Goal: Communication & Community: Answer question/provide support

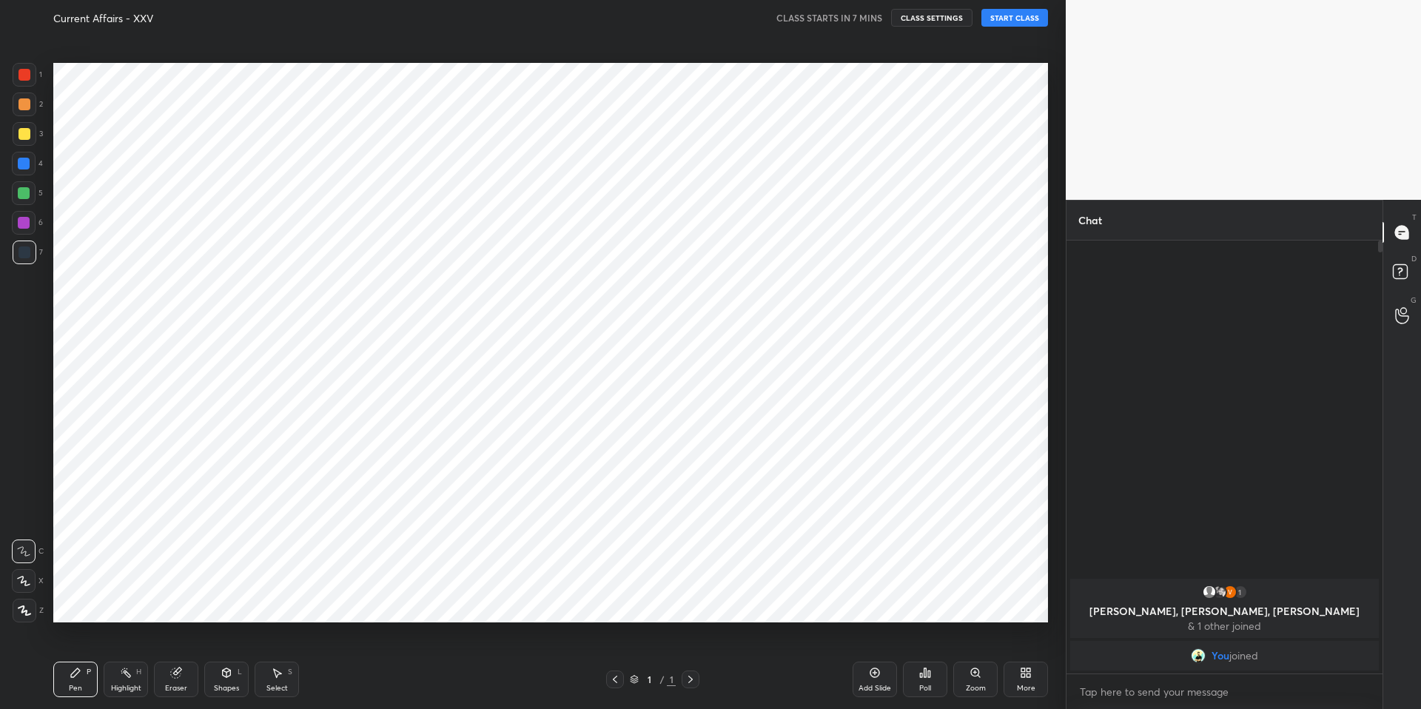
scroll to position [73372, 72980]
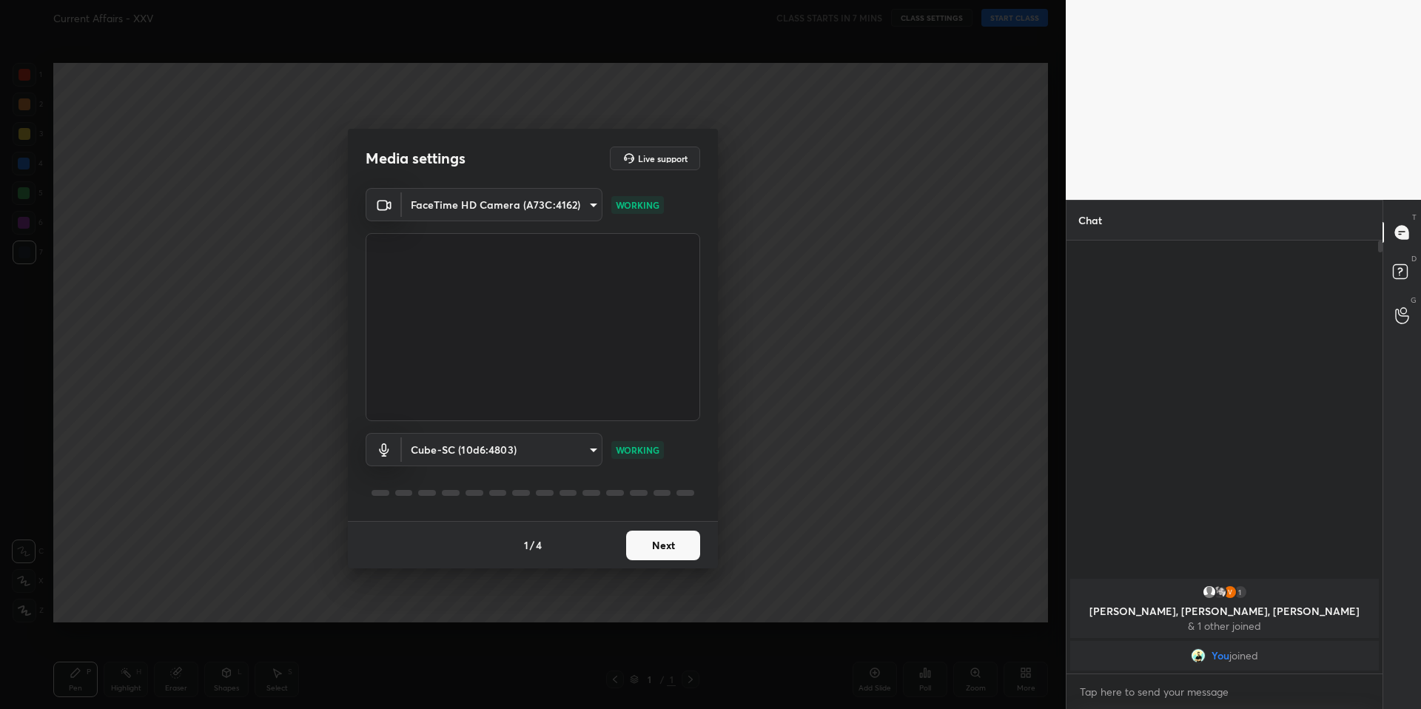
click at [665, 540] on button "Next" at bounding box center [663, 545] width 74 height 30
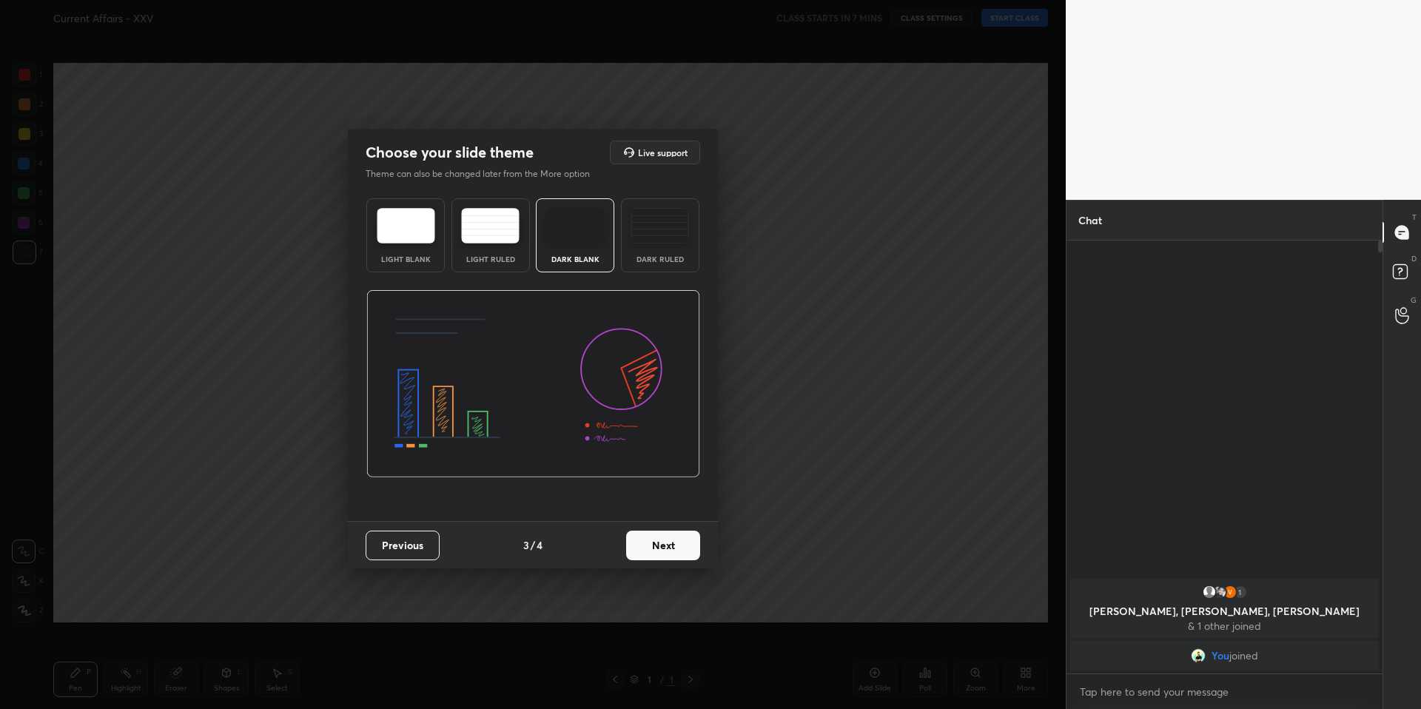
click at [665, 540] on button "Next" at bounding box center [663, 545] width 74 height 30
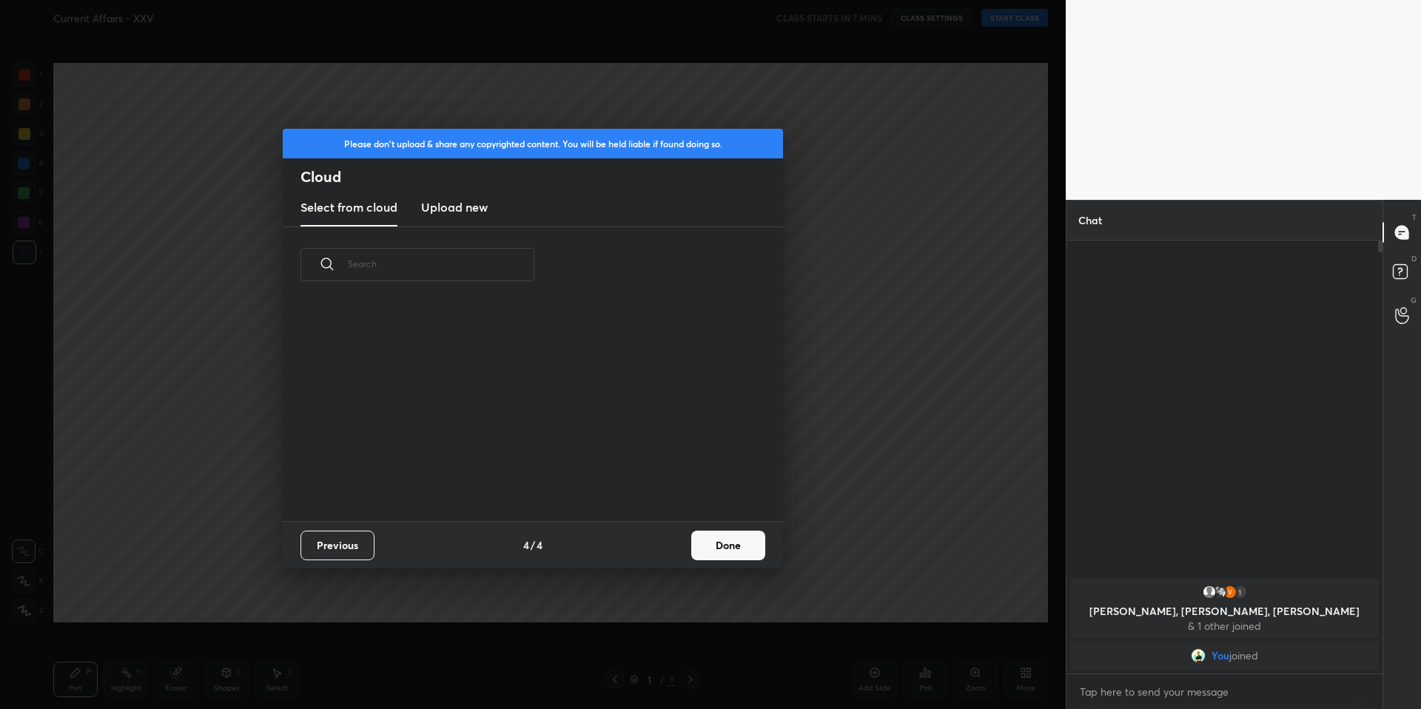
click at [712, 546] on button "Done" at bounding box center [728, 545] width 74 height 30
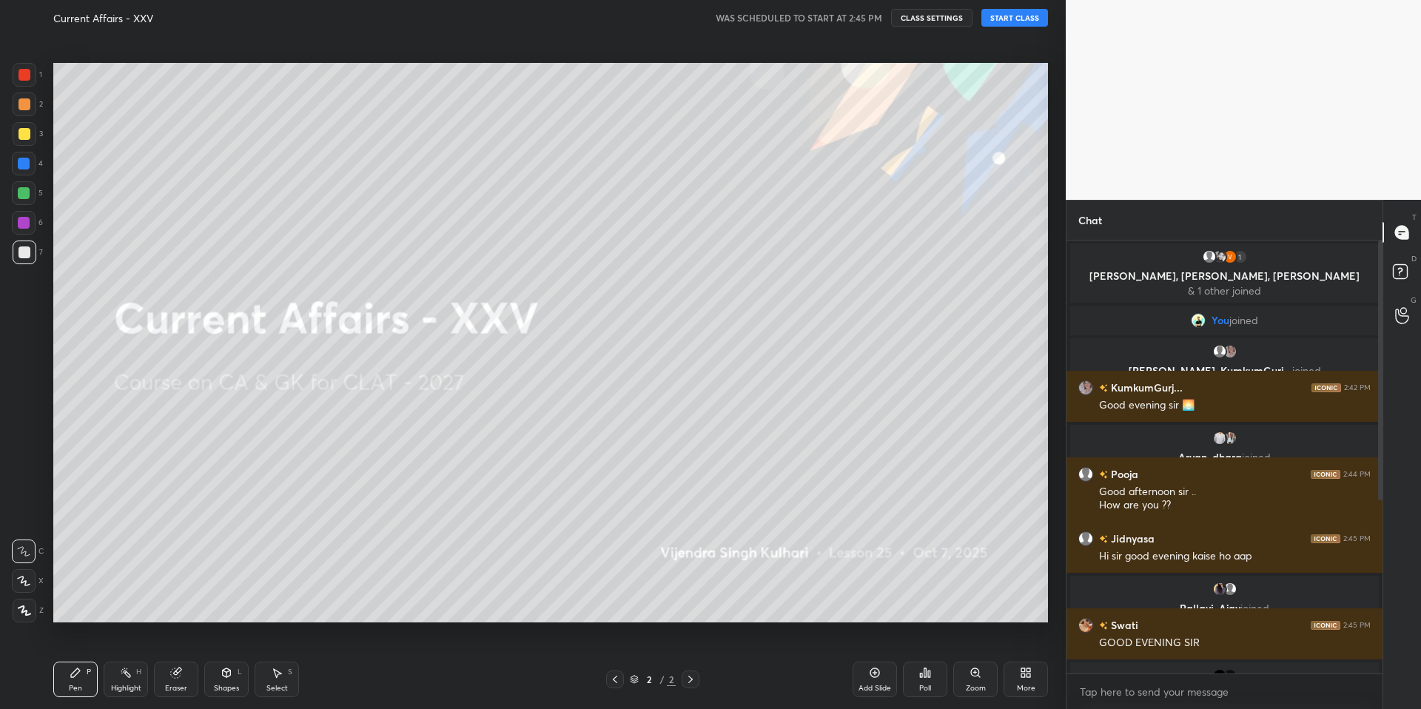
click at [1025, 20] on button "START CLASS" at bounding box center [1014, 18] width 67 height 18
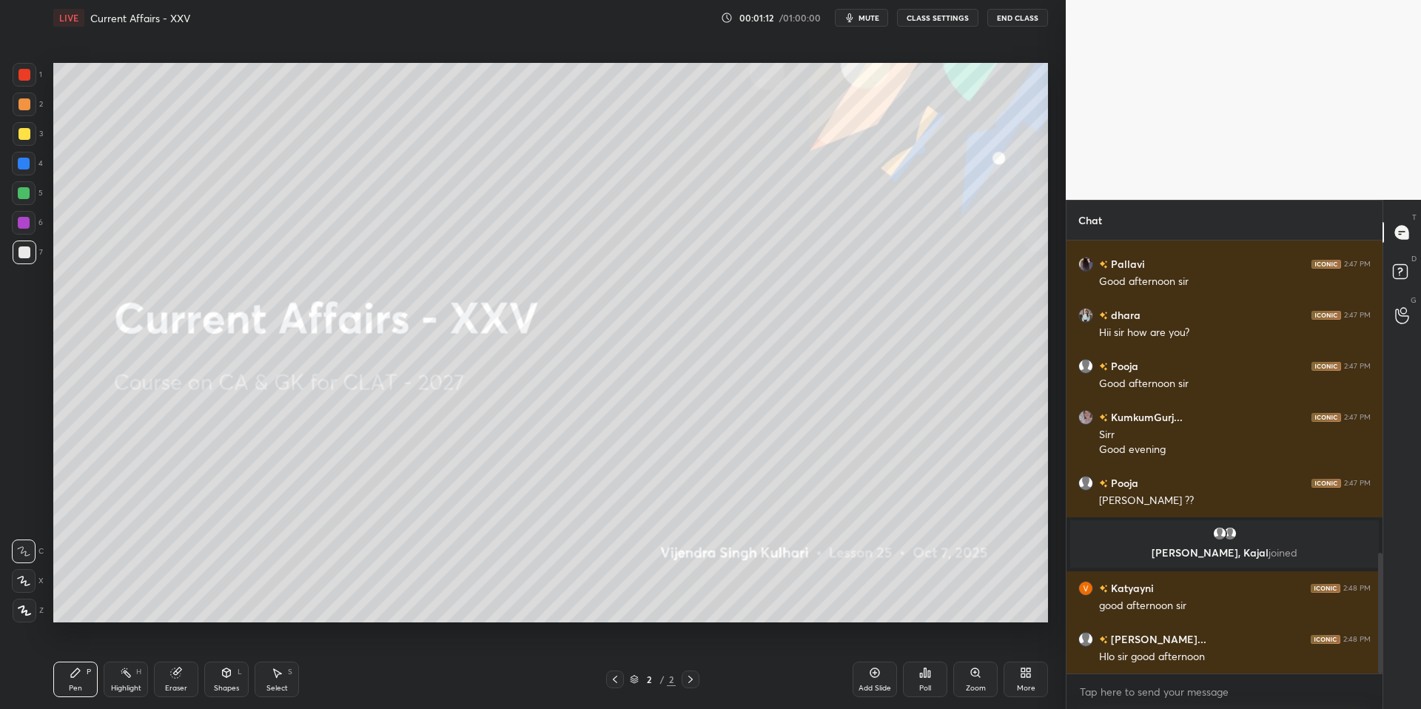
scroll to position [1120, 0]
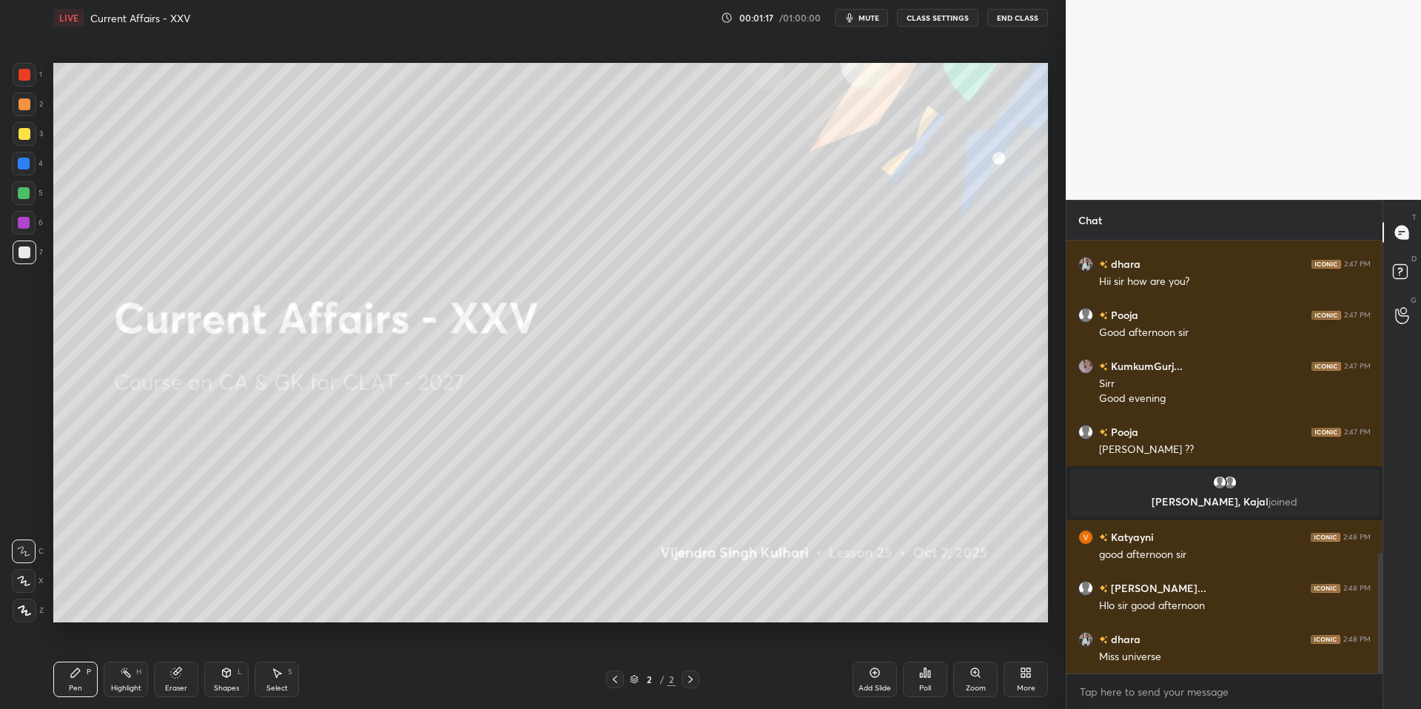
click at [1019, 674] on div "More" at bounding box center [1025, 679] width 44 height 36
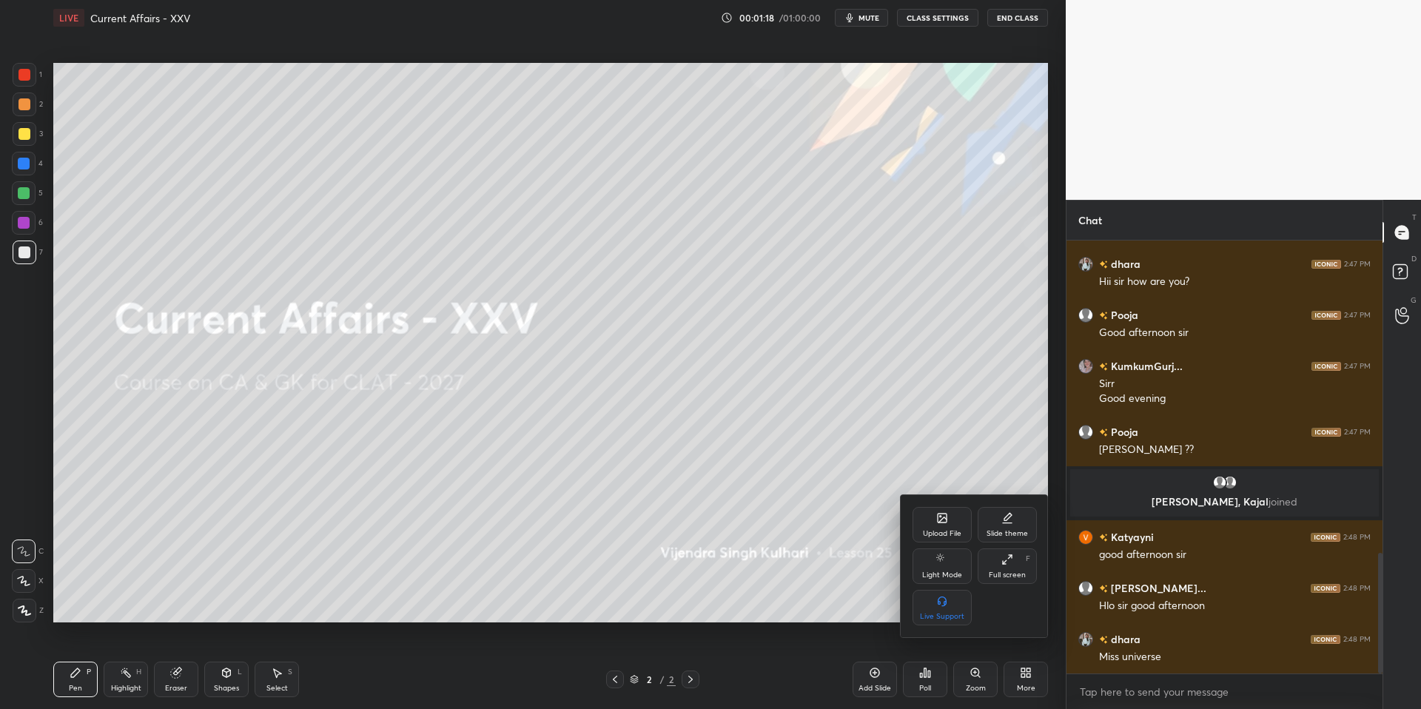
click at [944, 519] on icon at bounding box center [942, 519] width 8 height 5
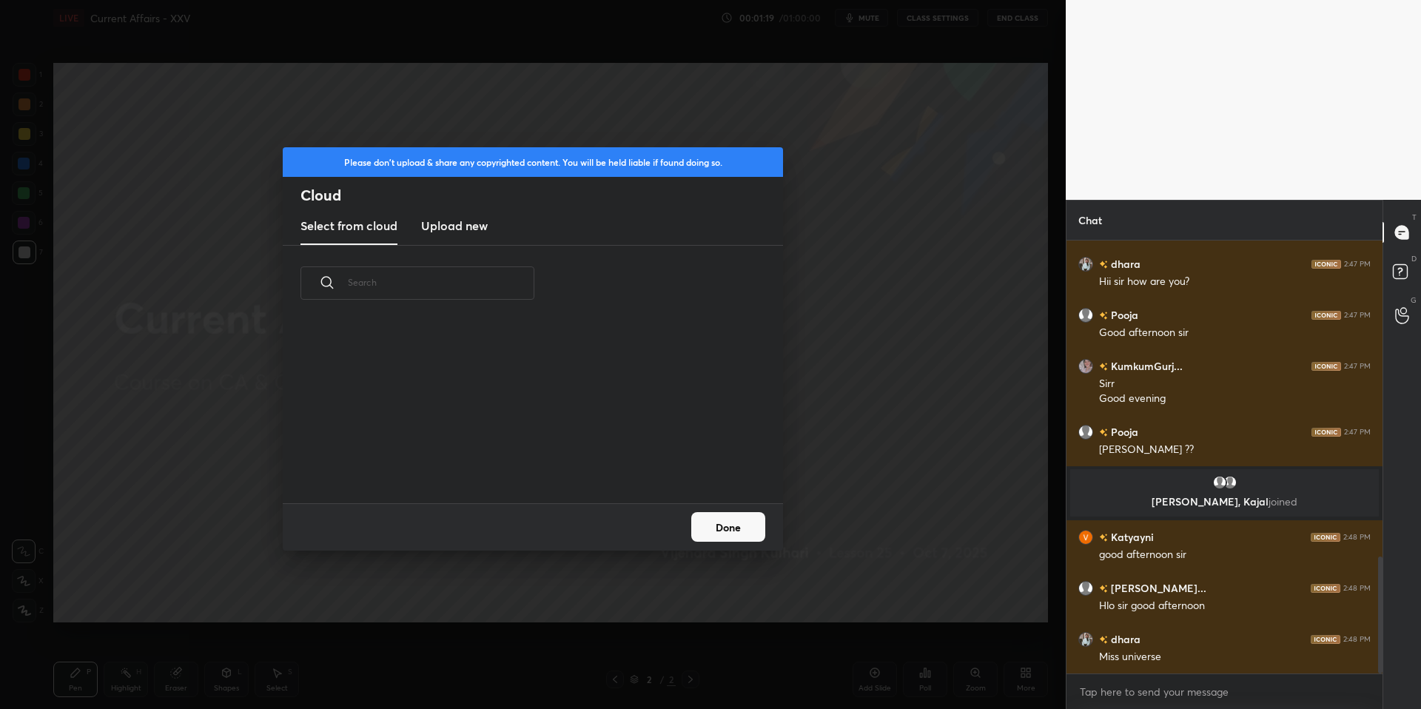
scroll to position [1171, 0]
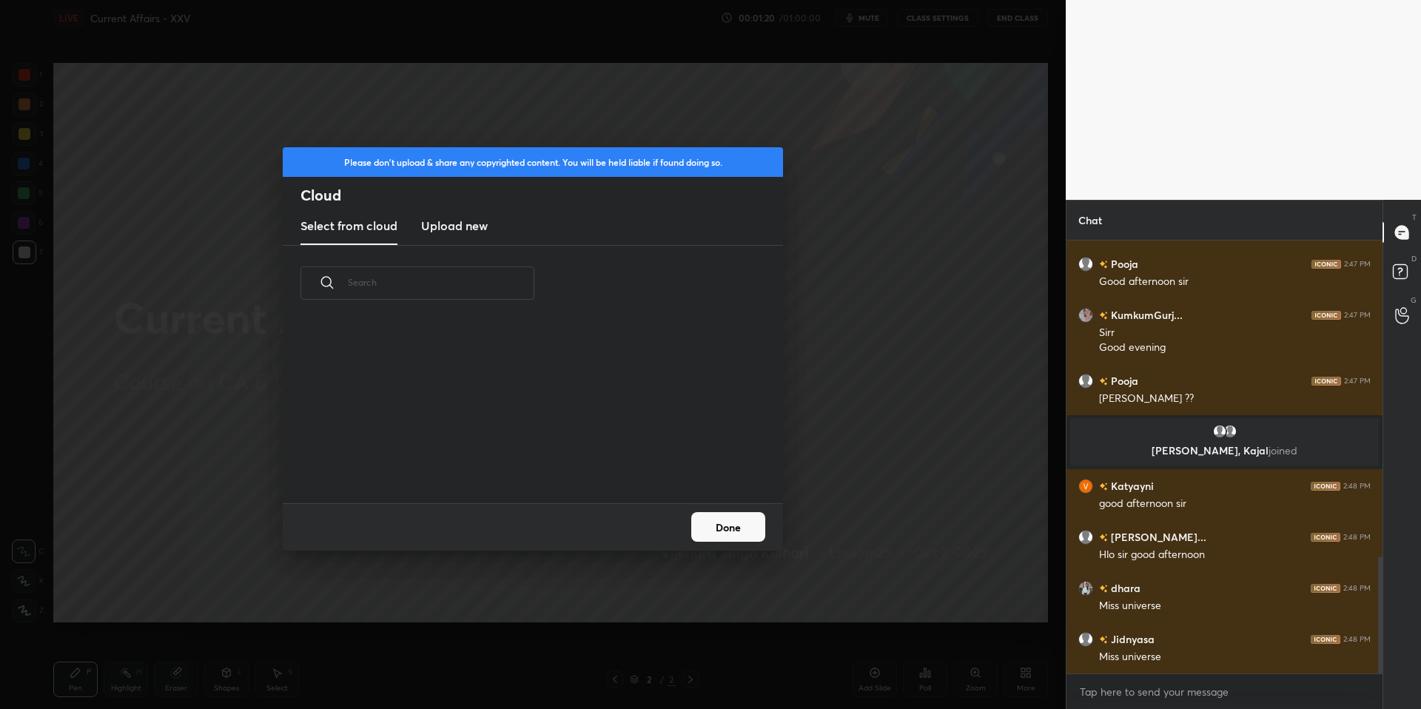
click at [428, 226] on h3 "Upload new" at bounding box center [454, 226] width 67 height 18
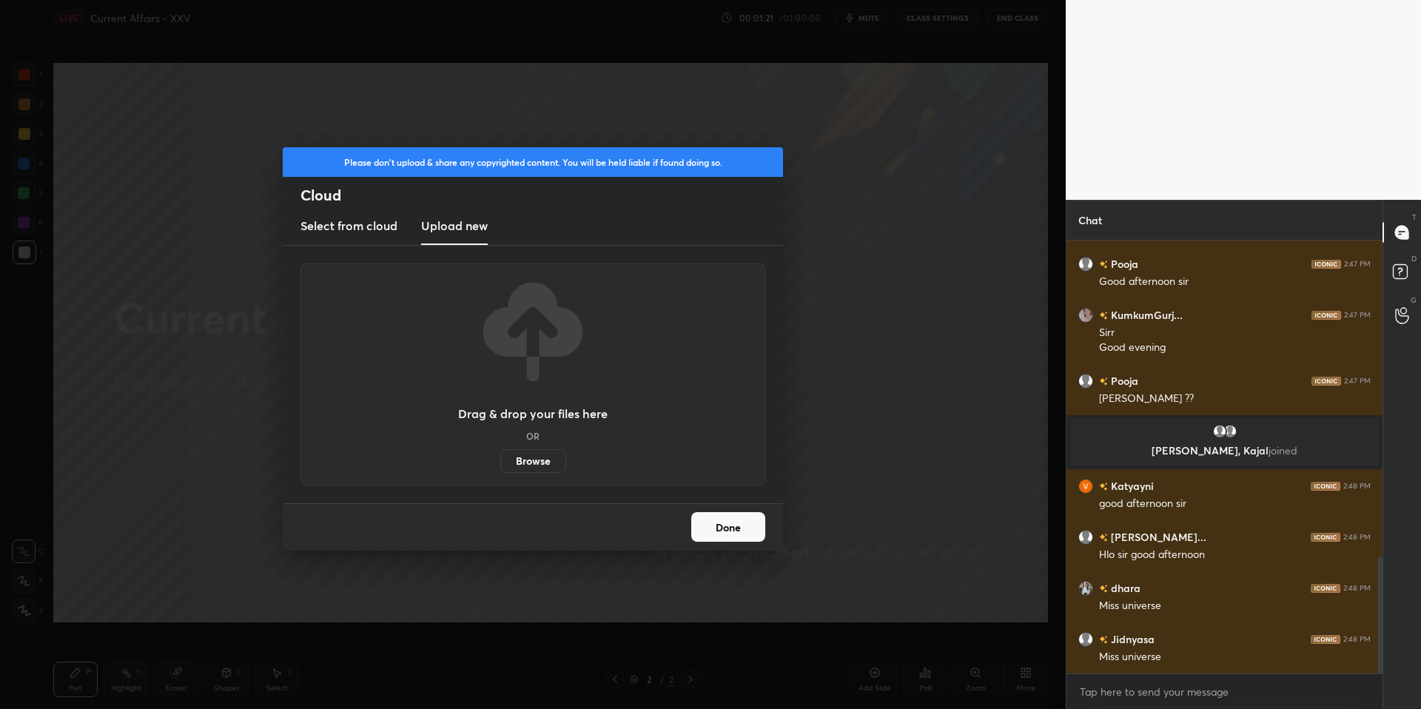
click at [523, 452] on label "Browse" at bounding box center [533, 461] width 66 height 24
click at [500, 452] on input "Browse" at bounding box center [500, 461] width 0 height 24
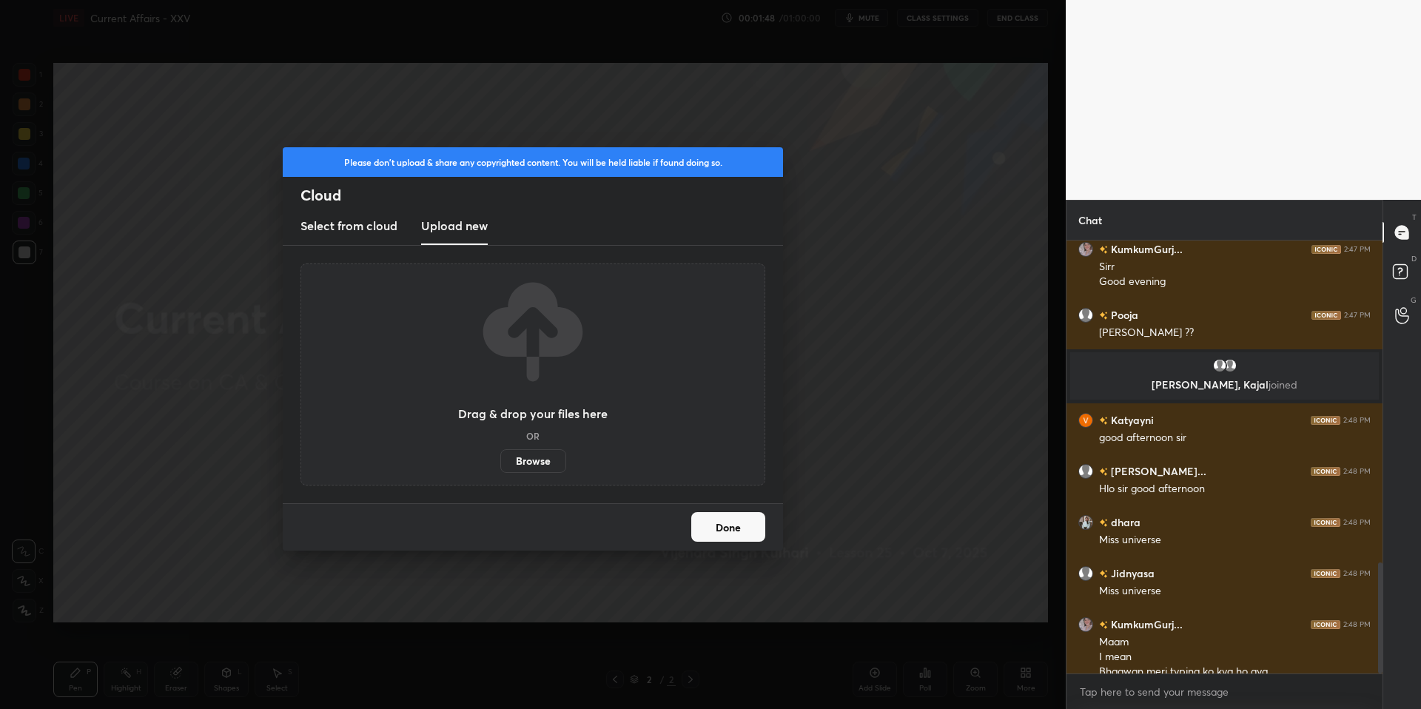
scroll to position [1252, 0]
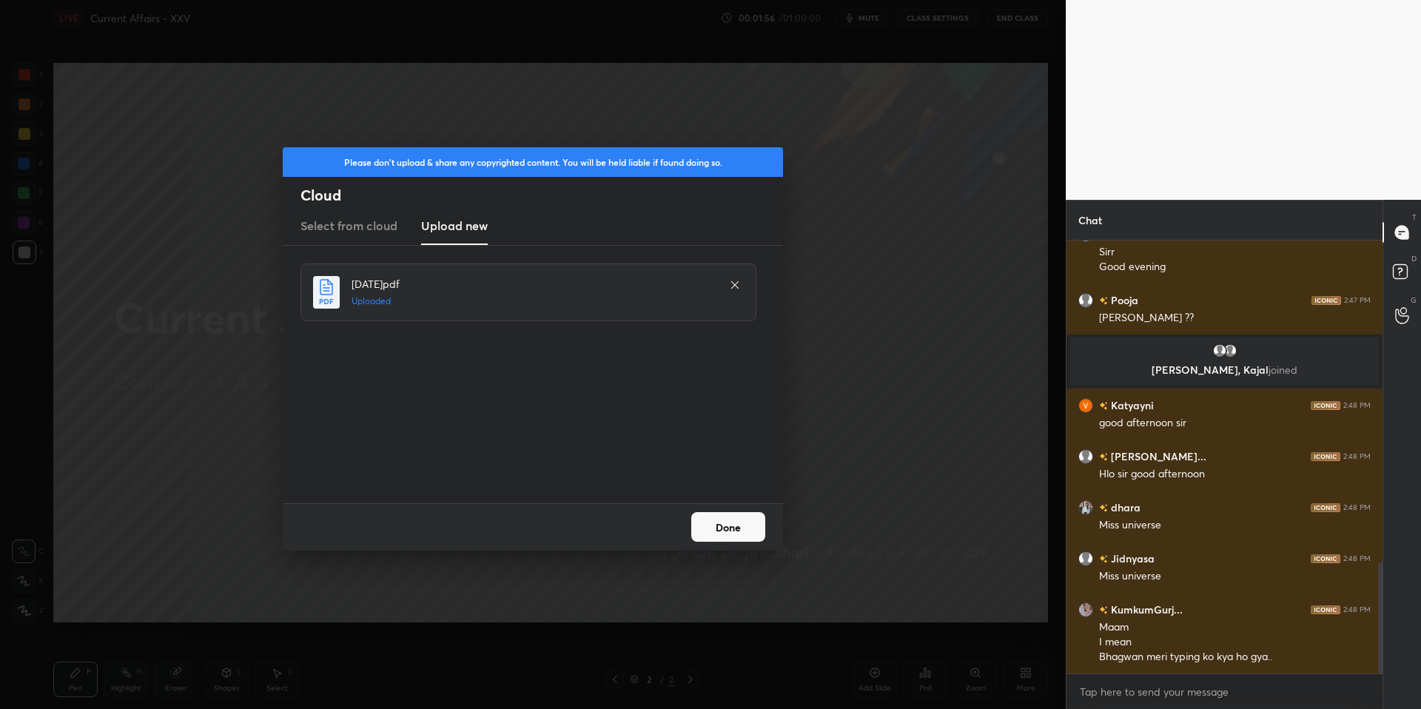
click at [738, 526] on button "Done" at bounding box center [728, 527] width 74 height 30
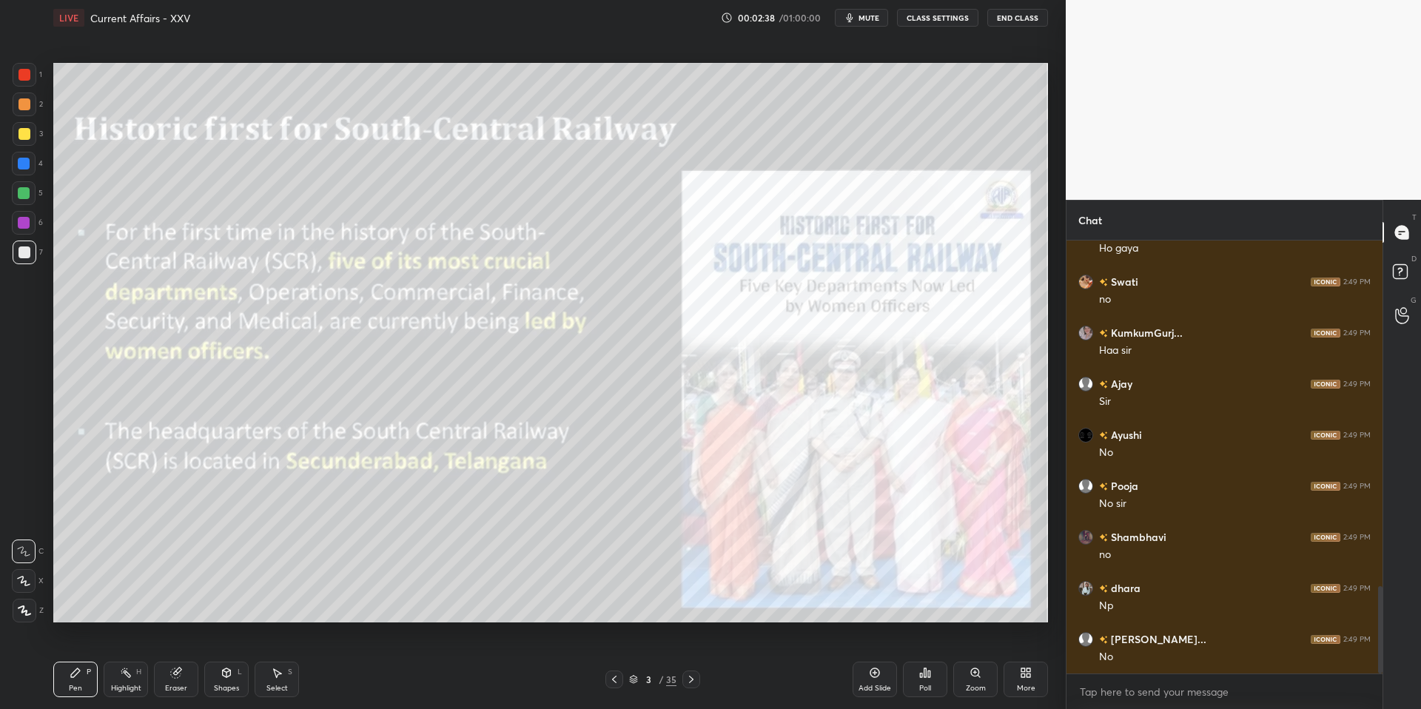
scroll to position [1762, 0]
click at [867, 18] on span "mute" at bounding box center [868, 18] width 21 height 10
click at [867, 18] on span "unmute" at bounding box center [868, 18] width 32 height 10
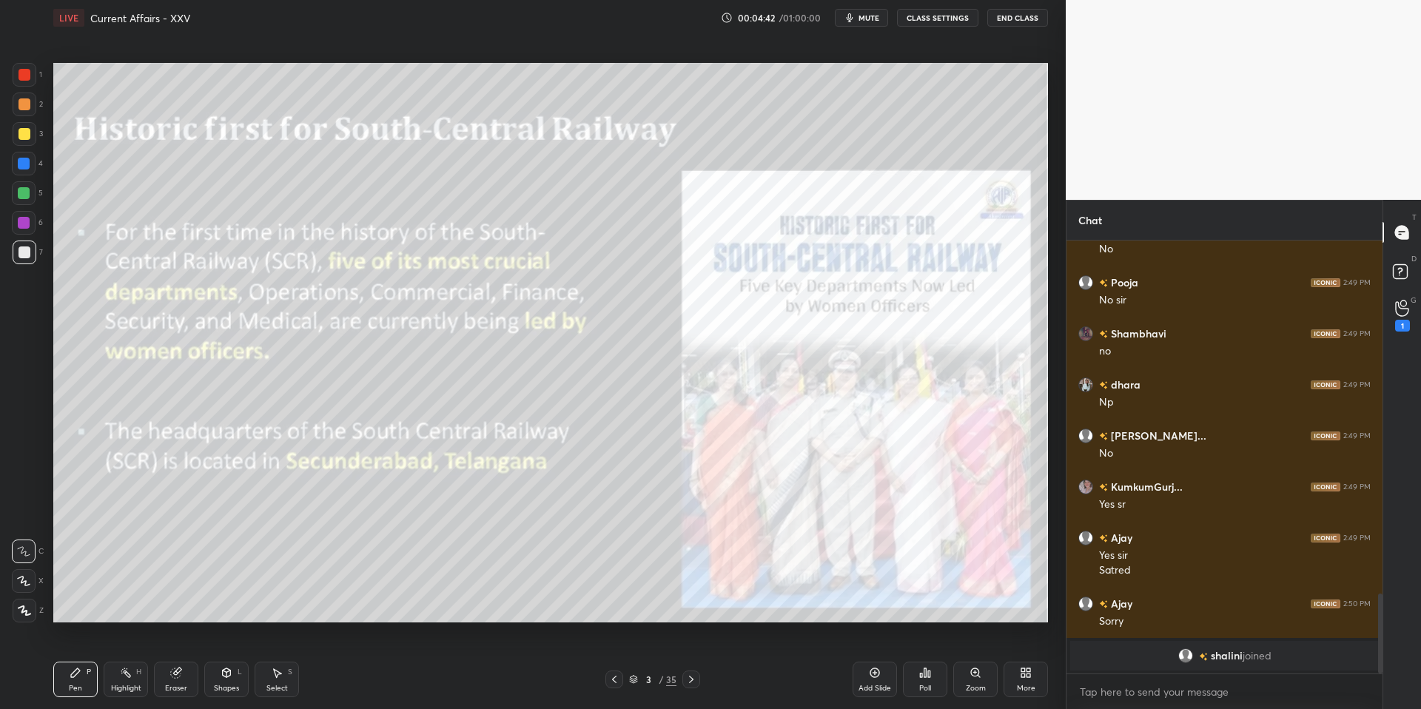
scroll to position [1713, 0]
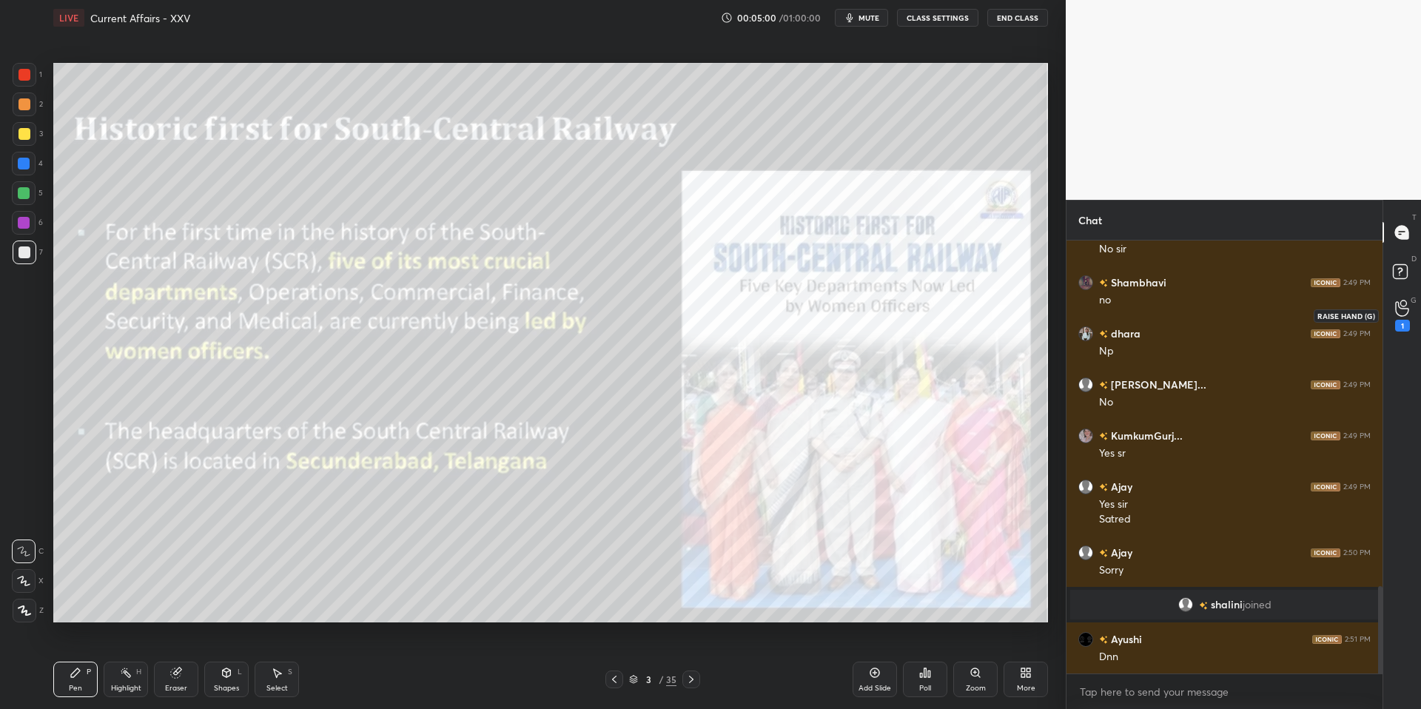
click at [1403, 302] on icon at bounding box center [1402, 308] width 14 height 17
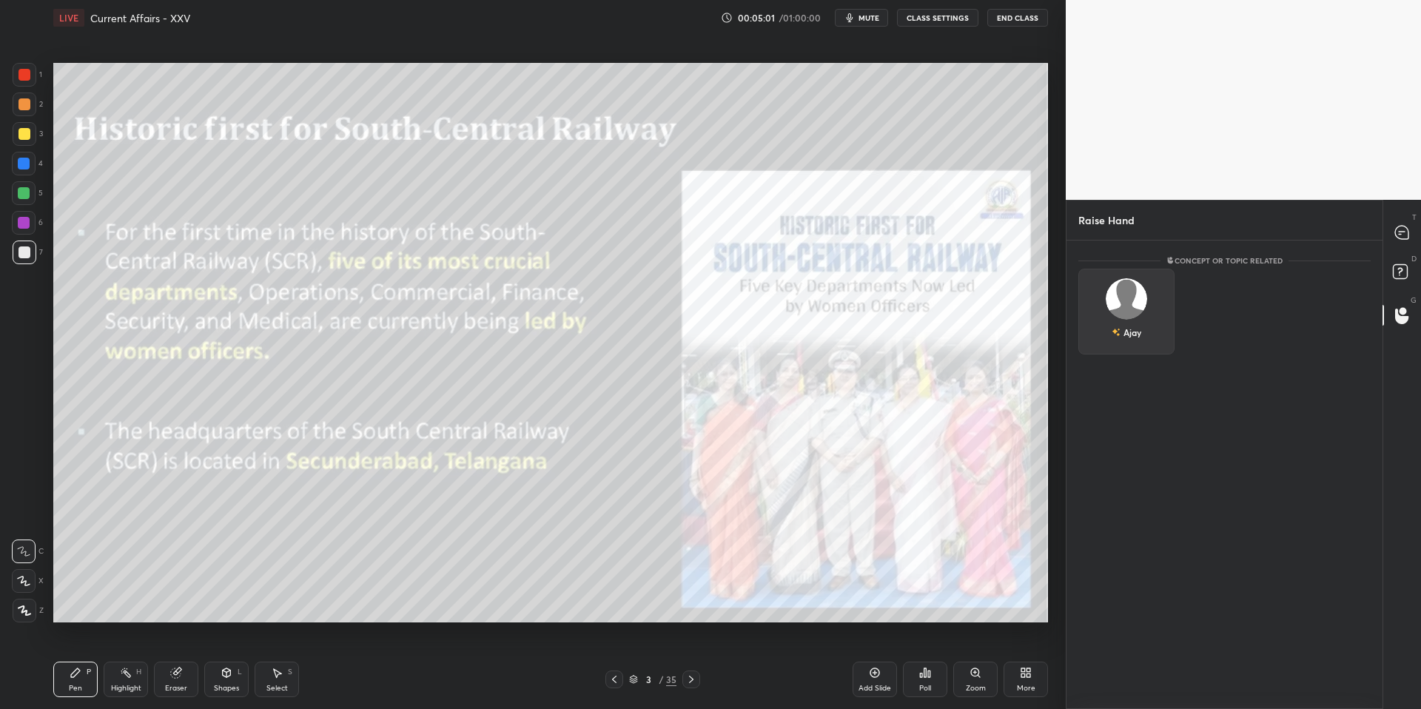
click at [1117, 334] on div "Ajay" at bounding box center [1126, 312] width 96 height 86
click at [1117, 346] on button "INVITE" at bounding box center [1126, 342] width 83 height 19
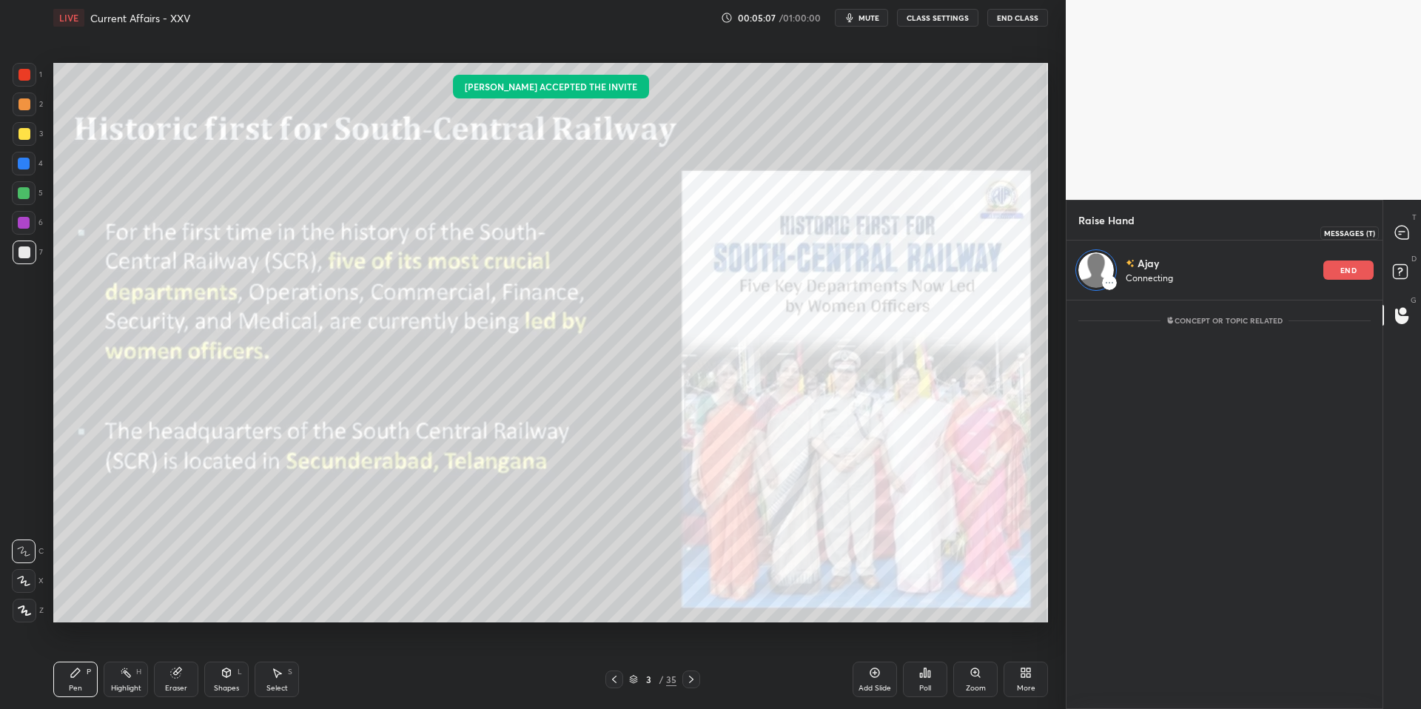
click at [1404, 235] on icon at bounding box center [1401, 232] width 13 height 13
type textarea "x"
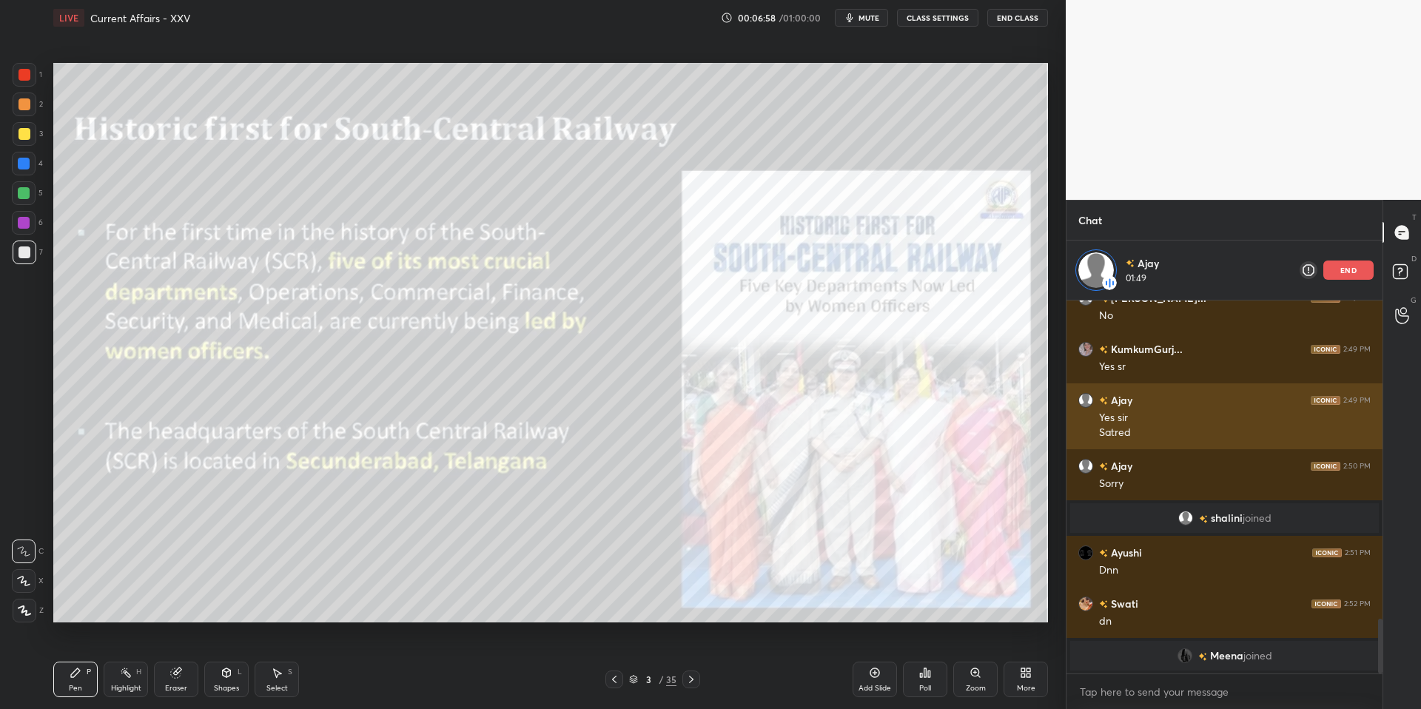
scroll to position [1822, 0]
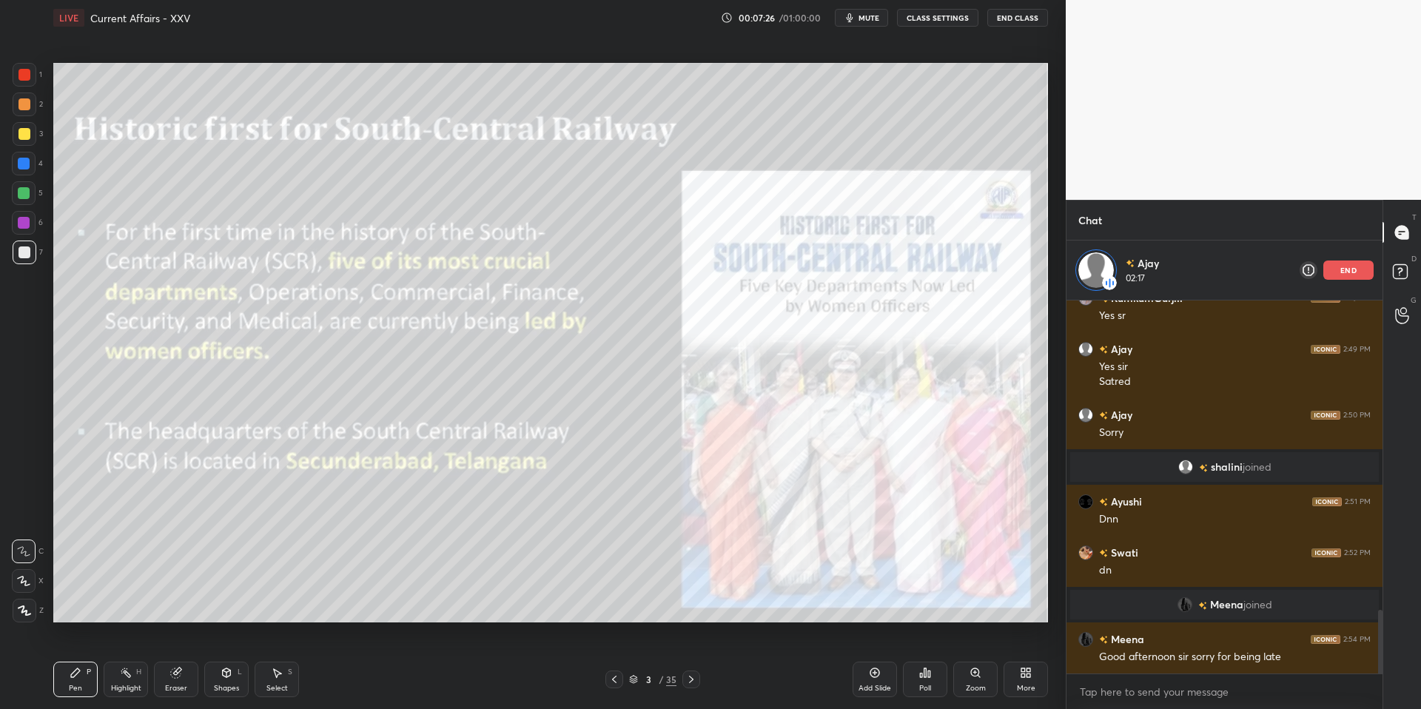
click at [1348, 271] on p "end" at bounding box center [1348, 269] width 16 height 7
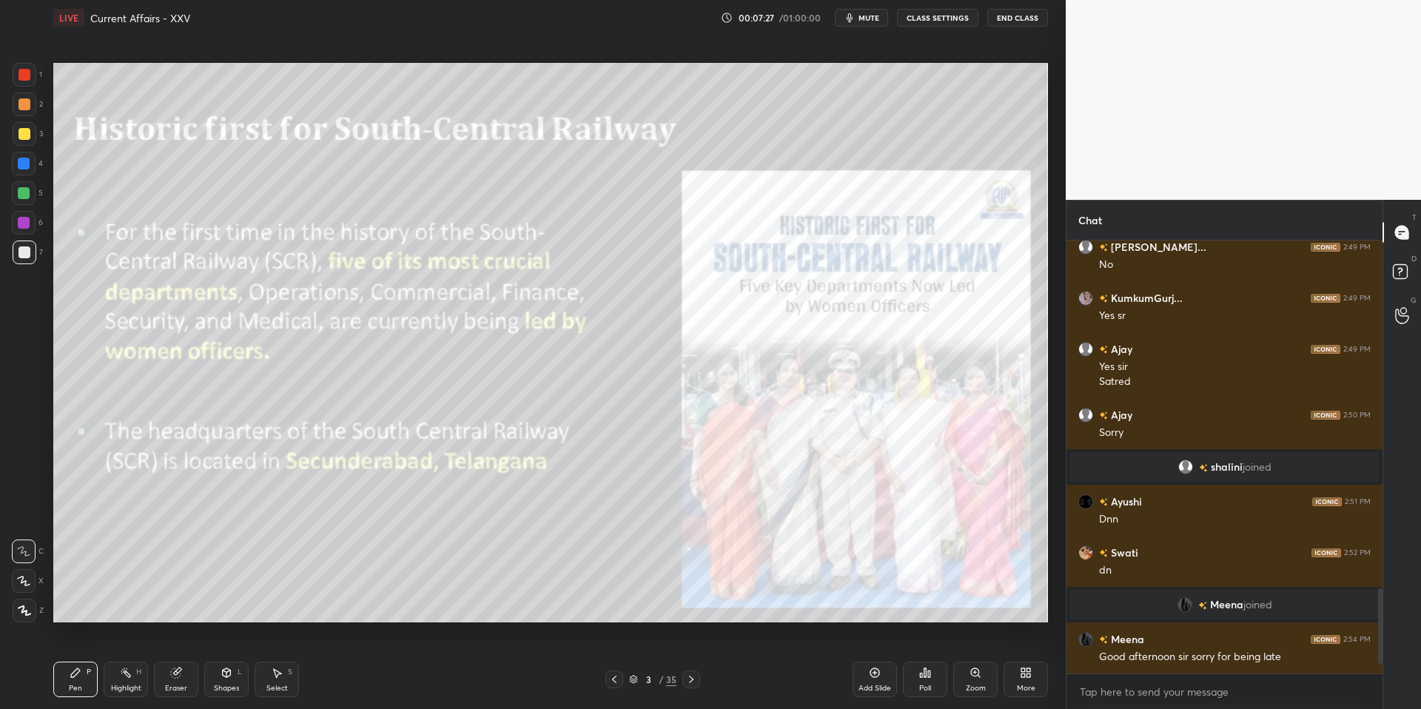
click at [883, 25] on button "mute" at bounding box center [861, 18] width 53 height 18
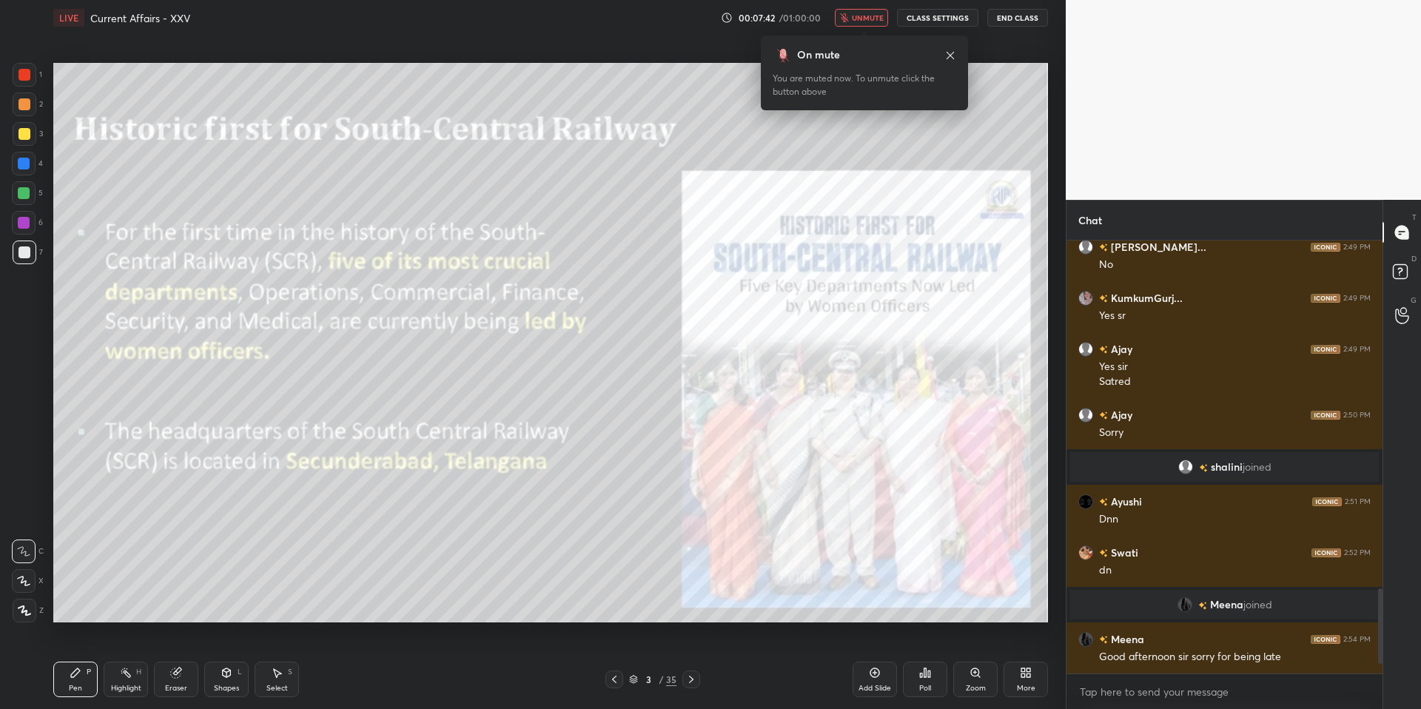
click at [866, 18] on span "unmute" at bounding box center [868, 18] width 32 height 10
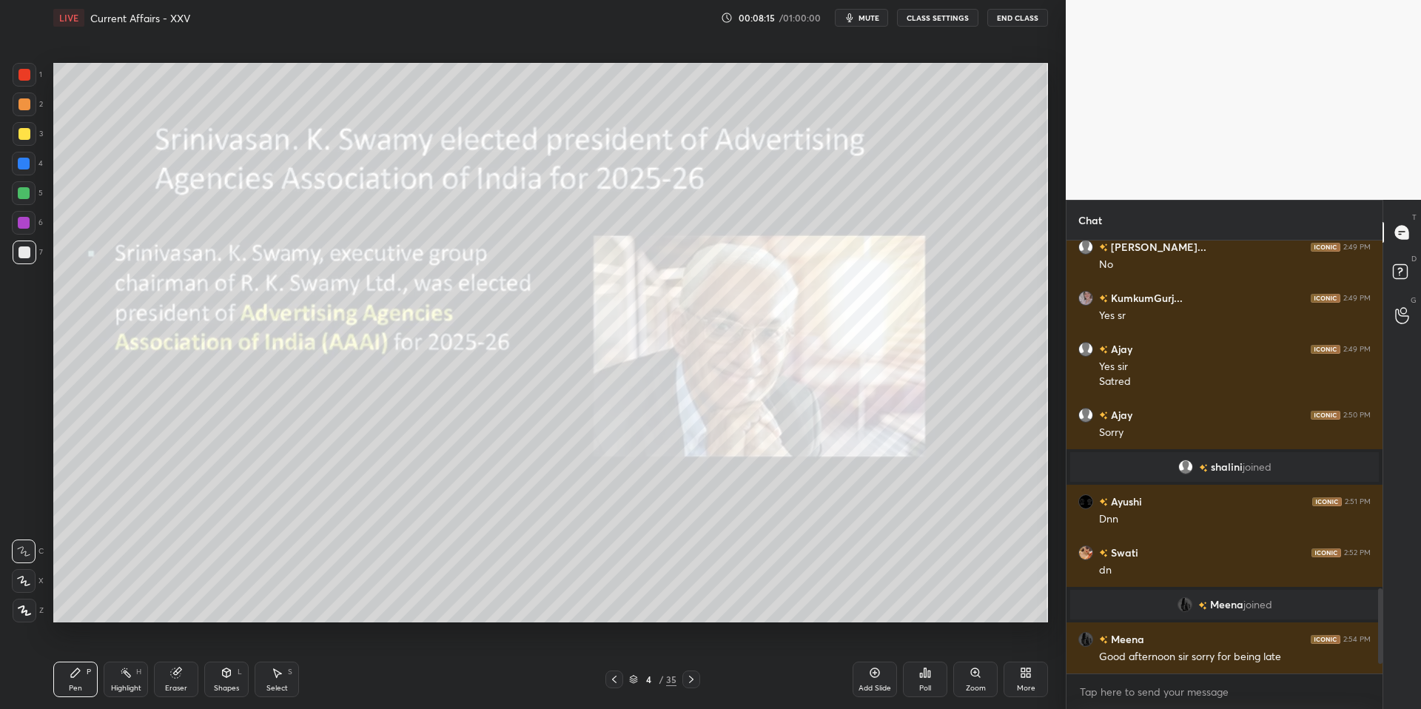
click at [692, 680] on icon at bounding box center [691, 679] width 12 height 12
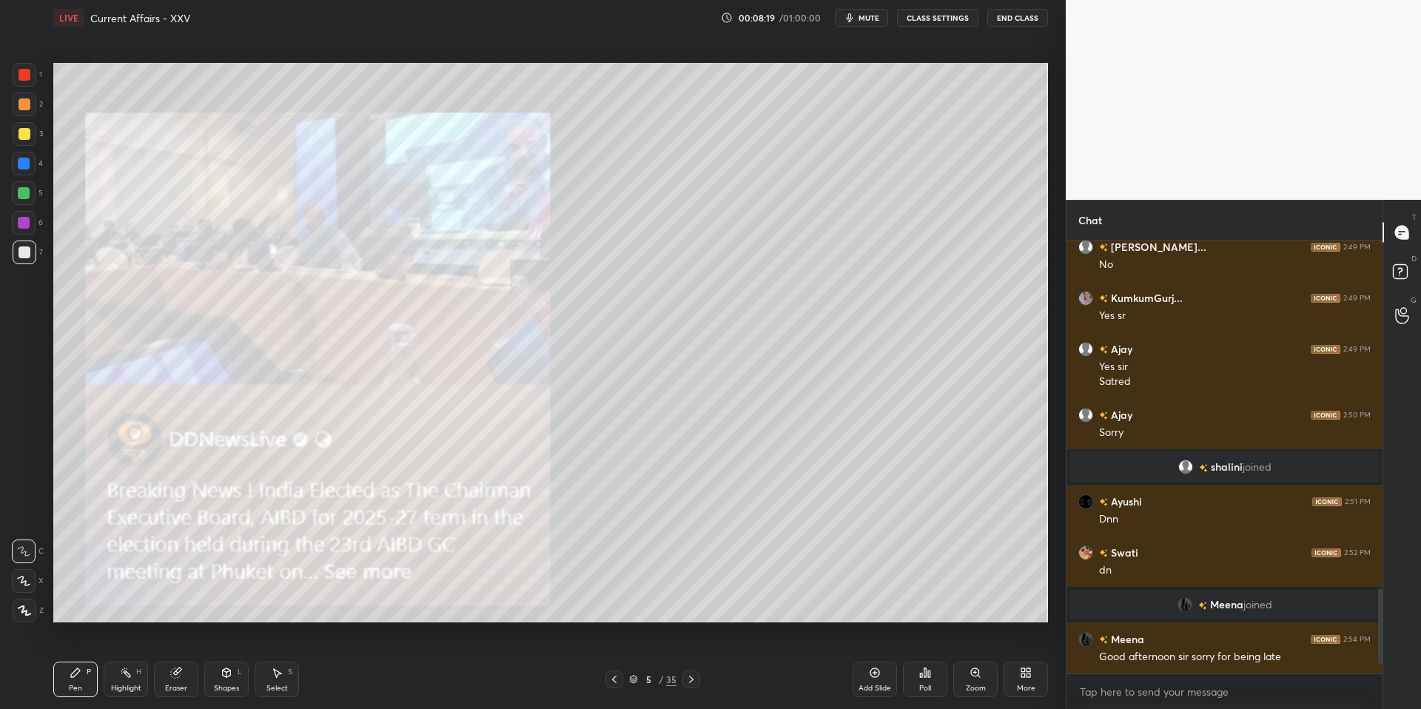
click at [932, 681] on div "Poll" at bounding box center [925, 679] width 44 height 36
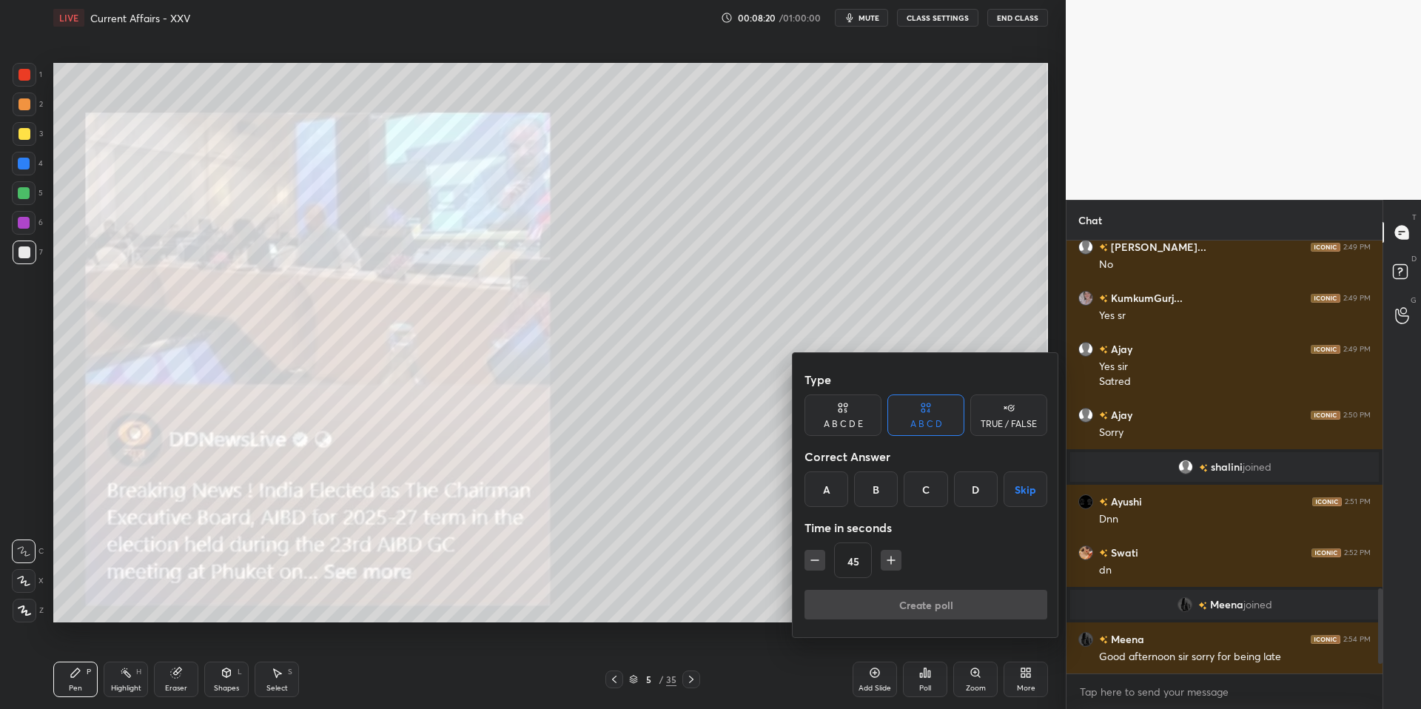
click at [718, 489] on div at bounding box center [710, 354] width 1421 height 709
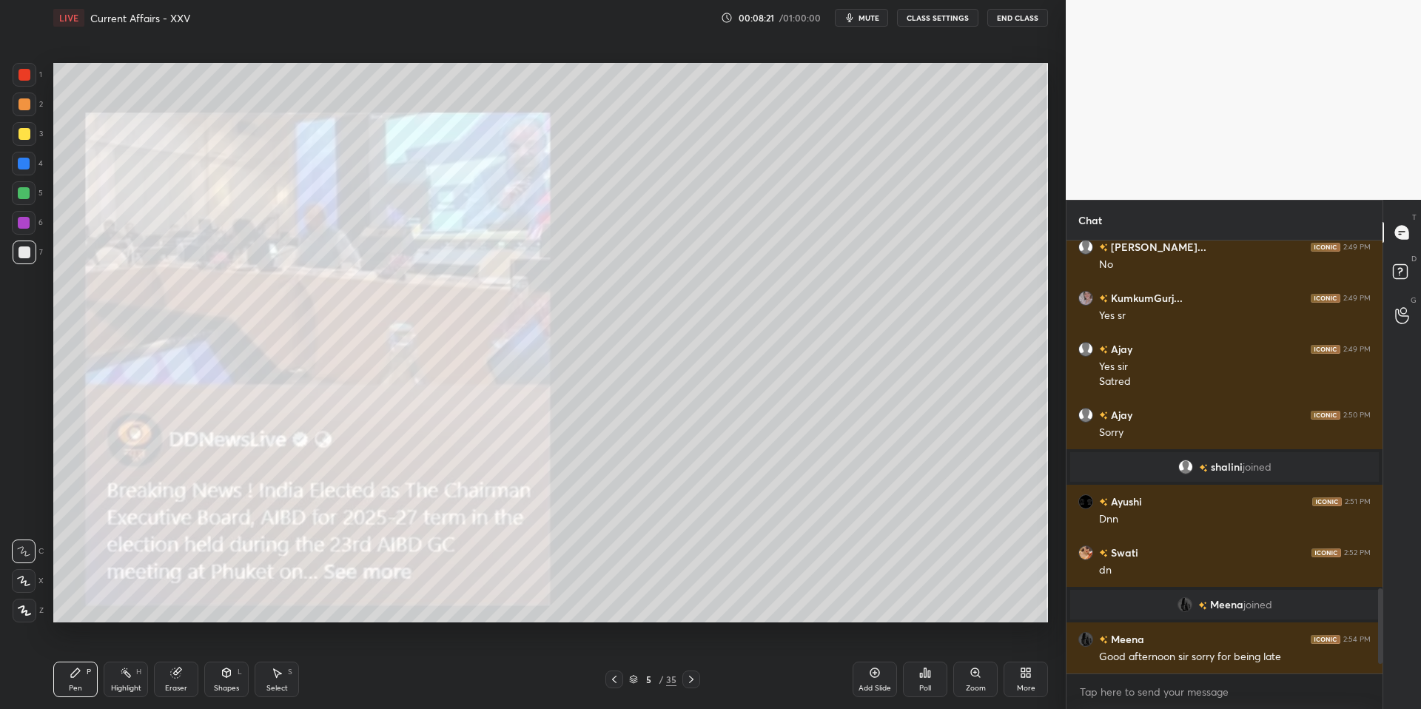
click at [1022, 675] on icon at bounding box center [1023, 675] width 4 height 4
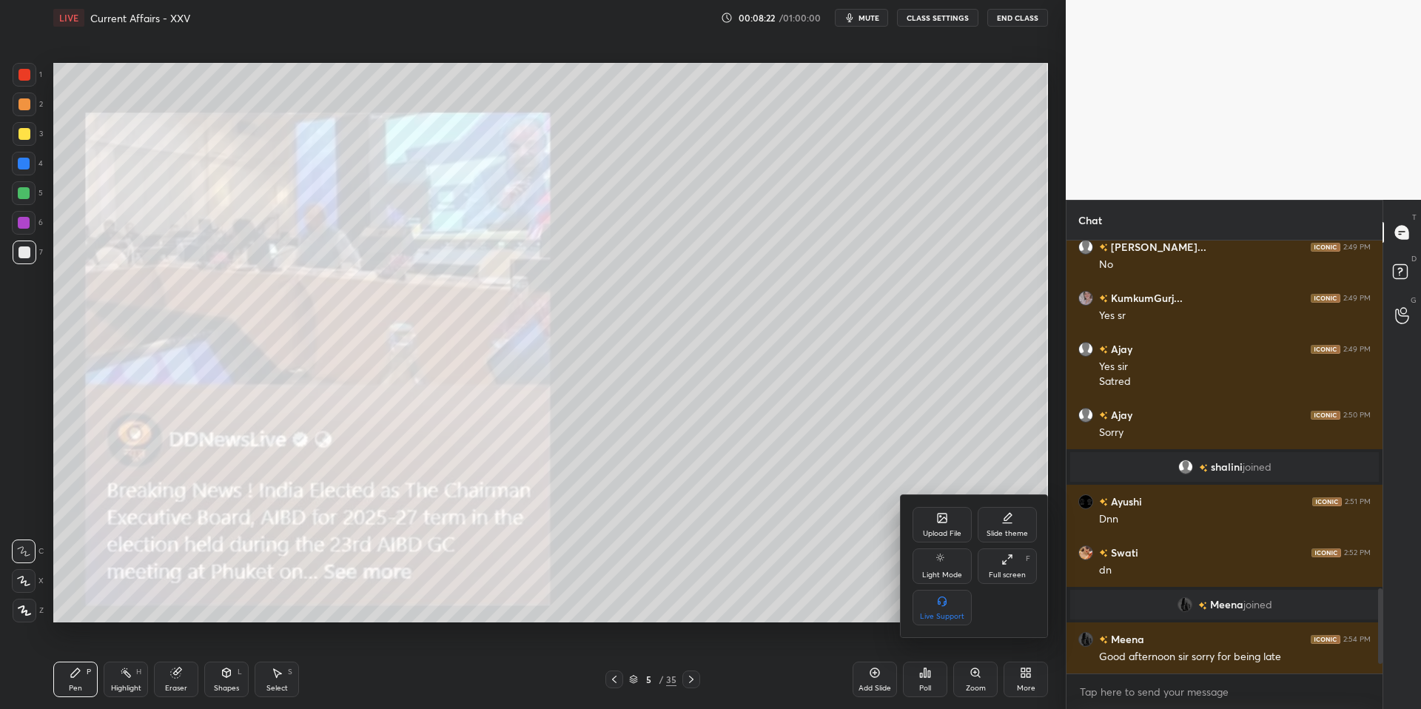
click at [940, 522] on icon at bounding box center [941, 517] width 9 height 9
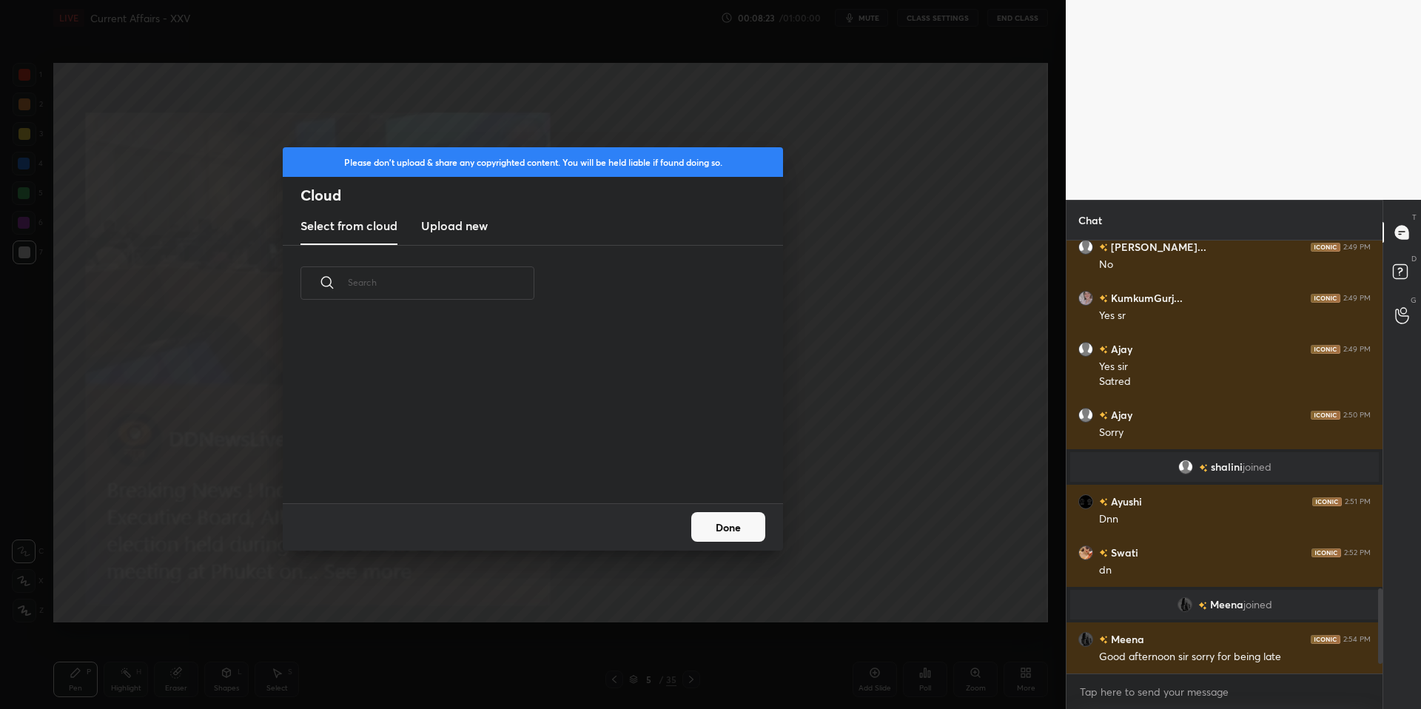
scroll to position [182, 475]
click at [459, 226] on h3 "Upload new" at bounding box center [454, 226] width 67 height 18
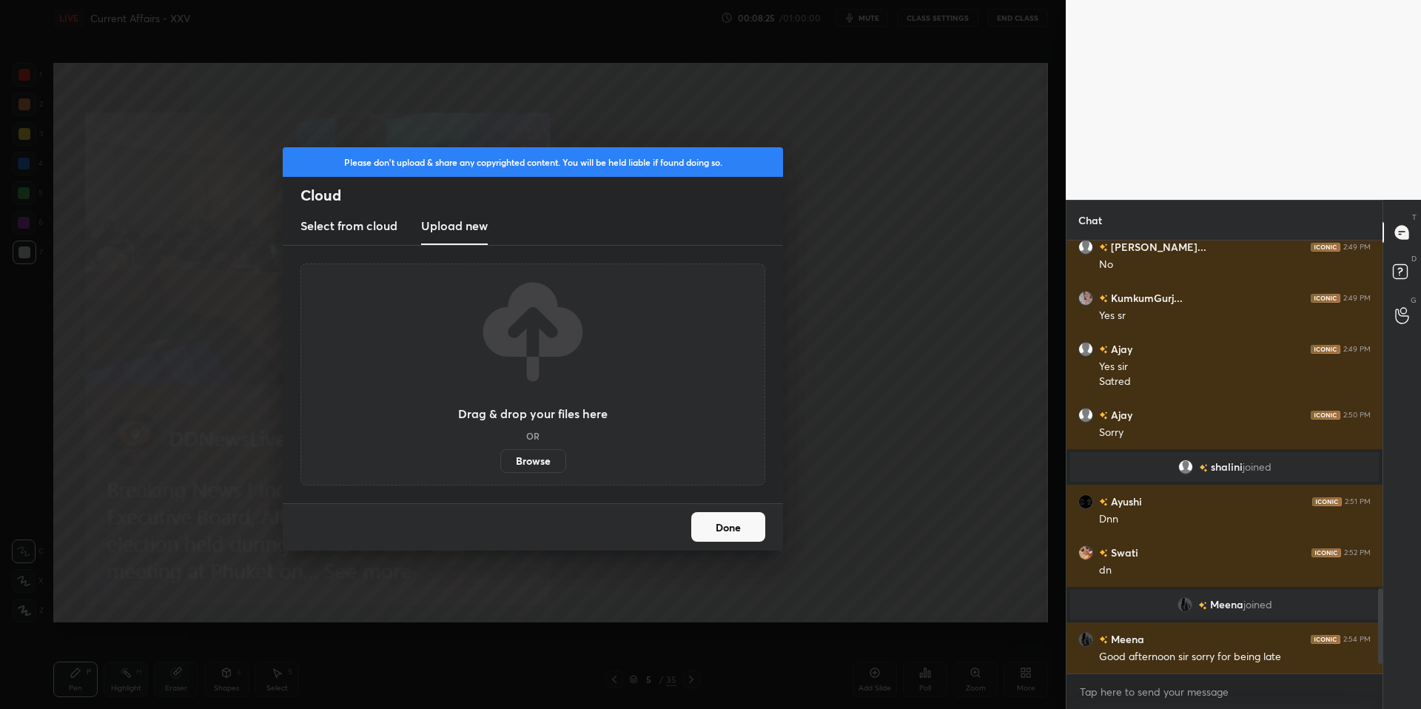
click at [529, 460] on label "Browse" at bounding box center [533, 461] width 66 height 24
click at [500, 460] on input "Browse" at bounding box center [500, 461] width 0 height 24
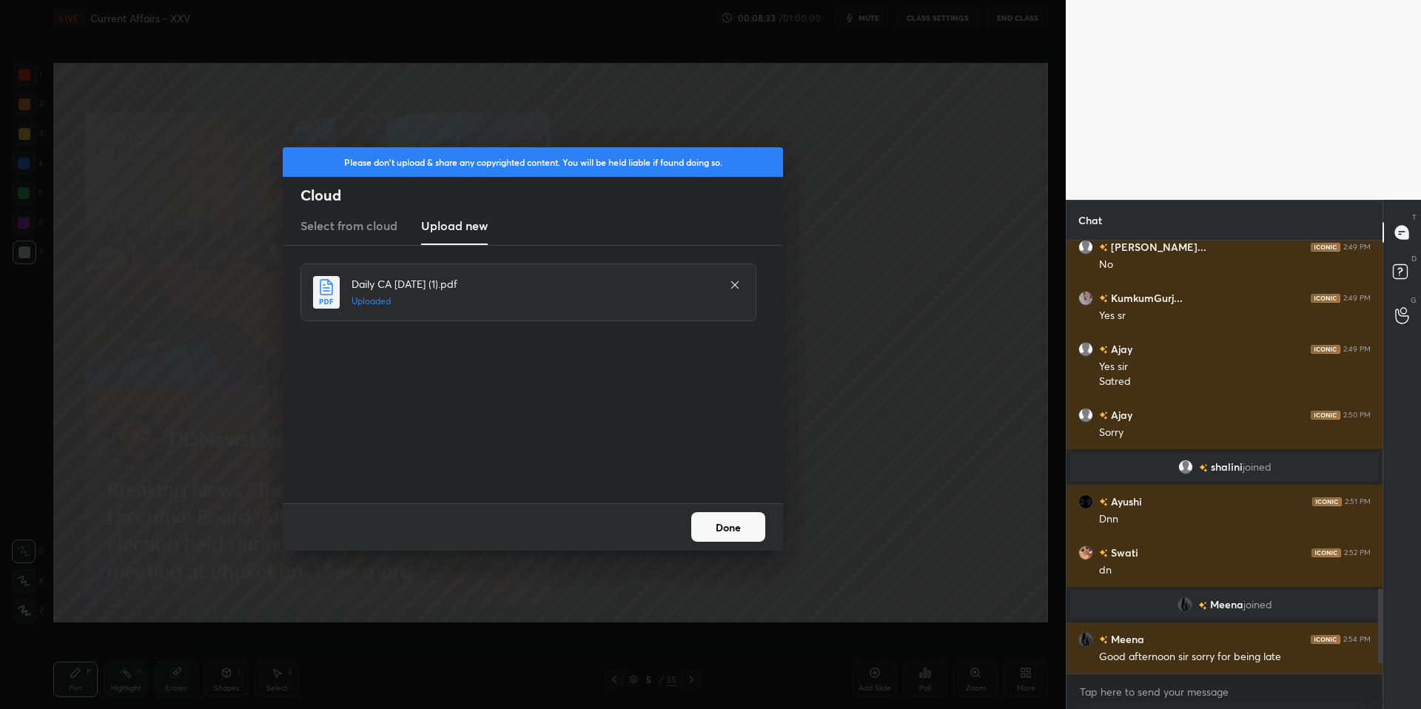
click at [749, 531] on button "Done" at bounding box center [728, 527] width 74 height 30
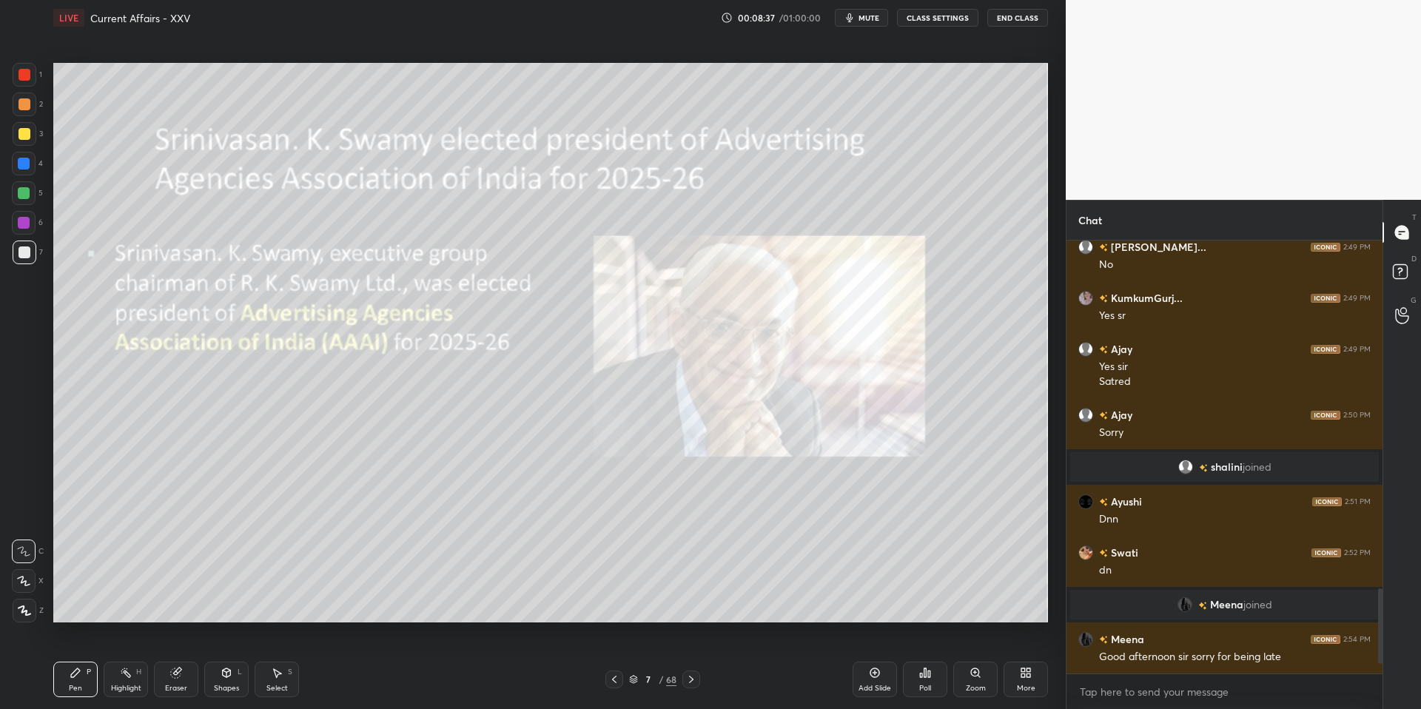
click at [867, 18] on span "mute" at bounding box center [868, 18] width 21 height 10
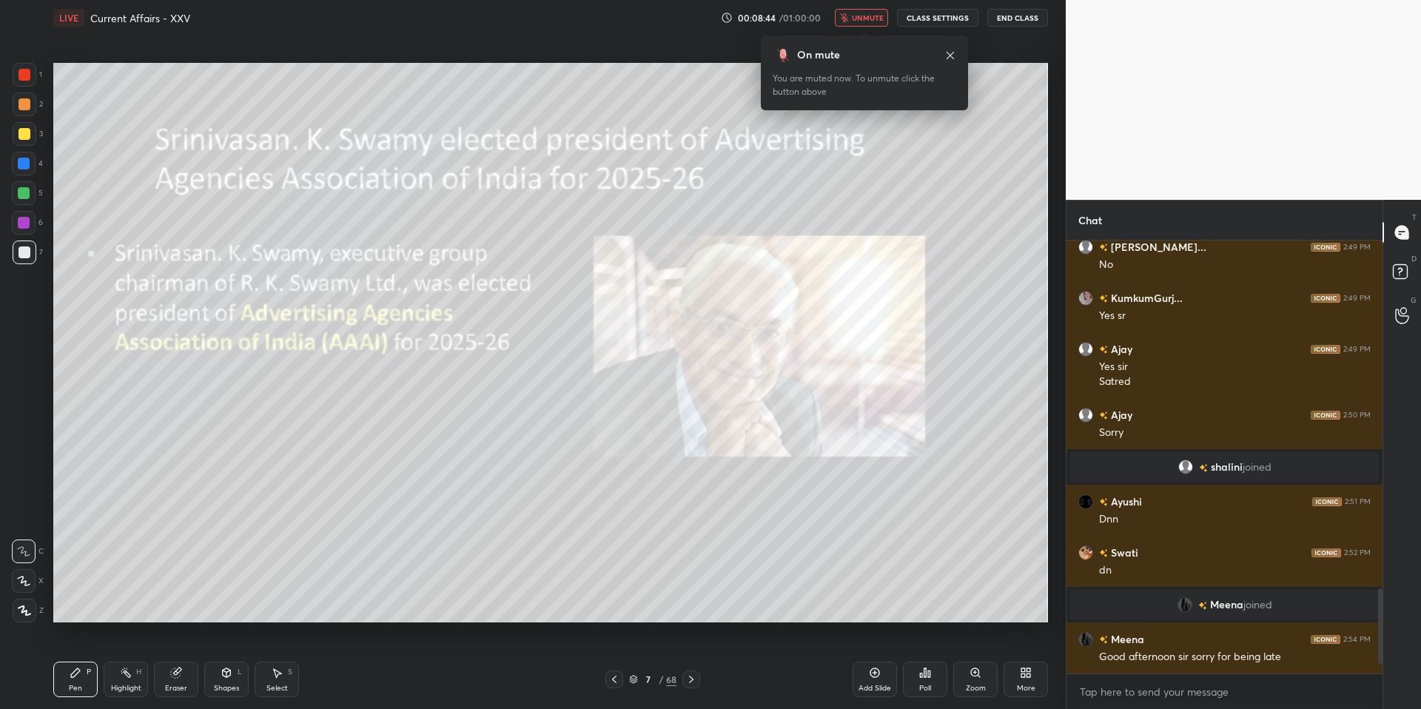
click at [867, 18] on span "unmute" at bounding box center [868, 18] width 32 height 10
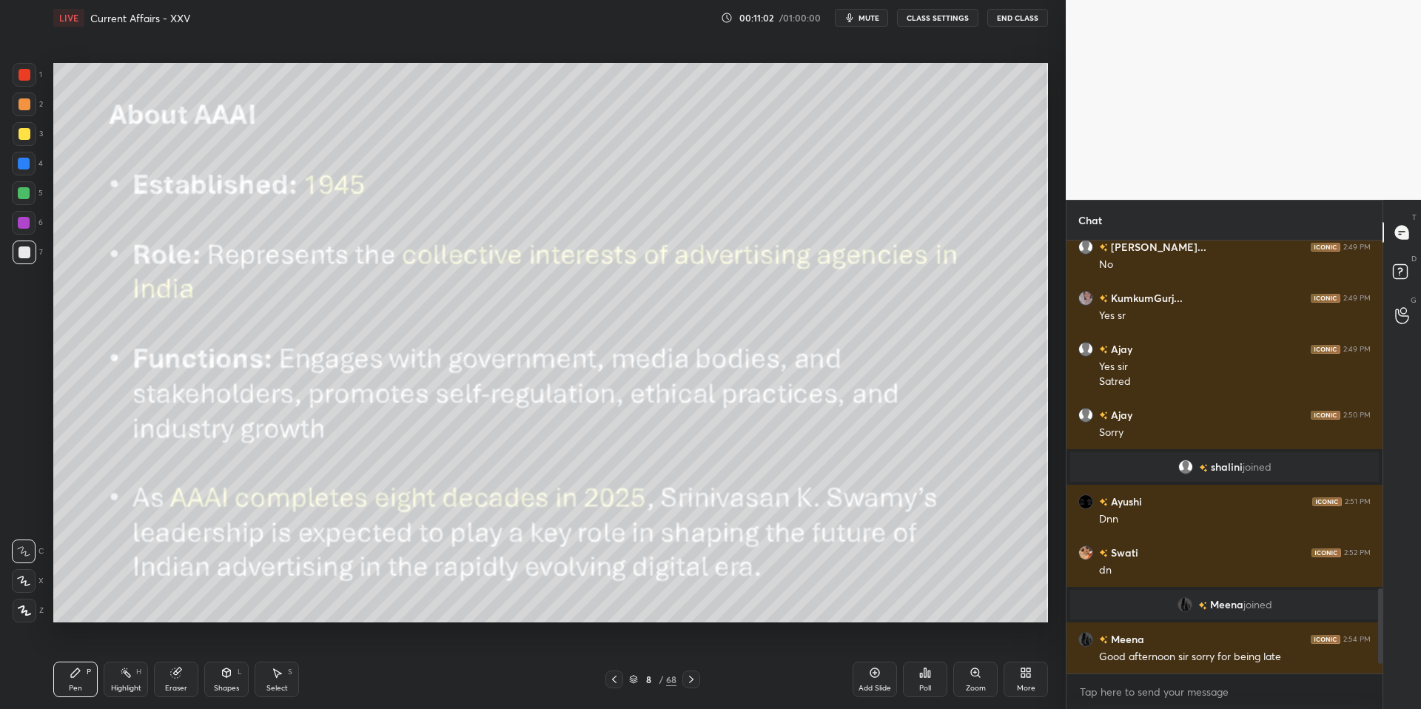
drag, startPoint x: 173, startPoint y: 682, endPoint x: 158, endPoint y: 669, distance: 19.9
click at [171, 681] on div "Eraser" at bounding box center [176, 679] width 44 height 36
drag, startPoint x: 30, startPoint y: 613, endPoint x: 46, endPoint y: 604, distance: 18.3
click at [29, 612] on span "Erase all" at bounding box center [24, 610] width 22 height 10
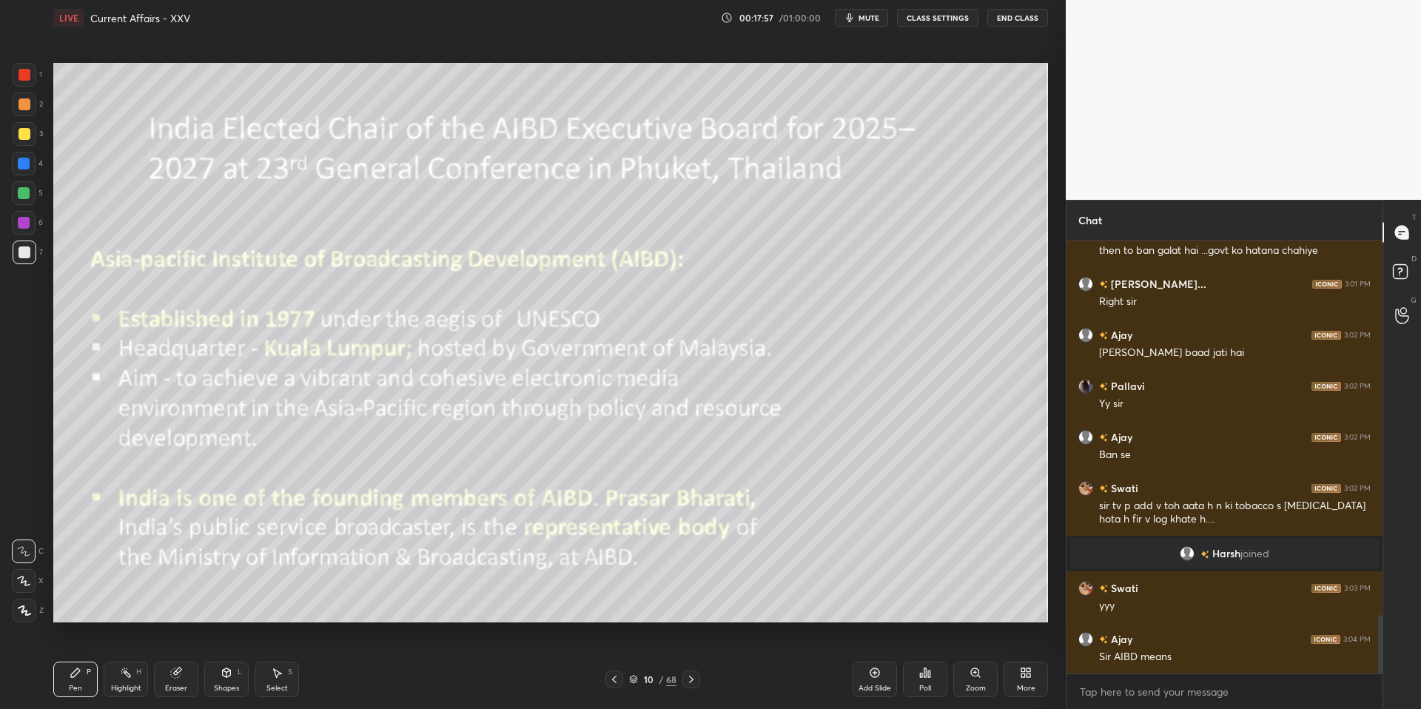
scroll to position [2829, 0]
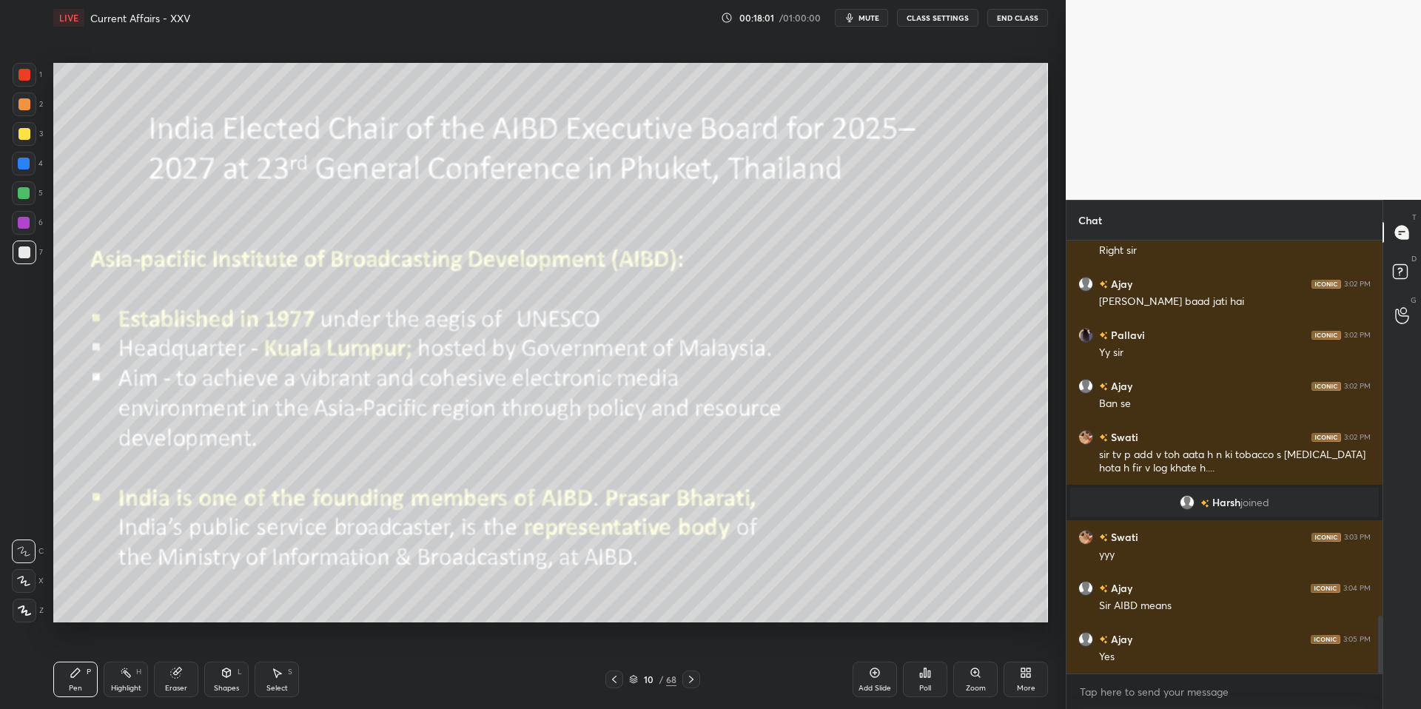
click at [121, 664] on div "Pen P Highlight H Eraser Shapes L Select S 10 / 68 Add Slide Poll Zoom More" at bounding box center [550, 679] width 994 height 59
drag, startPoint x: 180, startPoint y: 681, endPoint x: 160, endPoint y: 664, distance: 26.2
click at [178, 681] on div "Eraser" at bounding box center [176, 679] width 44 height 36
drag, startPoint x: 24, startPoint y: 604, endPoint x: 27, endPoint y: 613, distance: 9.4
click at [24, 606] on div "Erase all" at bounding box center [24, 611] width 24 height 24
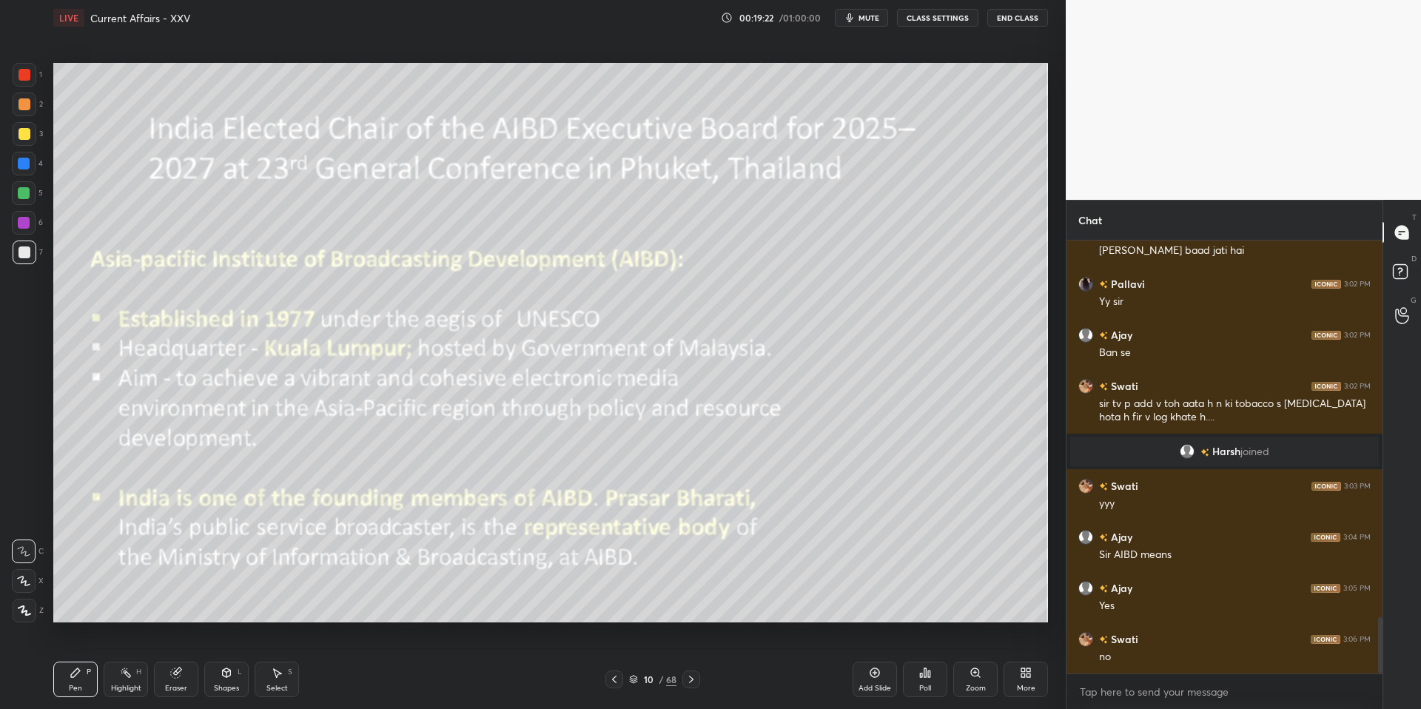
scroll to position [2931, 0]
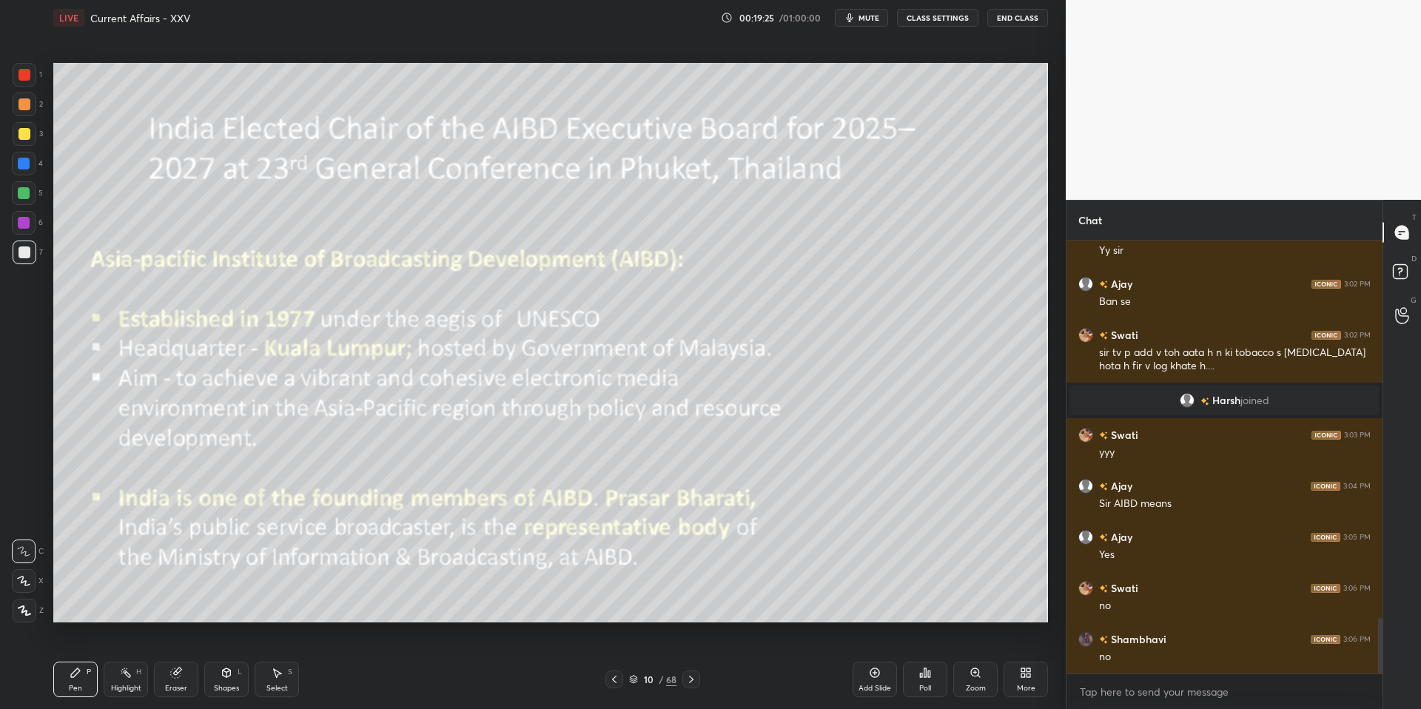
click at [170, 688] on div "Eraser" at bounding box center [176, 687] width 22 height 7
click at [29, 609] on span "Erase all" at bounding box center [24, 610] width 22 height 10
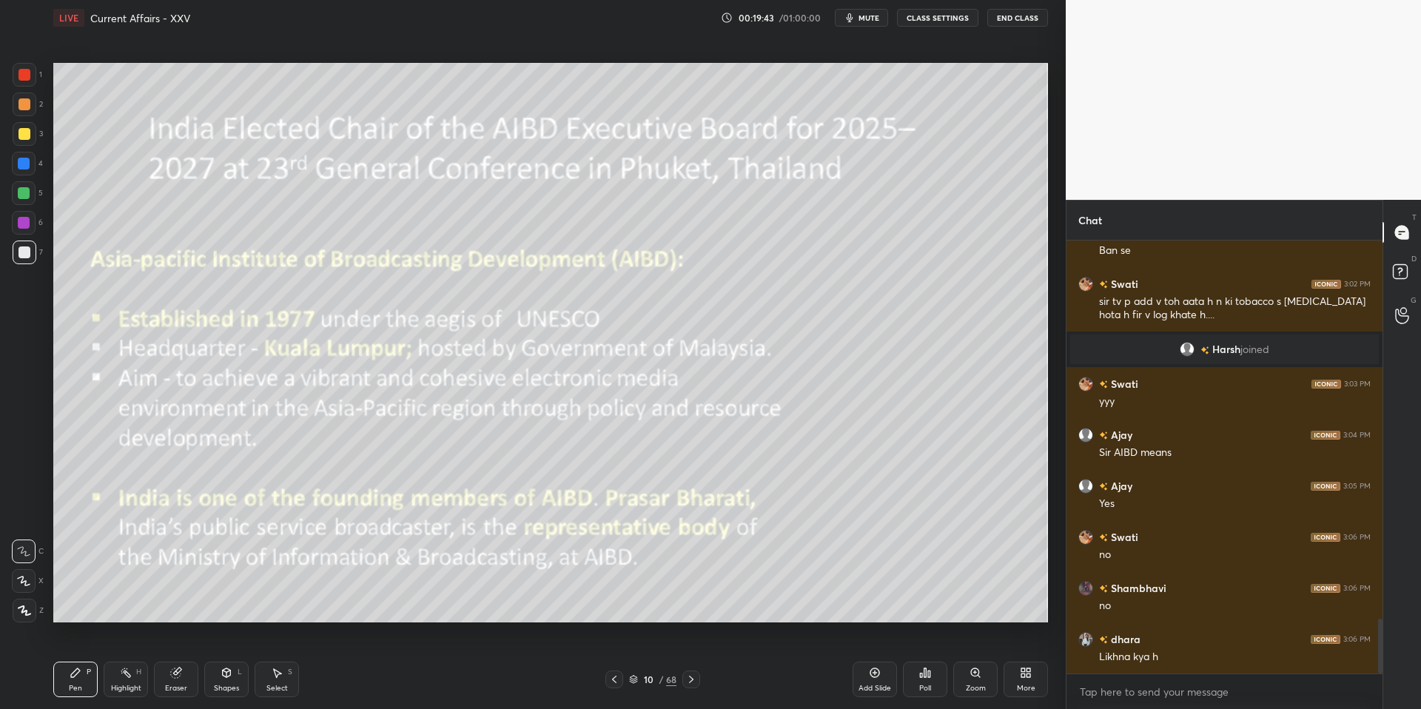
drag, startPoint x: 36, startPoint y: 82, endPoint x: 36, endPoint y: 98, distance: 15.5
click at [36, 81] on div "1" at bounding box center [28, 75] width 30 height 24
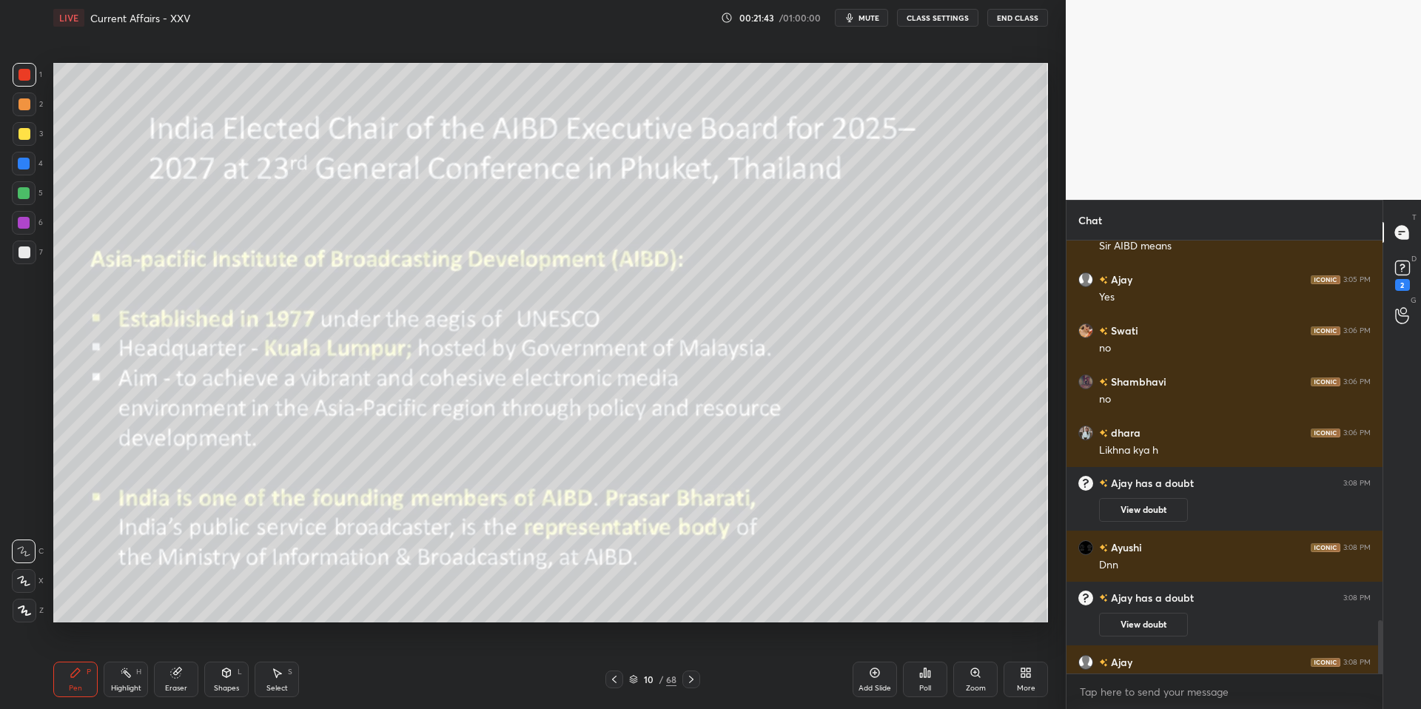
scroll to position [3085, 0]
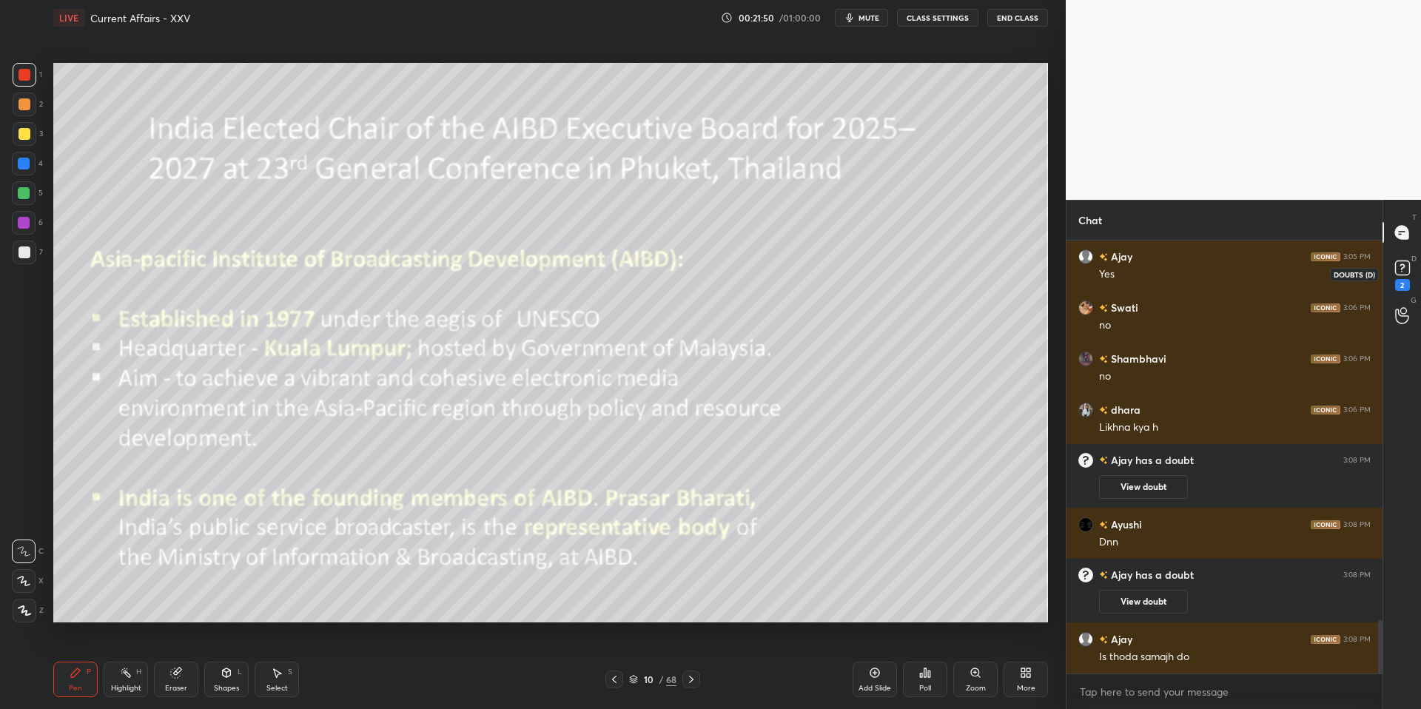
click at [1404, 272] on rect at bounding box center [1402, 268] width 14 height 14
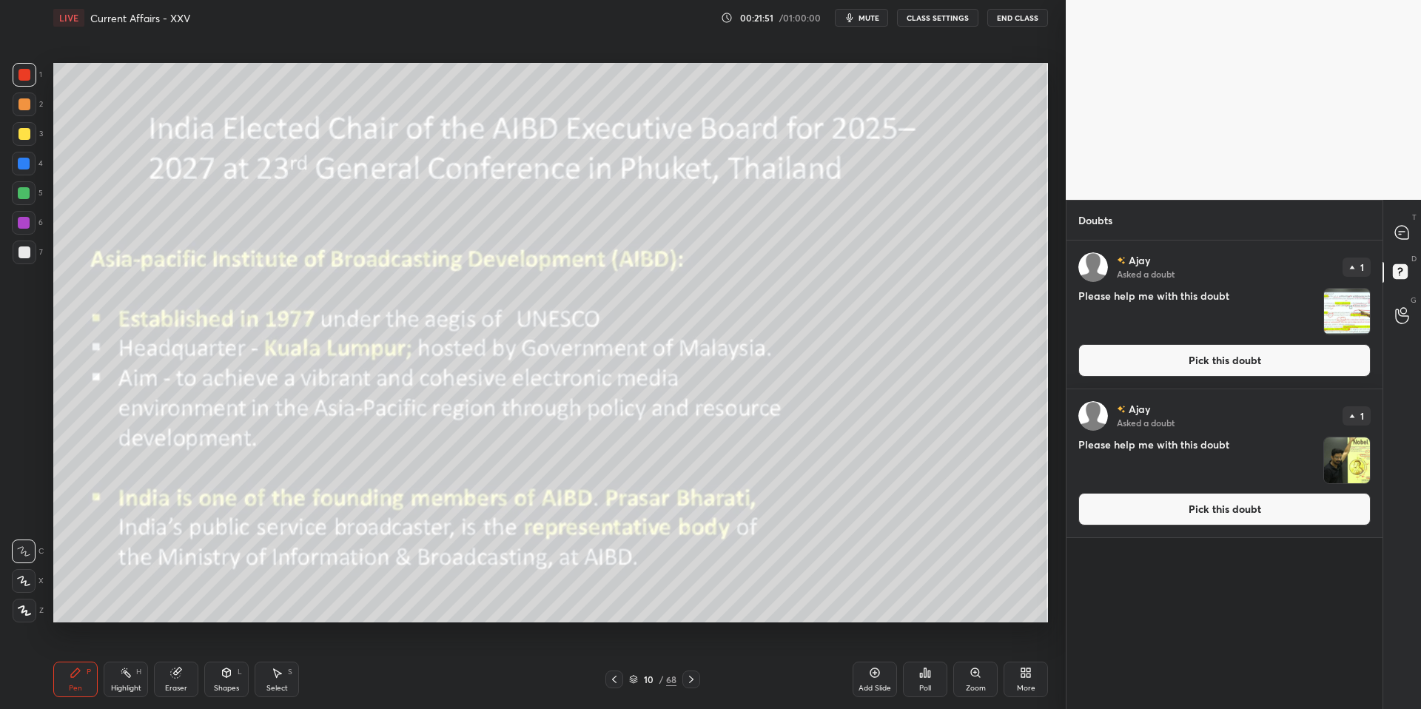
click at [1338, 326] on img "grid" at bounding box center [1347, 312] width 46 height 46
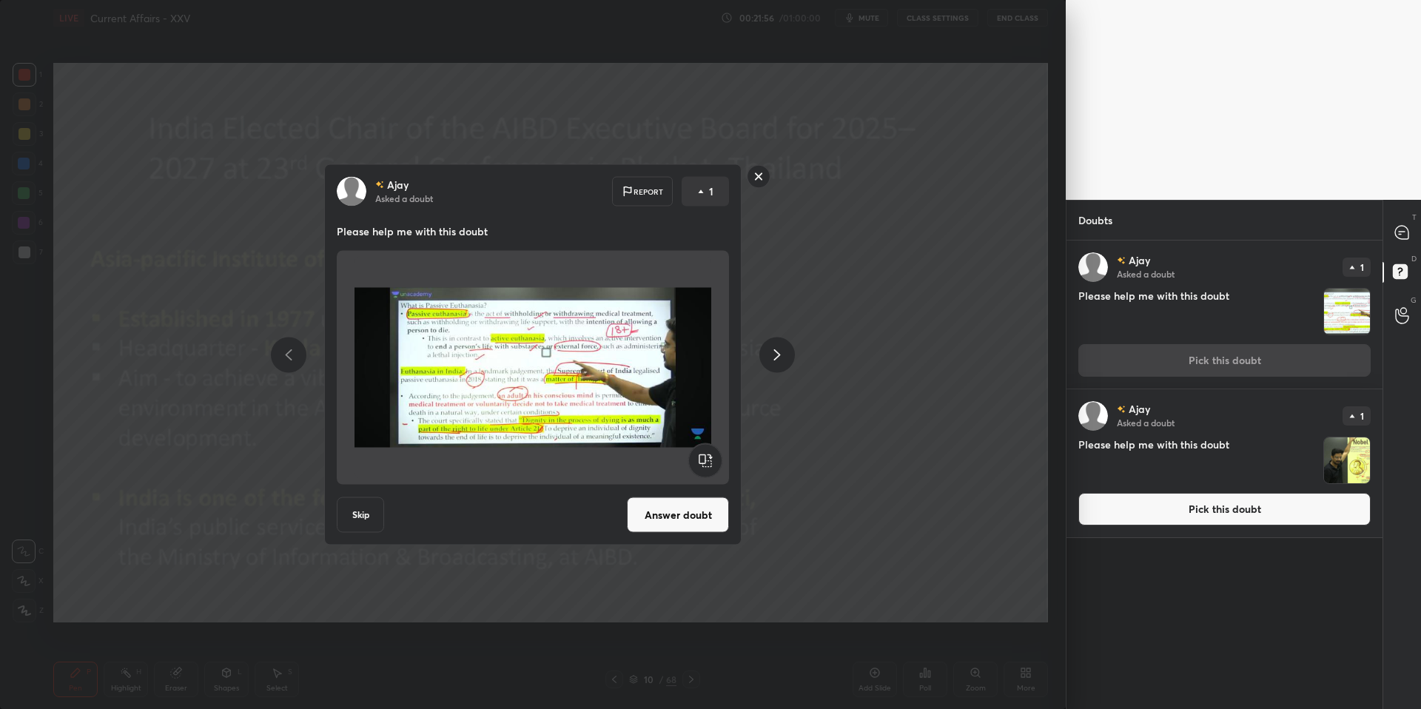
click at [764, 177] on rect at bounding box center [758, 176] width 23 height 23
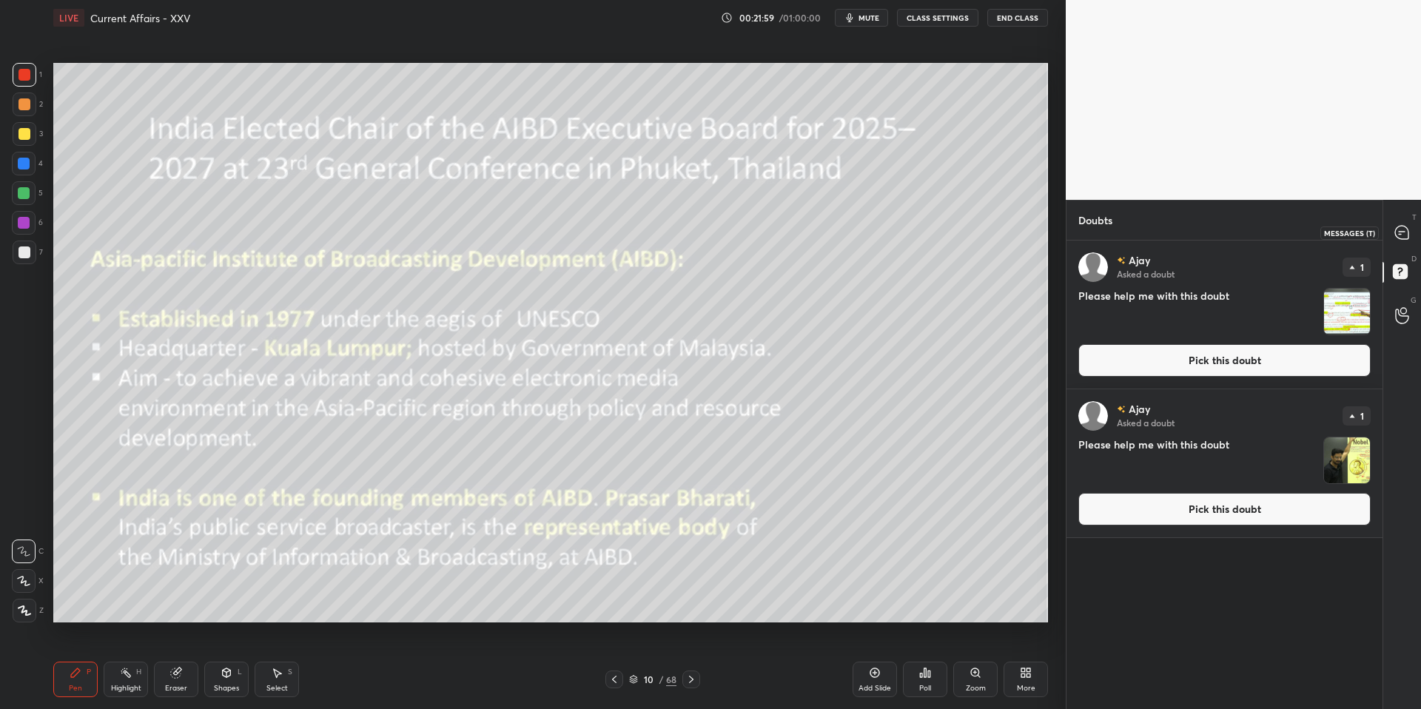
click at [1407, 237] on icon at bounding box center [1401, 232] width 13 height 13
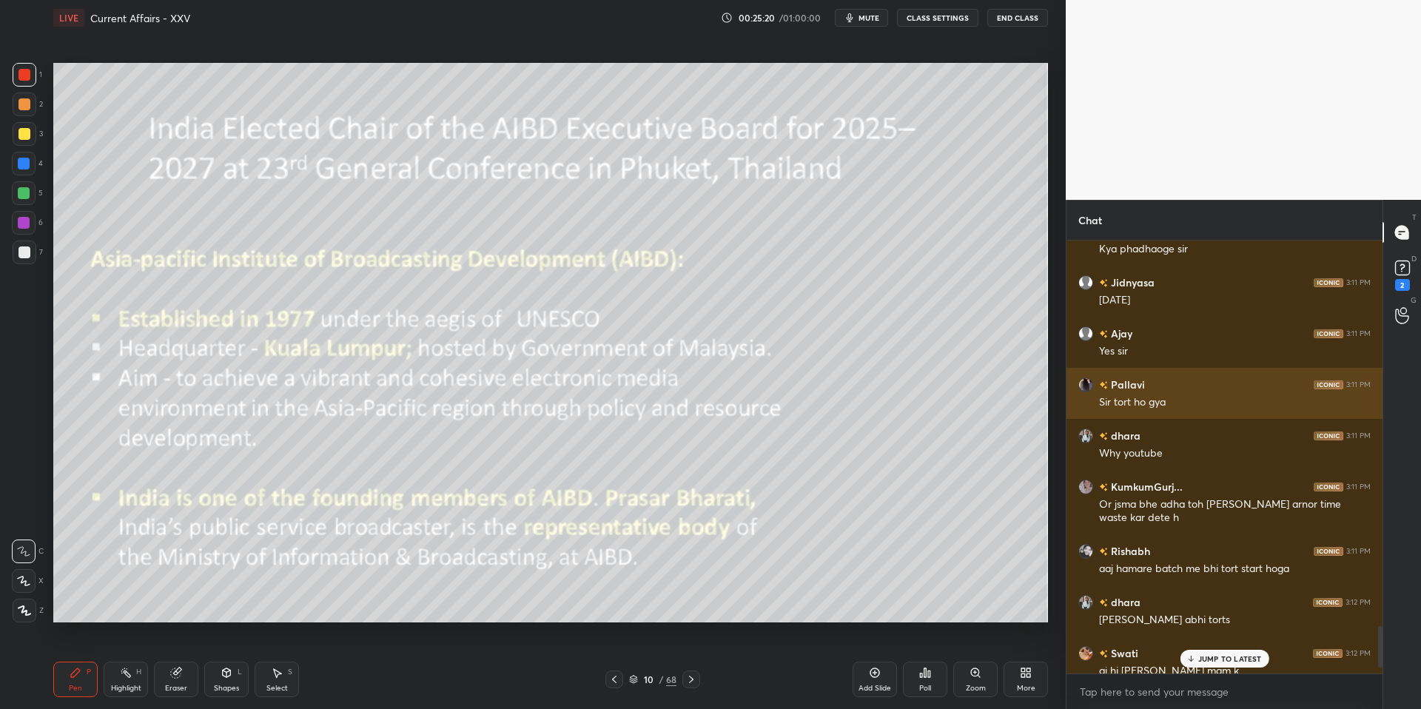
scroll to position [4109, 0]
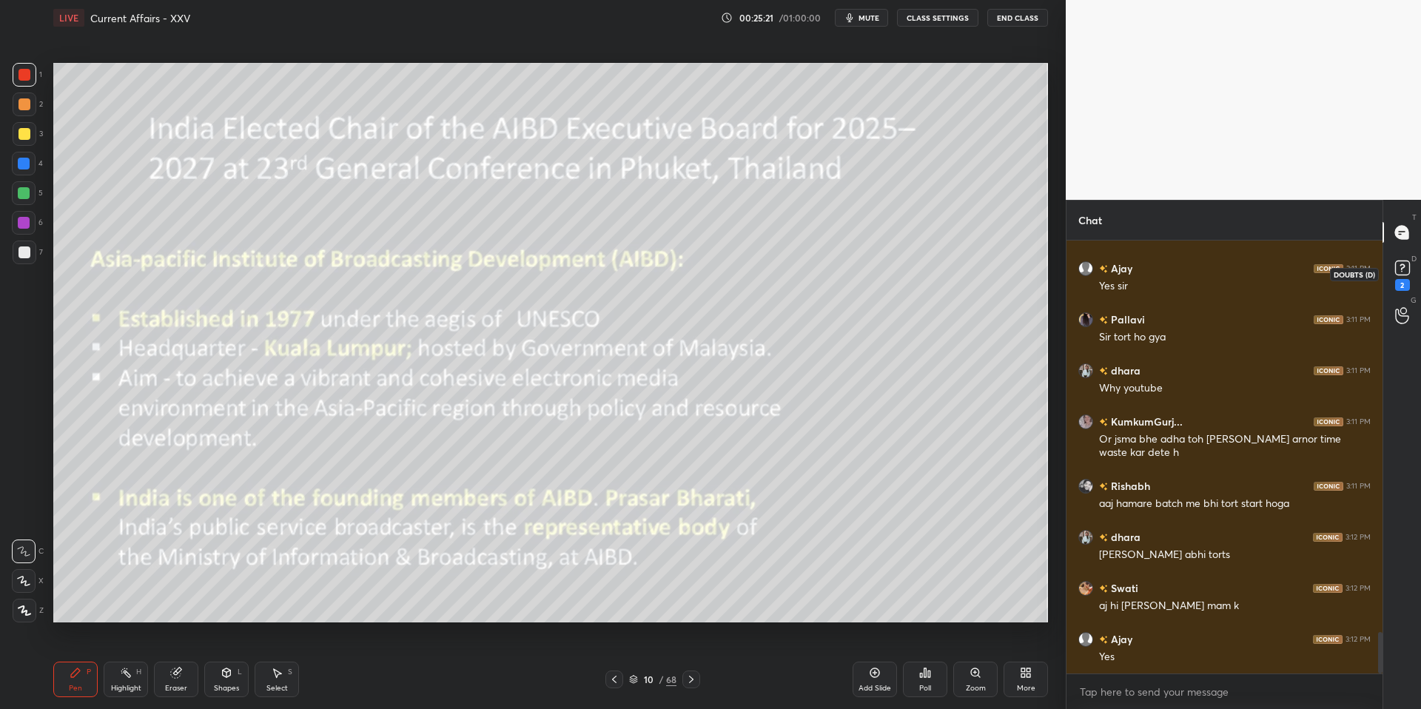
click at [1393, 268] on icon at bounding box center [1402, 268] width 22 height 22
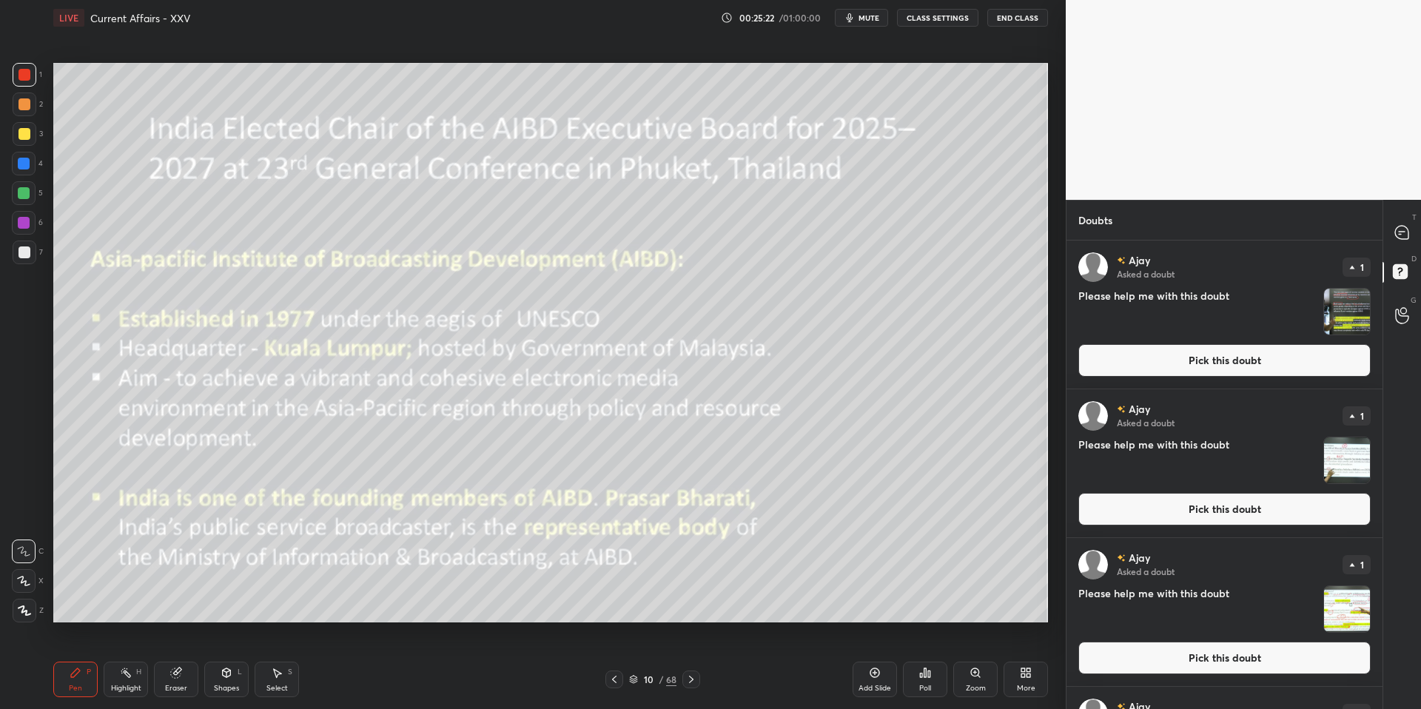
click at [1278, 359] on button "Pick this doubt" at bounding box center [1224, 360] width 292 height 33
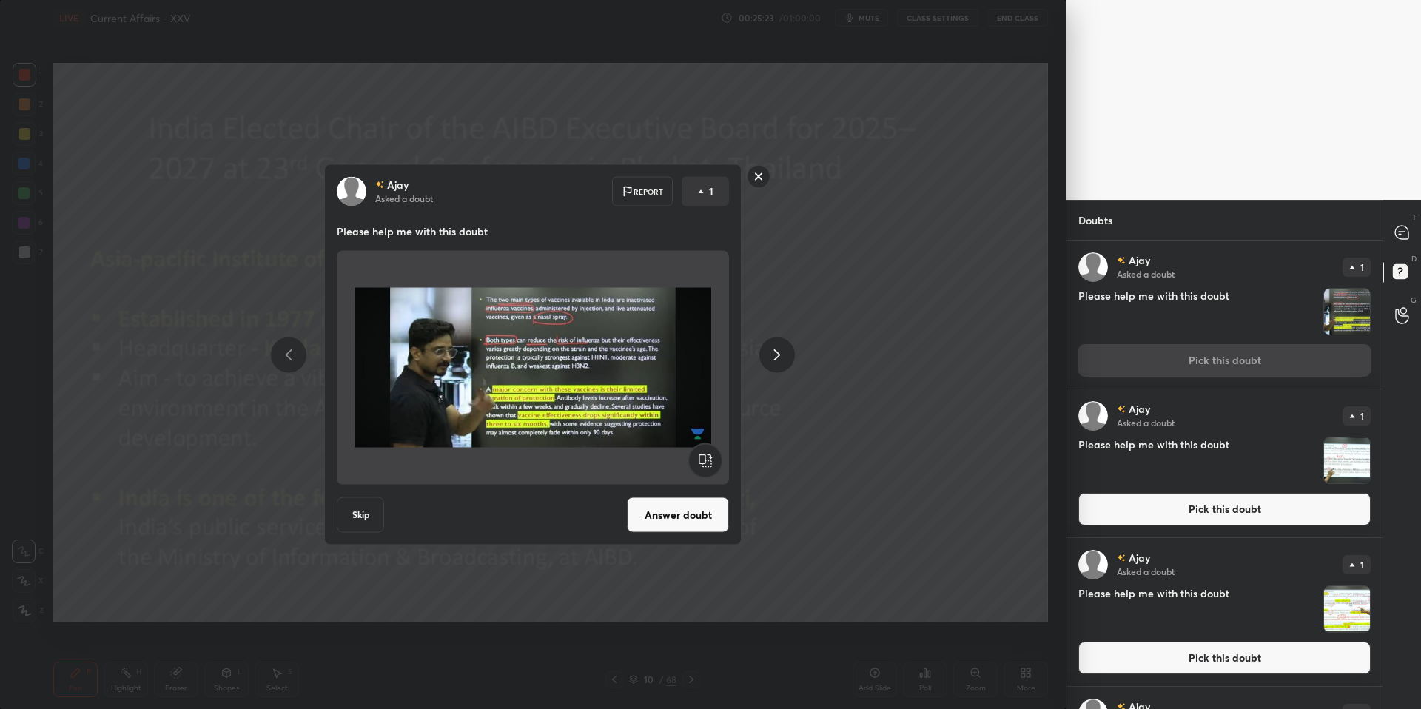
click at [697, 521] on button "Answer doubt" at bounding box center [678, 515] width 102 height 36
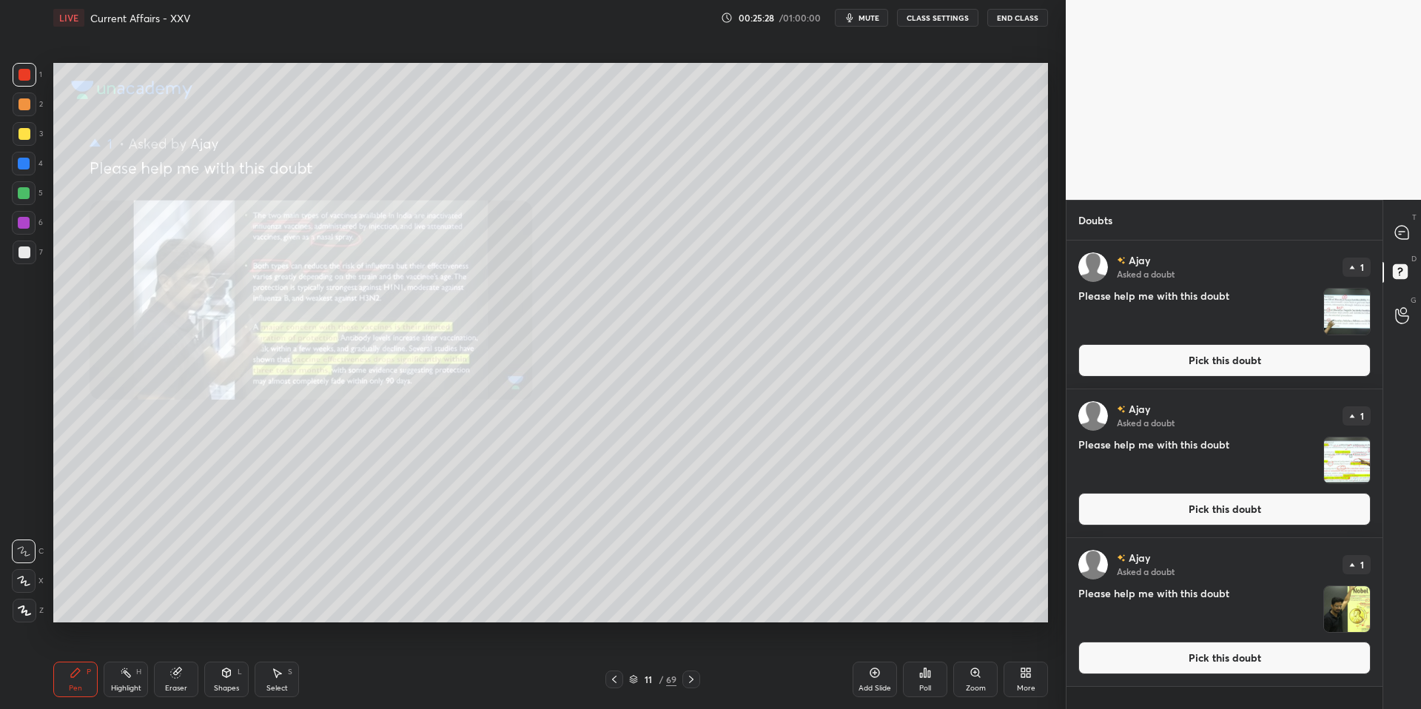
click at [1189, 504] on button "Pick this doubt" at bounding box center [1224, 509] width 292 height 33
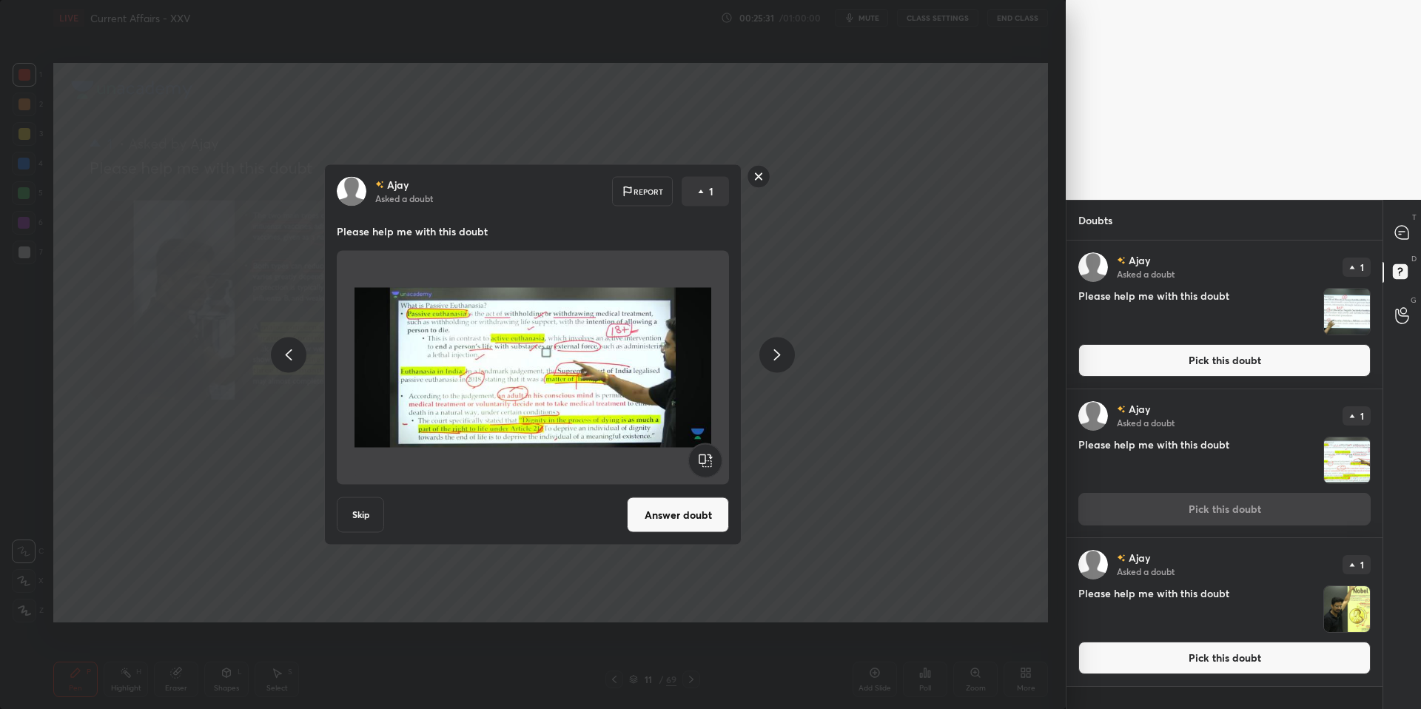
click at [767, 175] on rect at bounding box center [758, 176] width 23 height 23
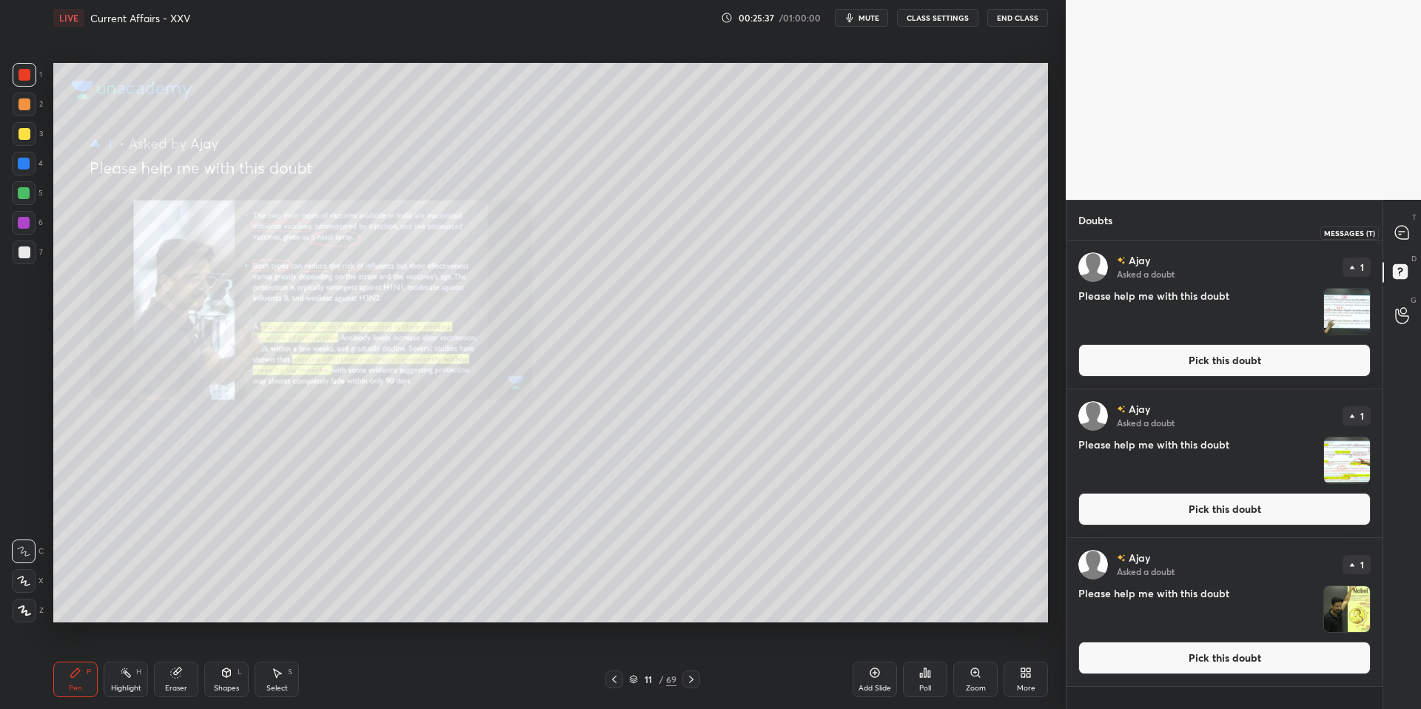
click at [1396, 234] on icon at bounding box center [1401, 232] width 13 height 13
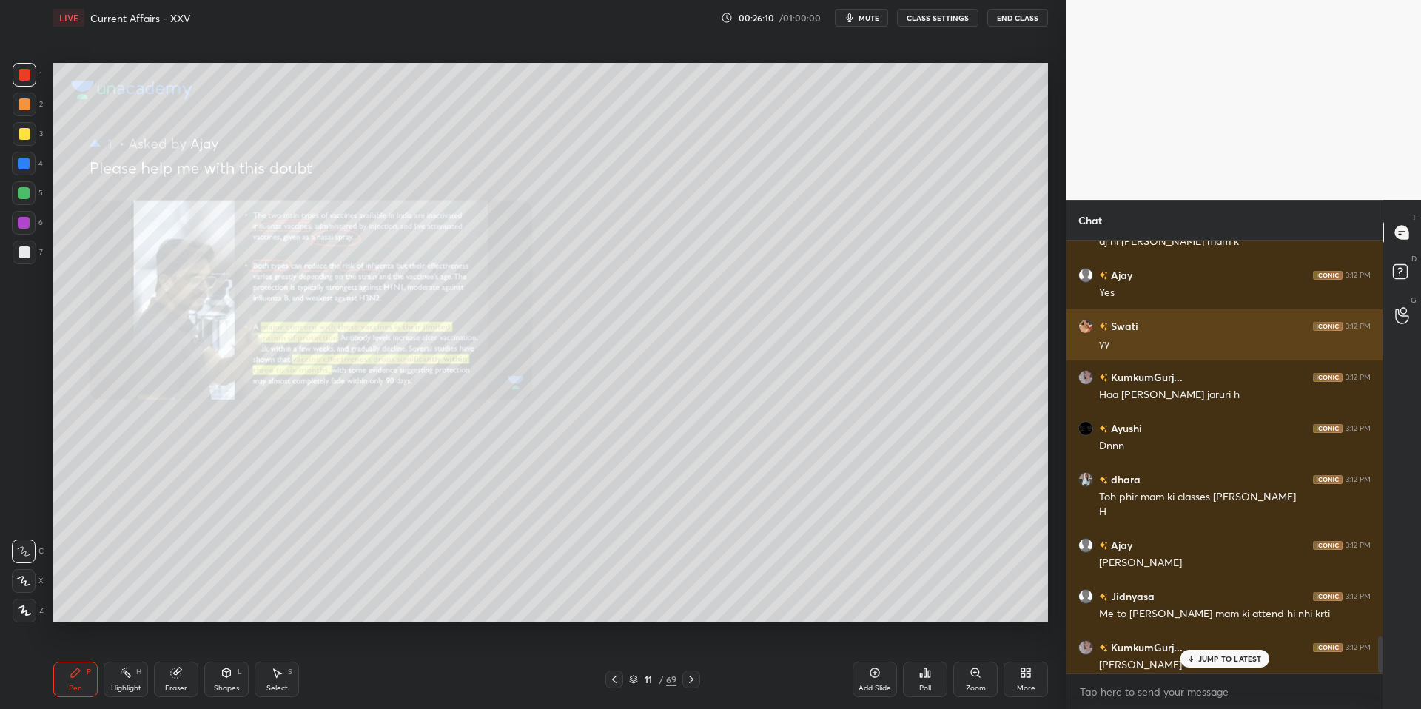
scroll to position [4756, 0]
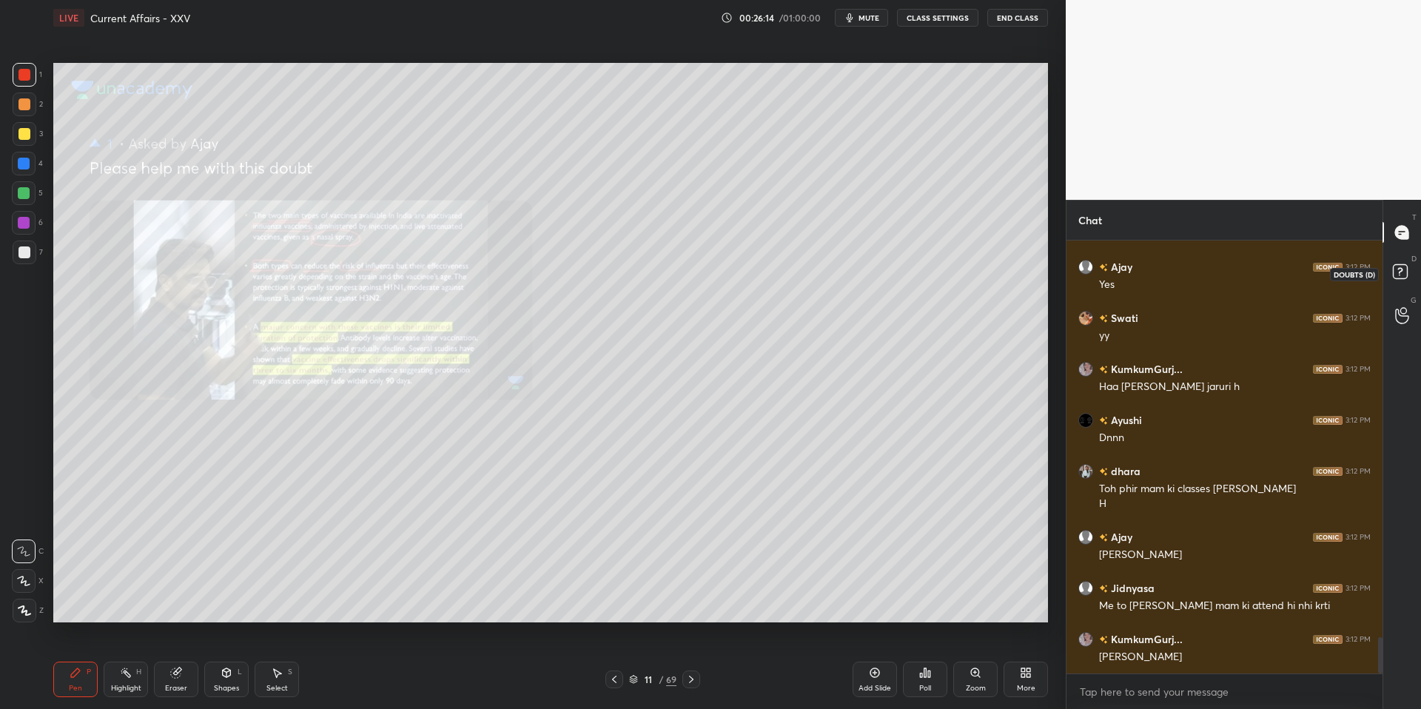
click at [1409, 277] on icon at bounding box center [1402, 273] width 27 height 27
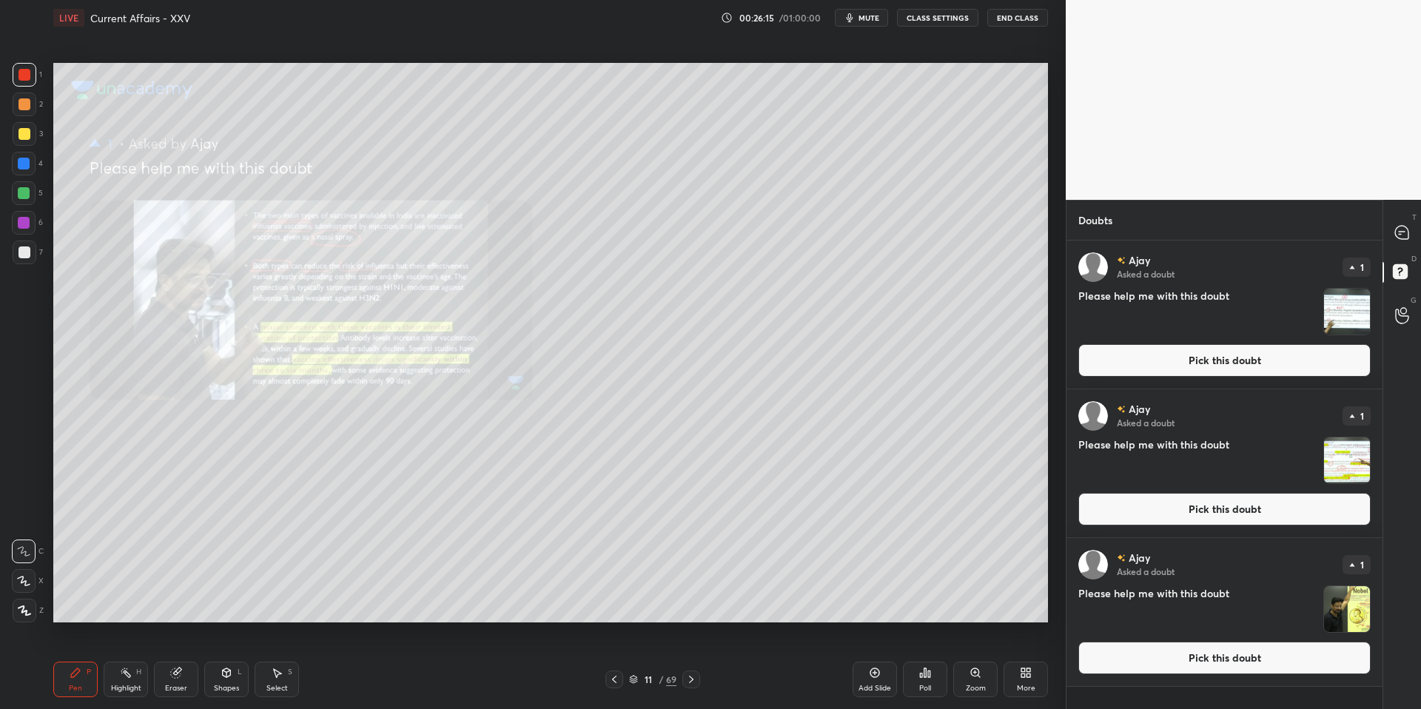
click at [1249, 356] on button "Pick this doubt" at bounding box center [1224, 360] width 292 height 33
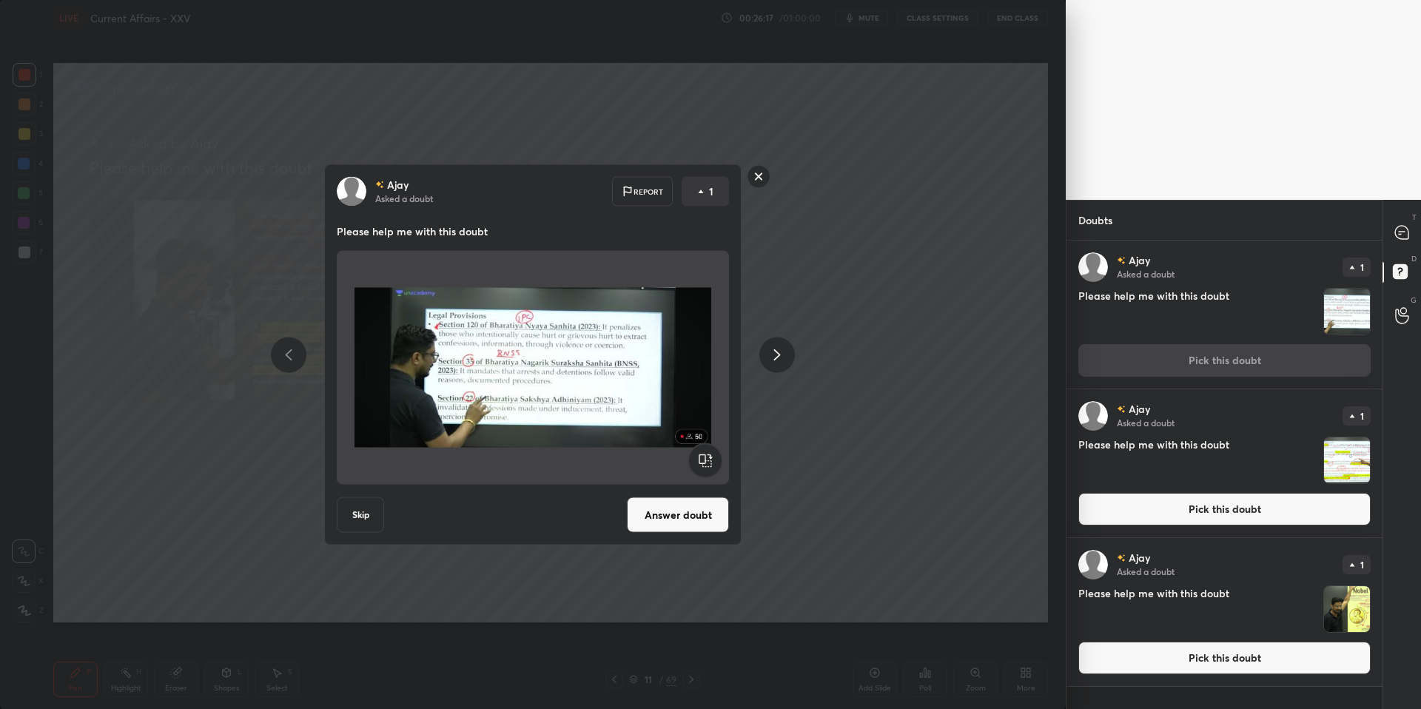
click at [678, 523] on button "Answer doubt" at bounding box center [678, 515] width 102 height 36
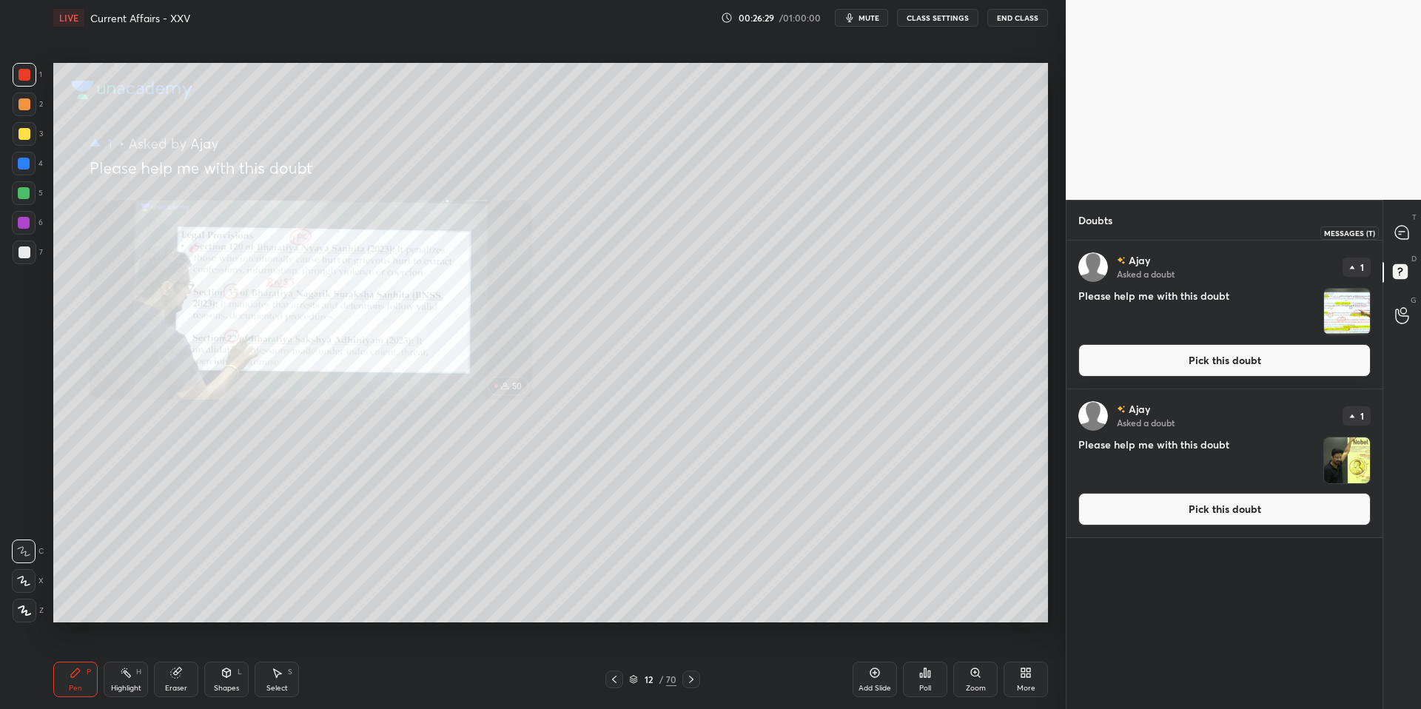
click at [1396, 232] on icon at bounding box center [1401, 232] width 13 height 13
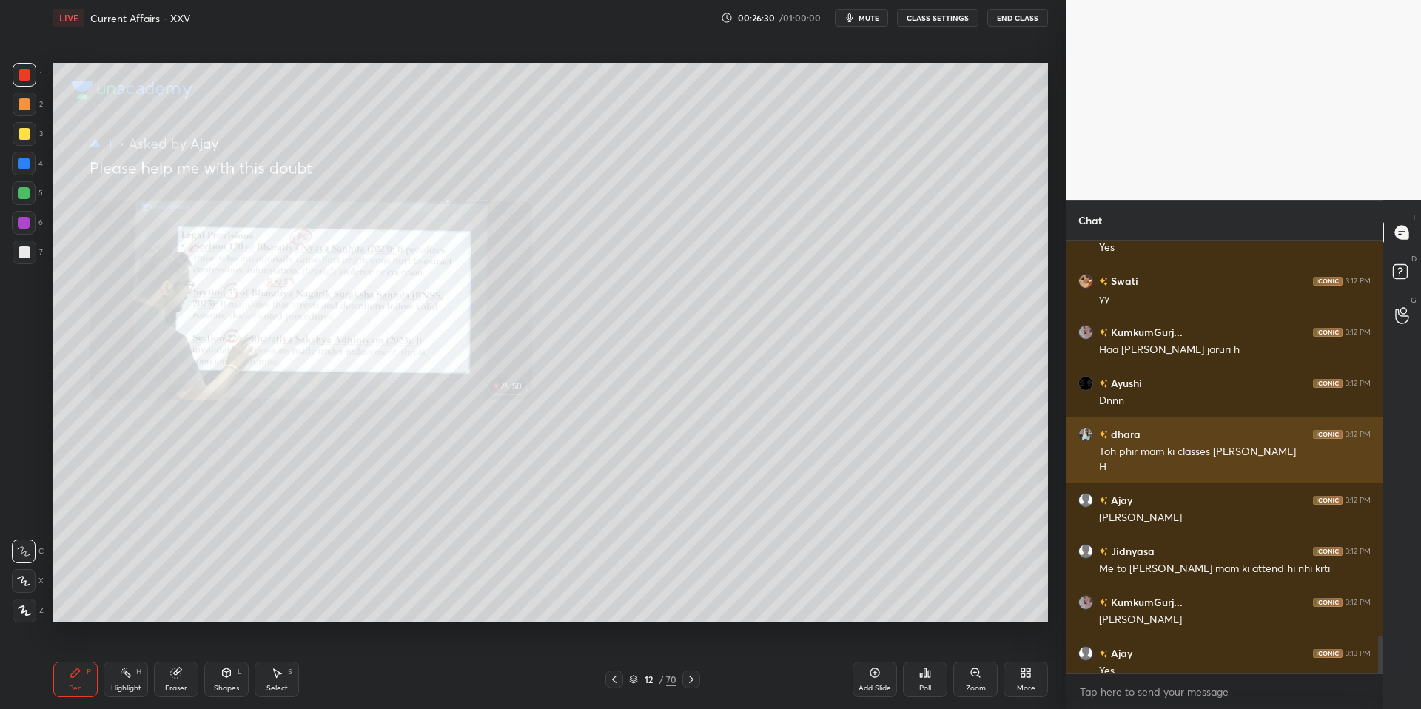
scroll to position [4677, 0]
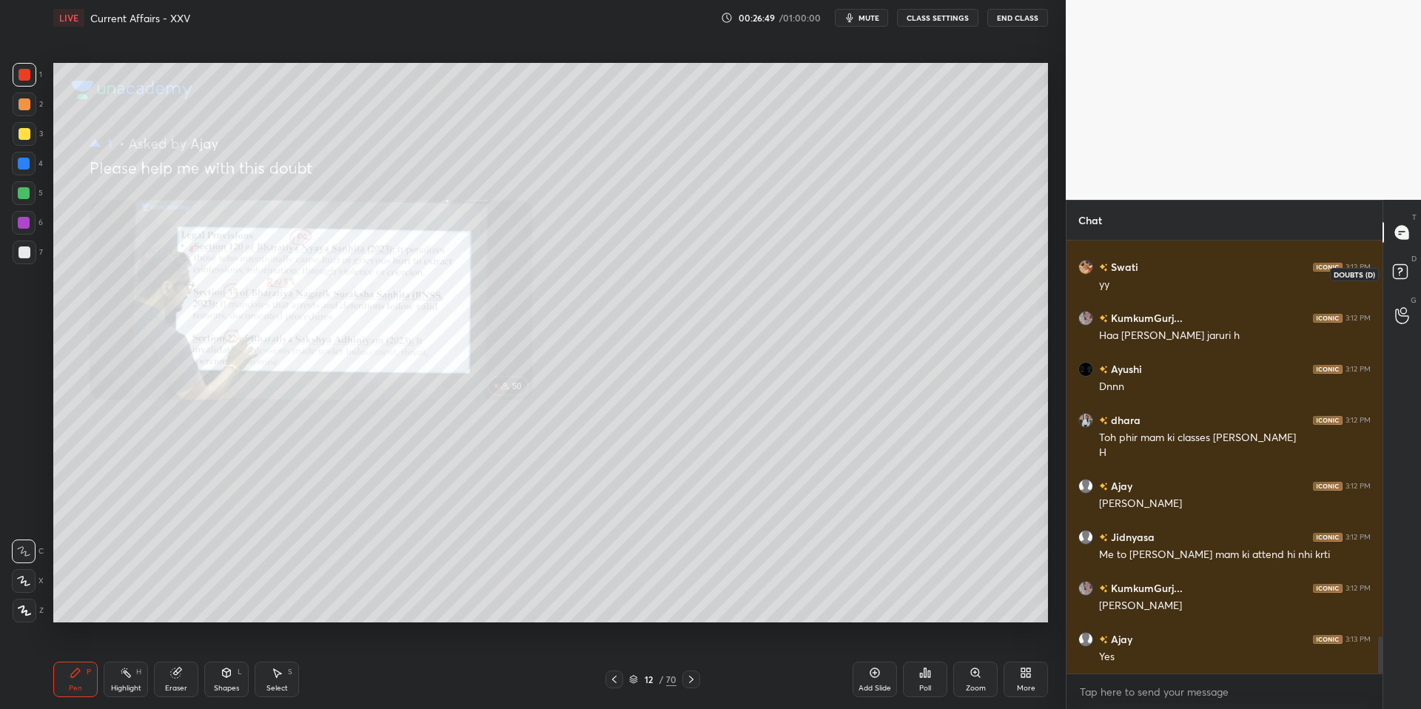
click at [1395, 270] on rect at bounding box center [1399, 272] width 14 height 14
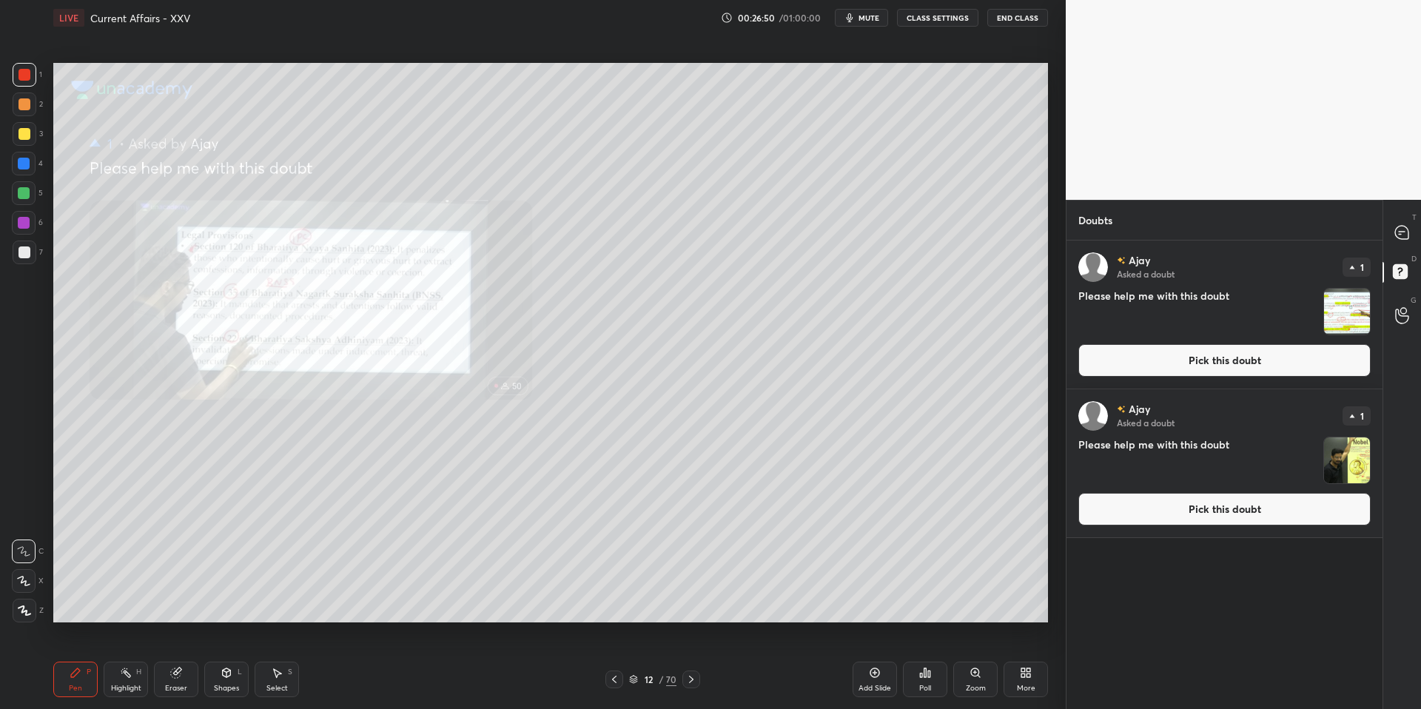
click at [1197, 368] on button "Pick this doubt" at bounding box center [1224, 360] width 292 height 33
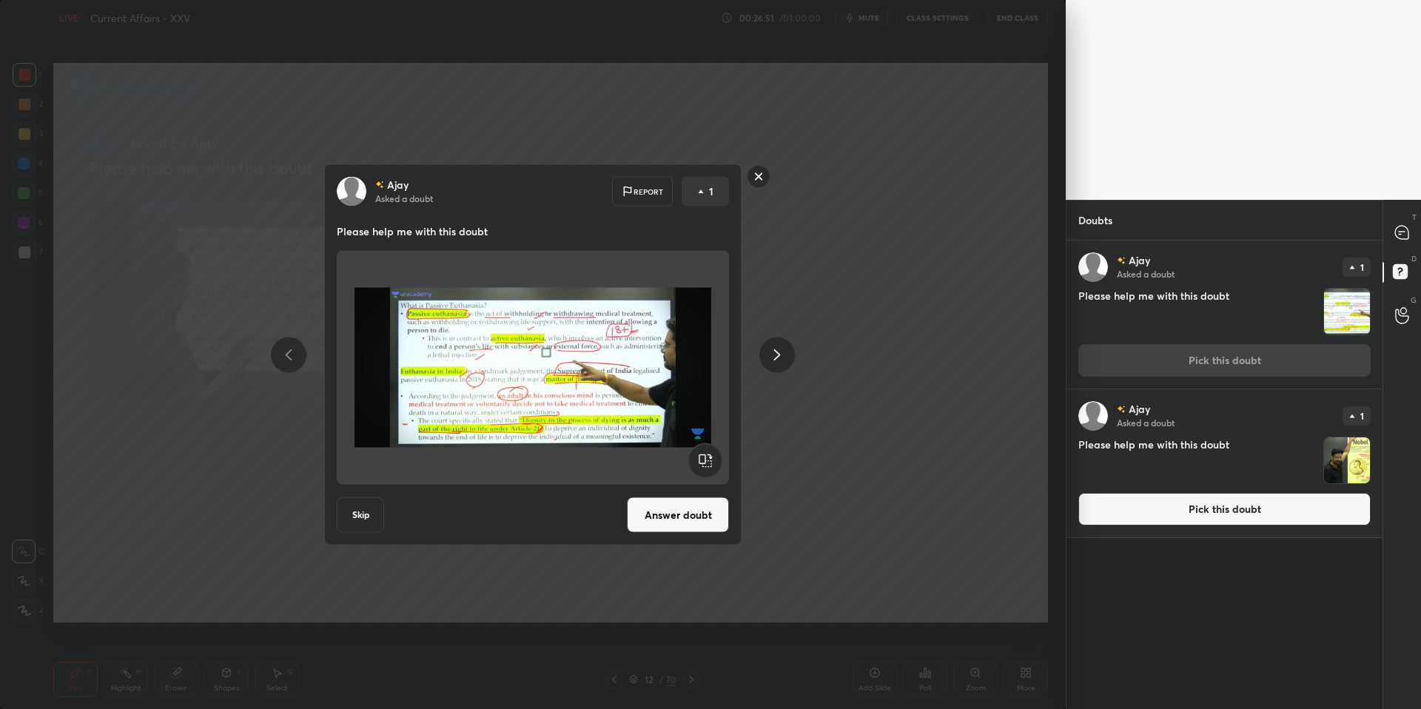
click at [718, 520] on button "Answer doubt" at bounding box center [678, 515] width 102 height 36
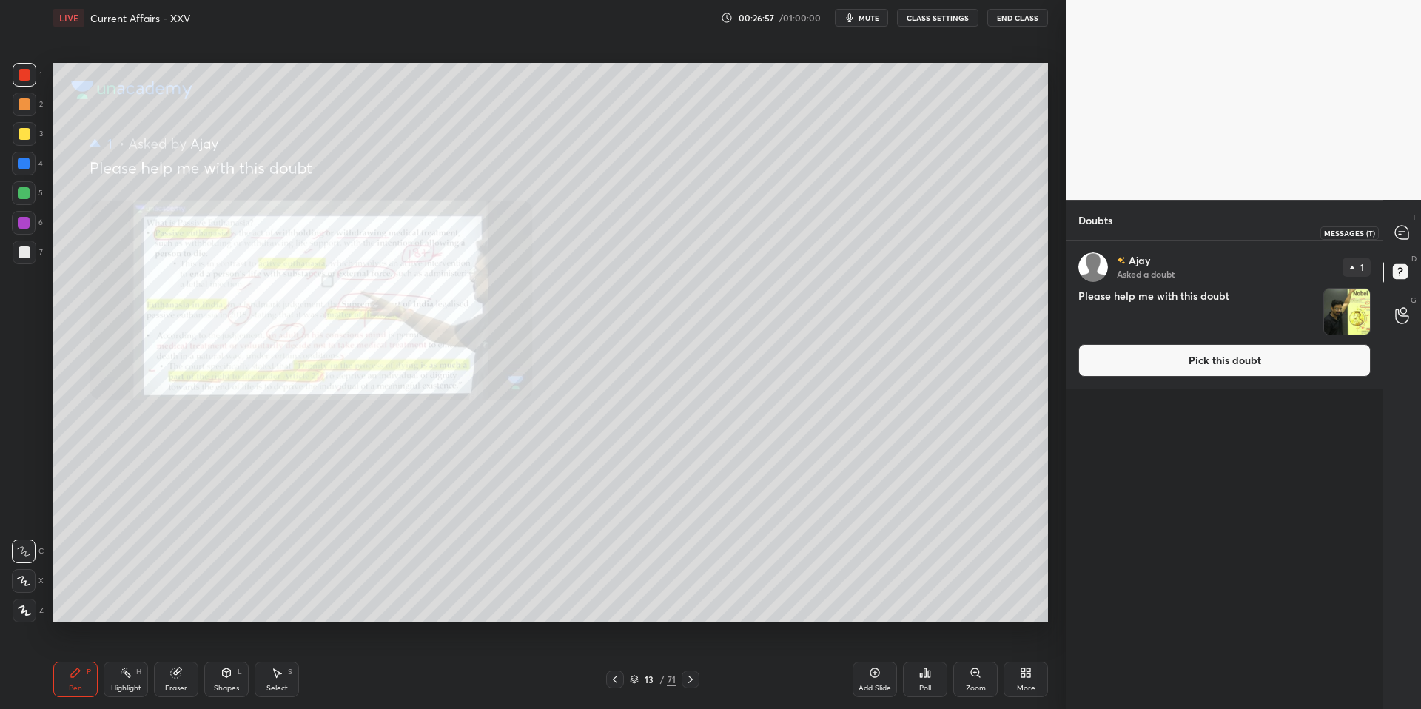
click at [1410, 237] on div at bounding box center [1402, 232] width 30 height 27
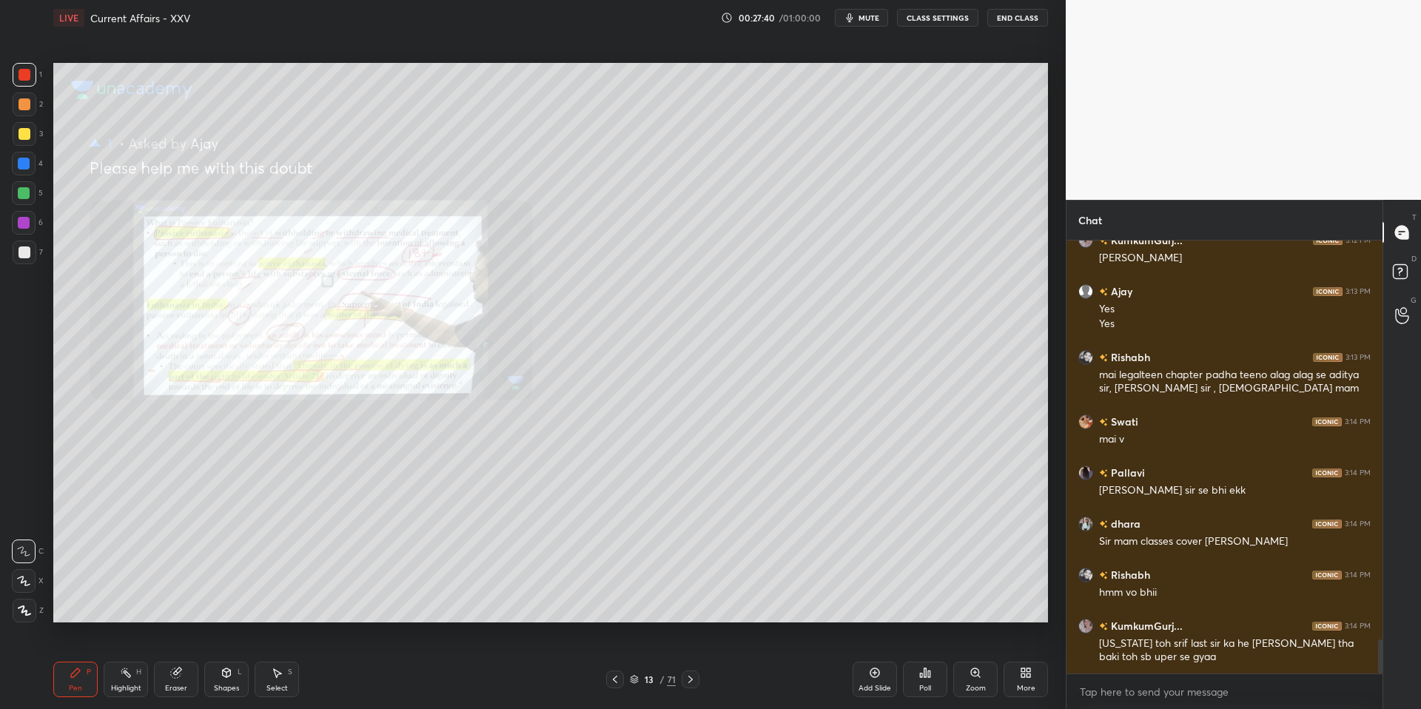
scroll to position [5013, 0]
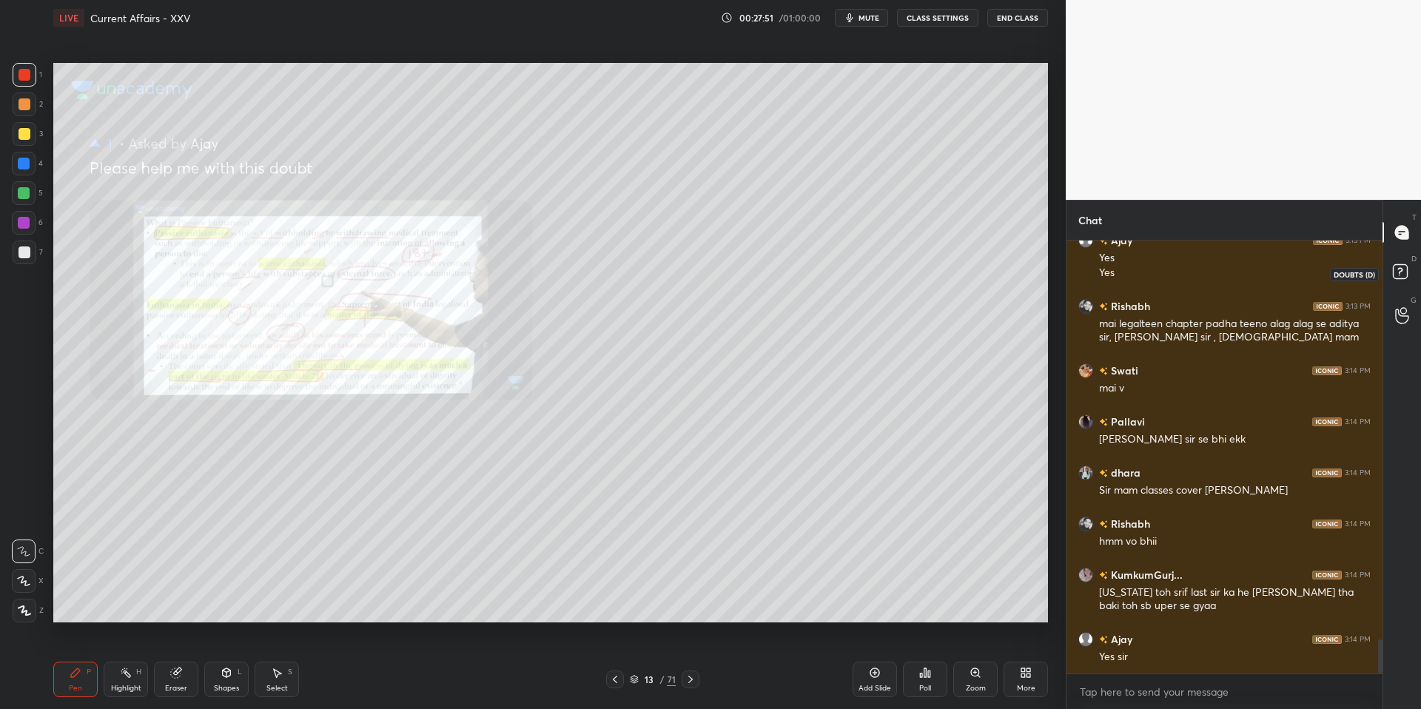
click at [1401, 263] on icon at bounding box center [1402, 273] width 27 height 27
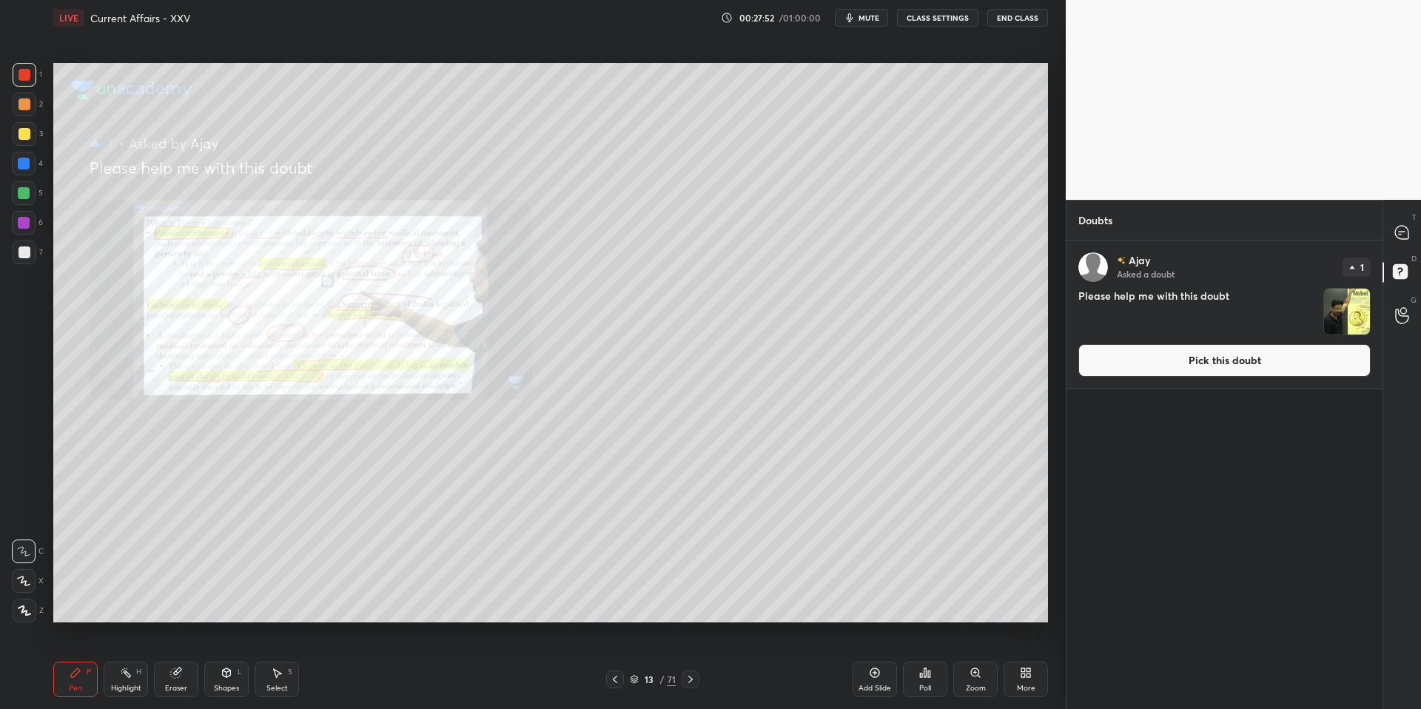
click at [1274, 371] on button "Pick this doubt" at bounding box center [1224, 360] width 292 height 33
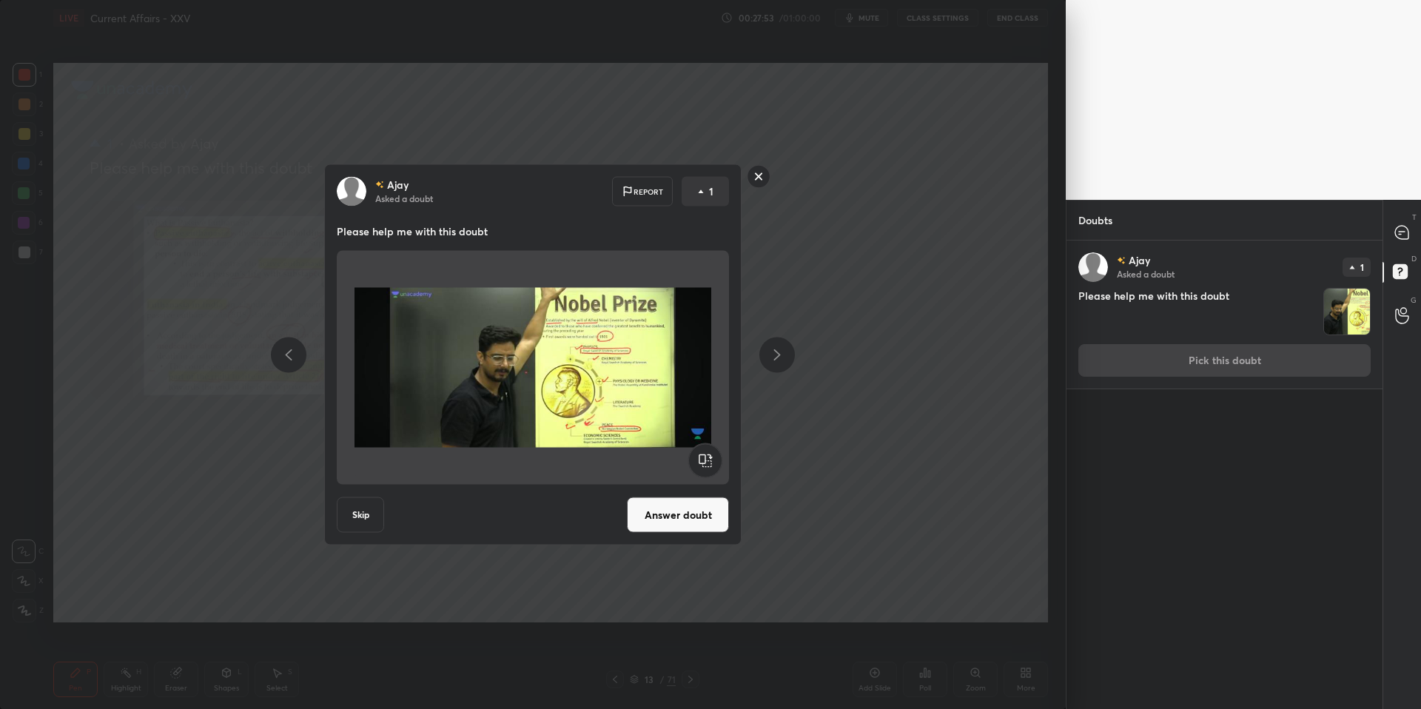
click at [712, 508] on button "Answer doubt" at bounding box center [678, 515] width 102 height 36
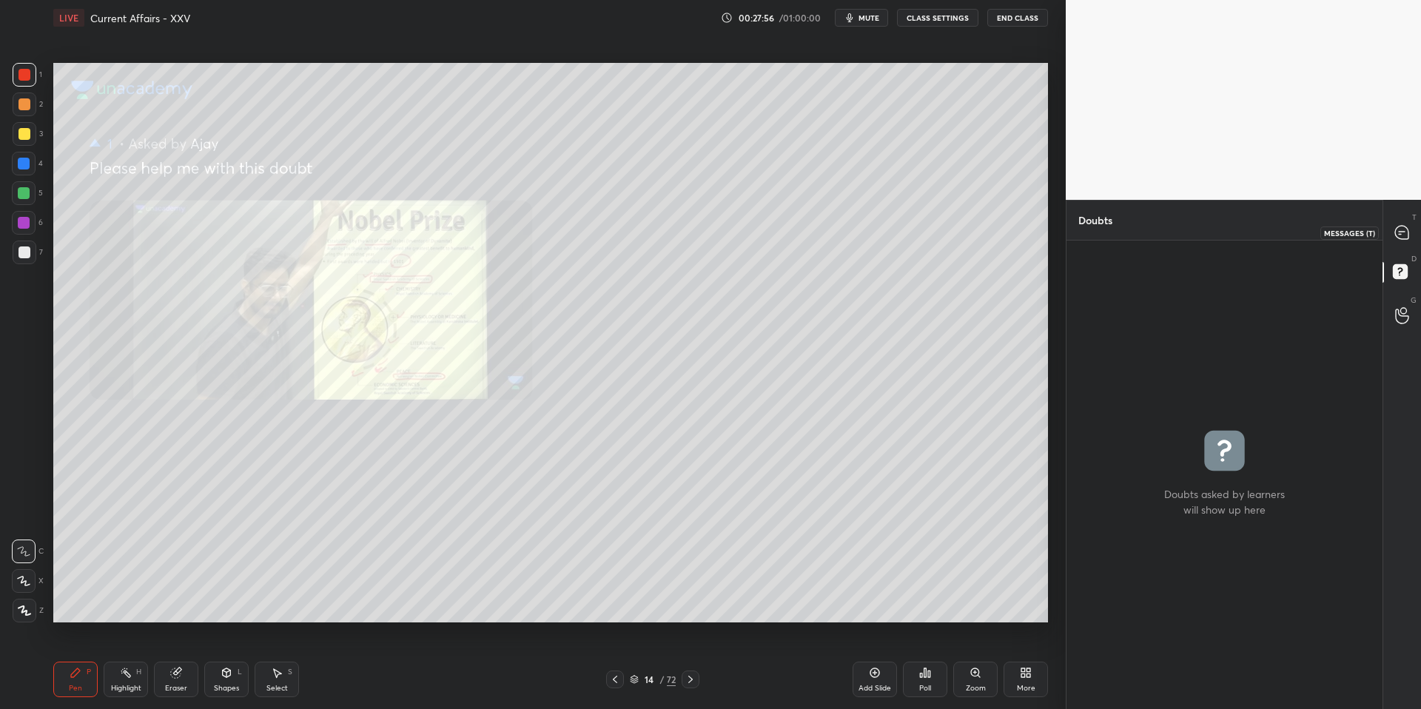
click at [1406, 237] on icon at bounding box center [1401, 232] width 13 height 13
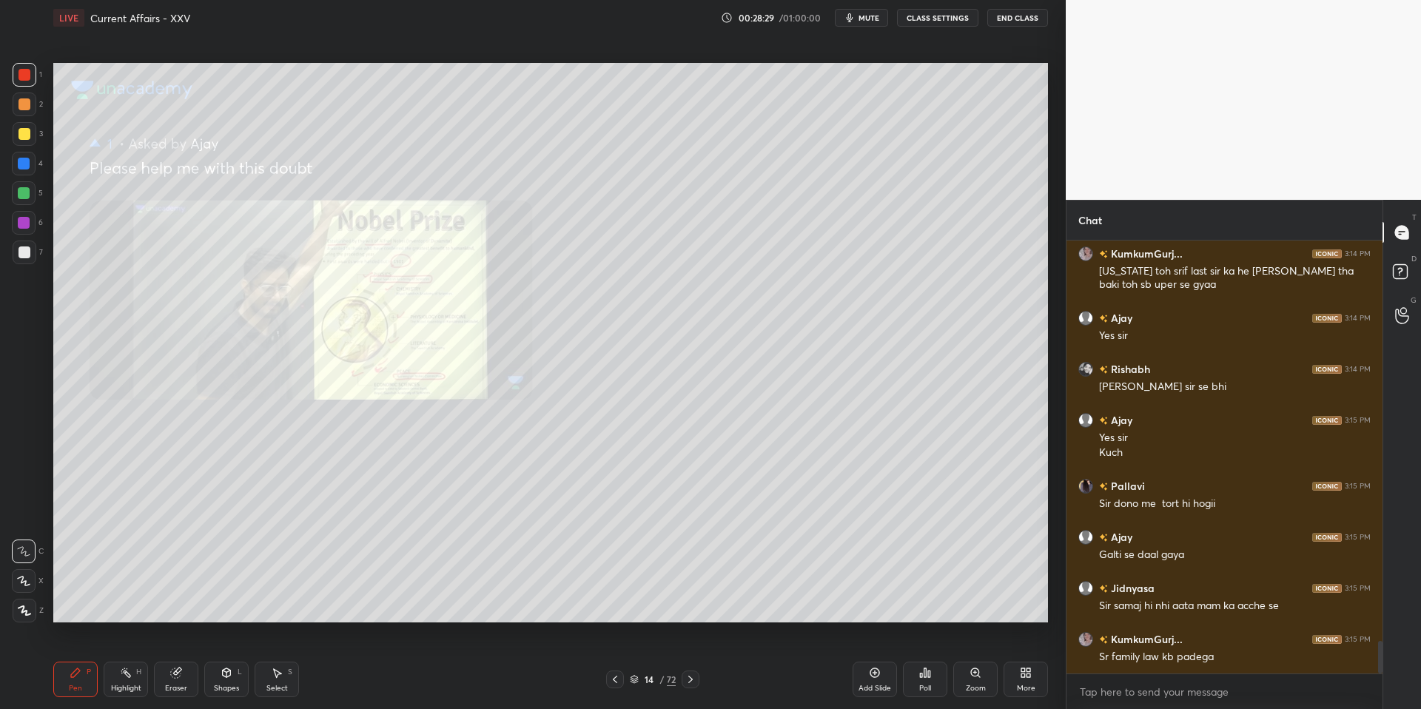
scroll to position [5321, 0]
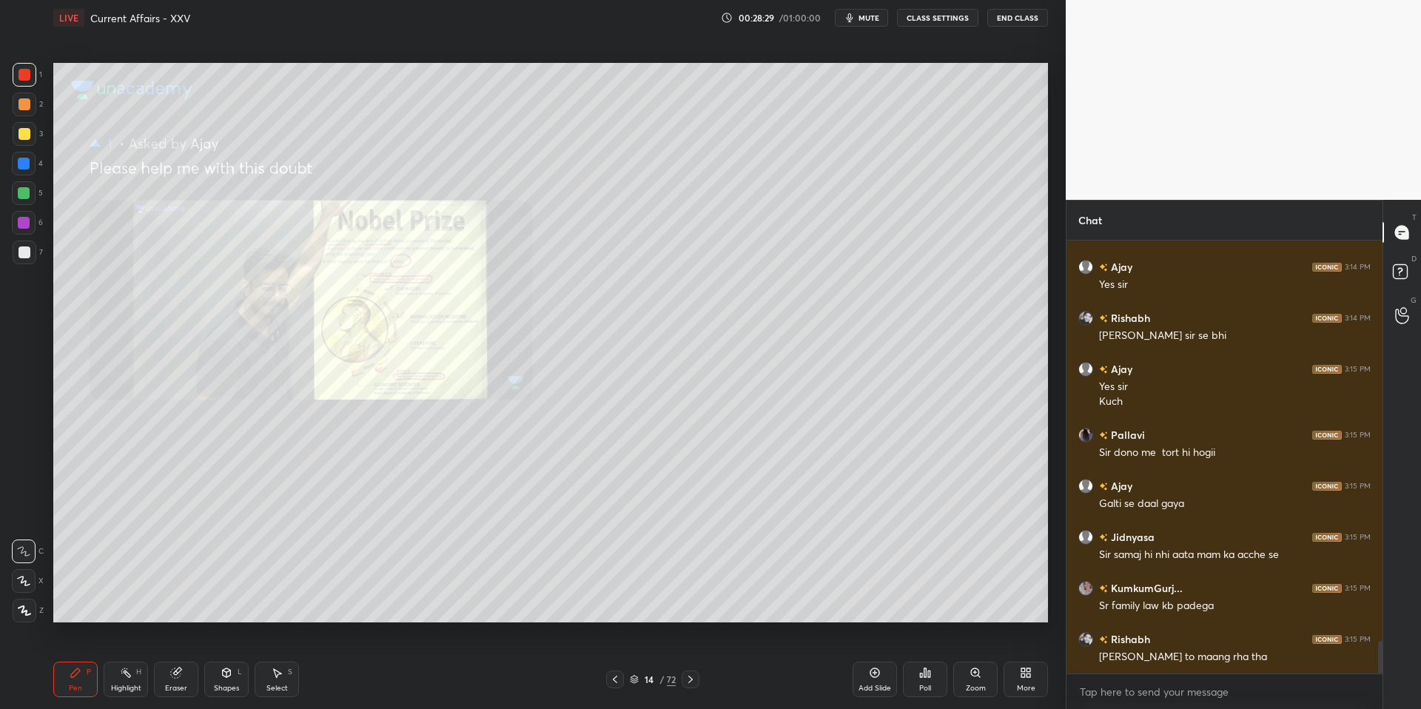
click at [677, 678] on div "14 / 72" at bounding box center [652, 679] width 93 height 18
click at [687, 676] on icon at bounding box center [690, 679] width 12 height 12
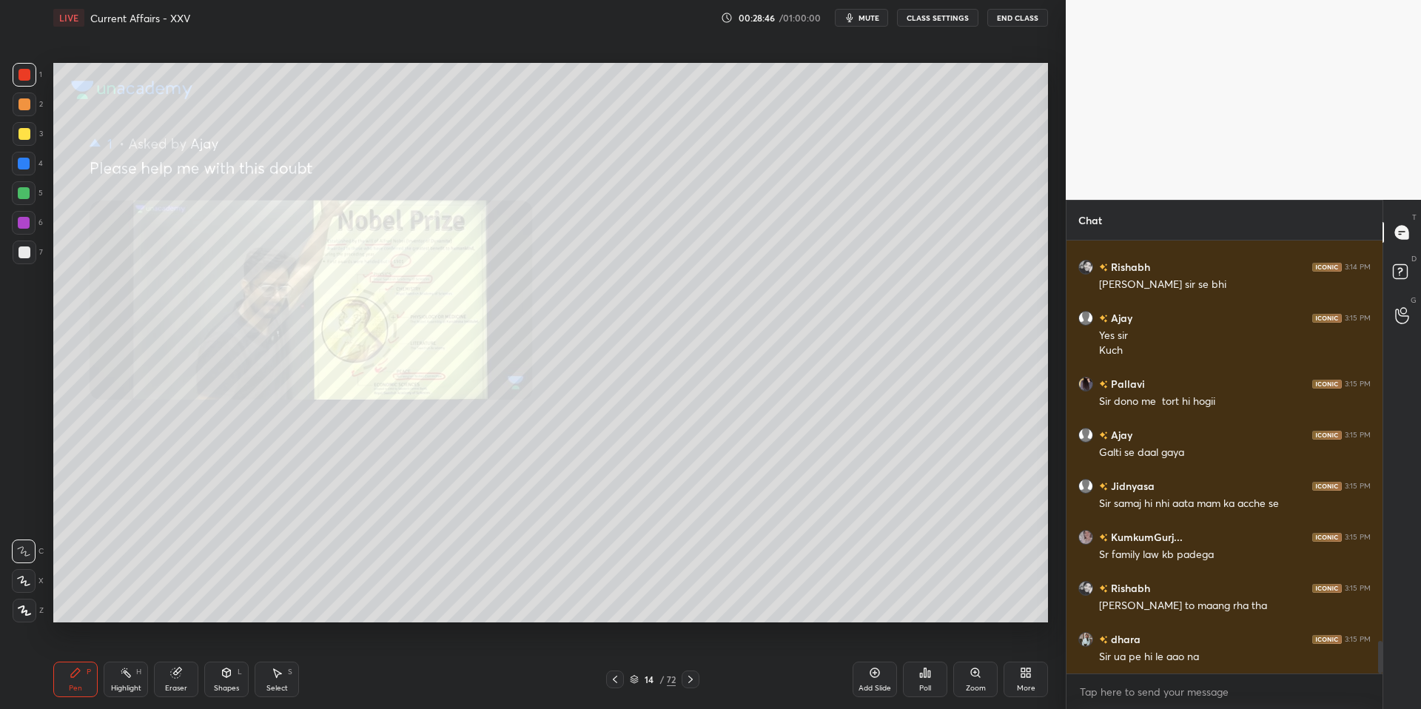
scroll to position [5423, 0]
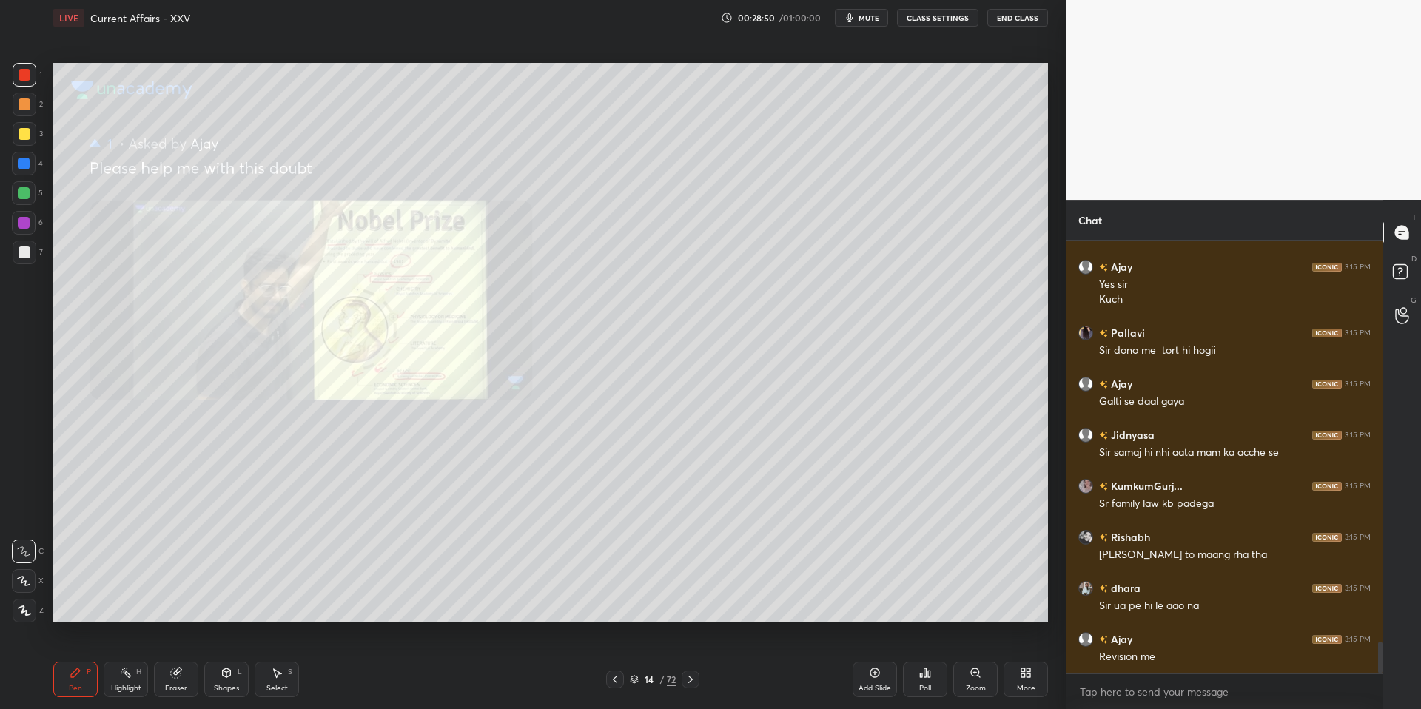
click at [694, 685] on div at bounding box center [690, 679] width 18 height 18
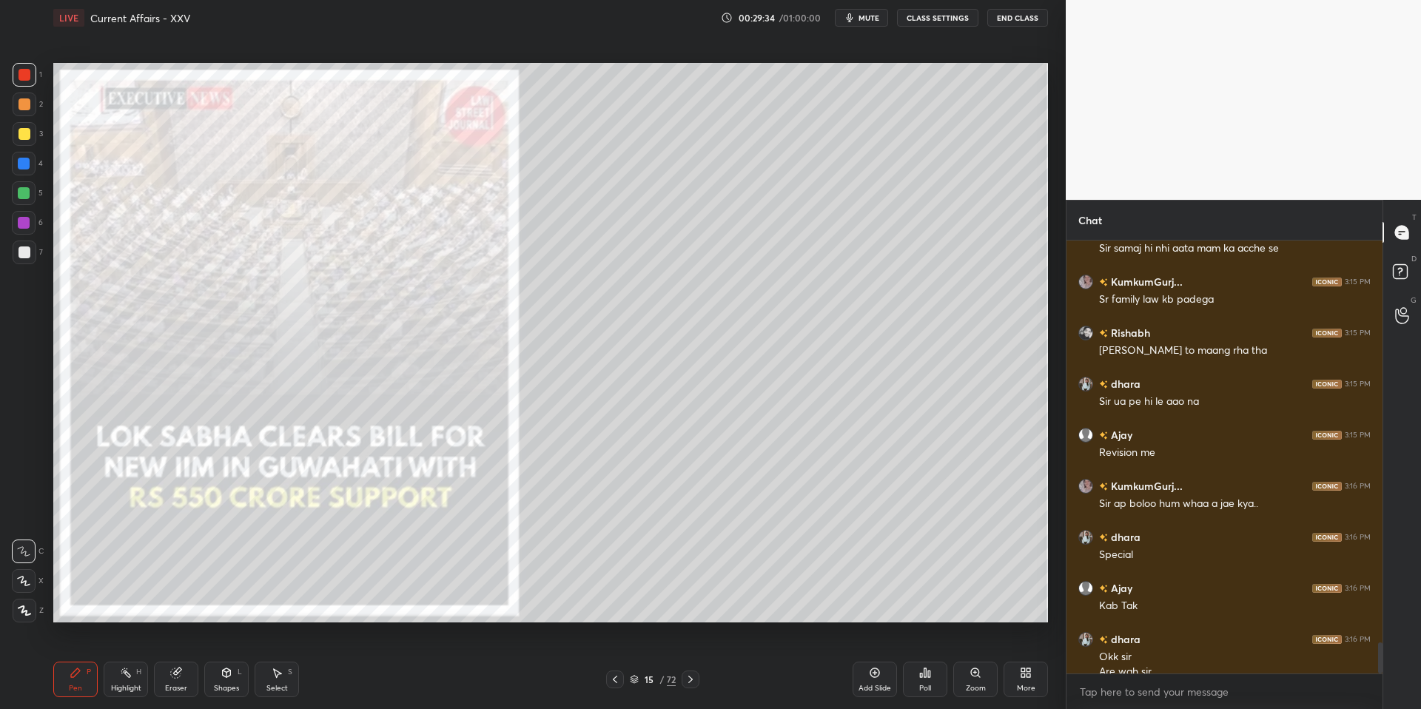
scroll to position [5642, 0]
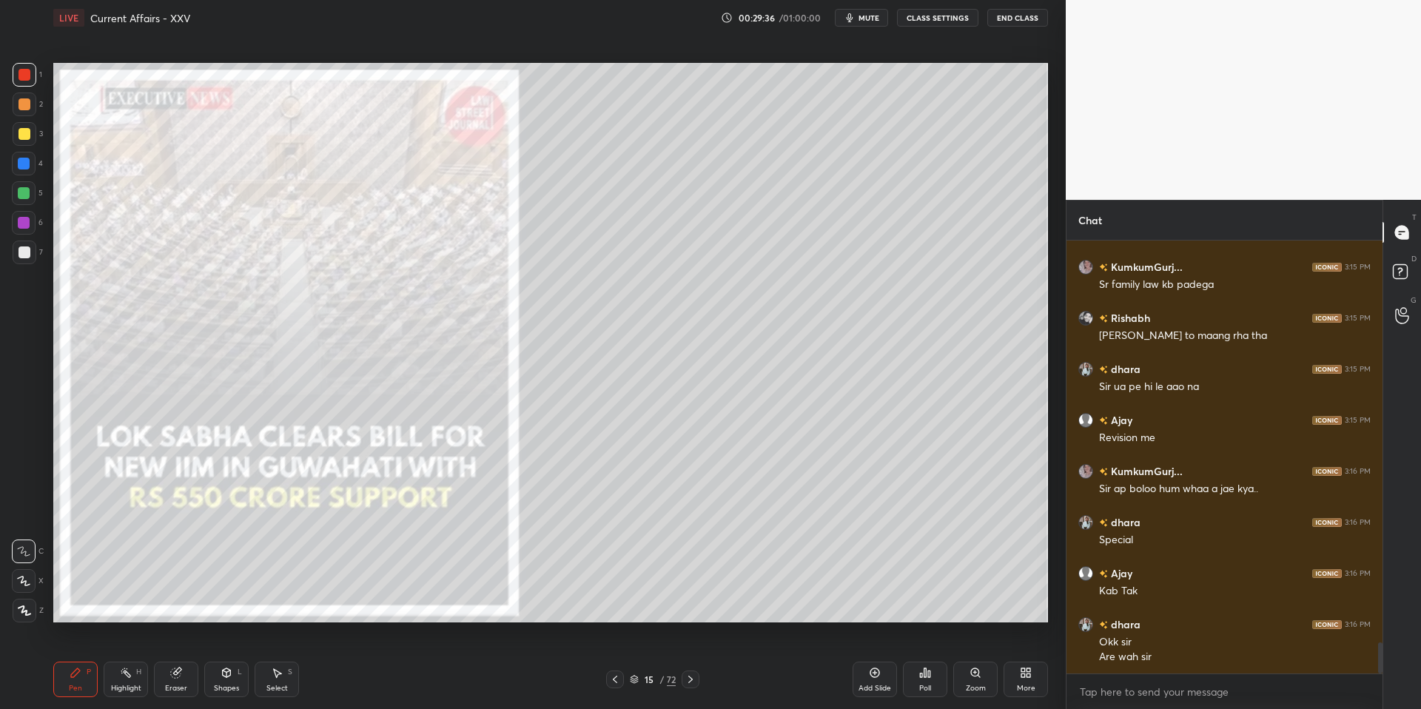
click at [694, 677] on icon at bounding box center [690, 679] width 12 height 12
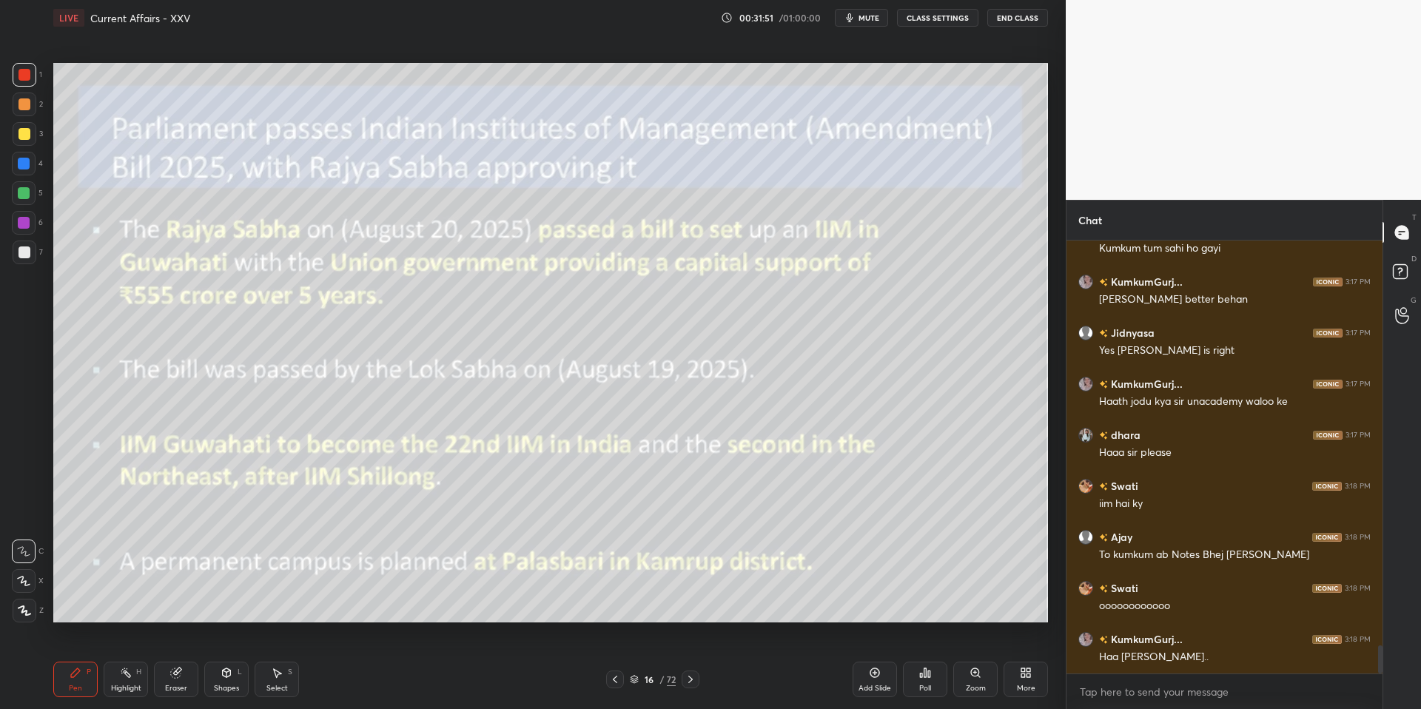
scroll to position [6204, 0]
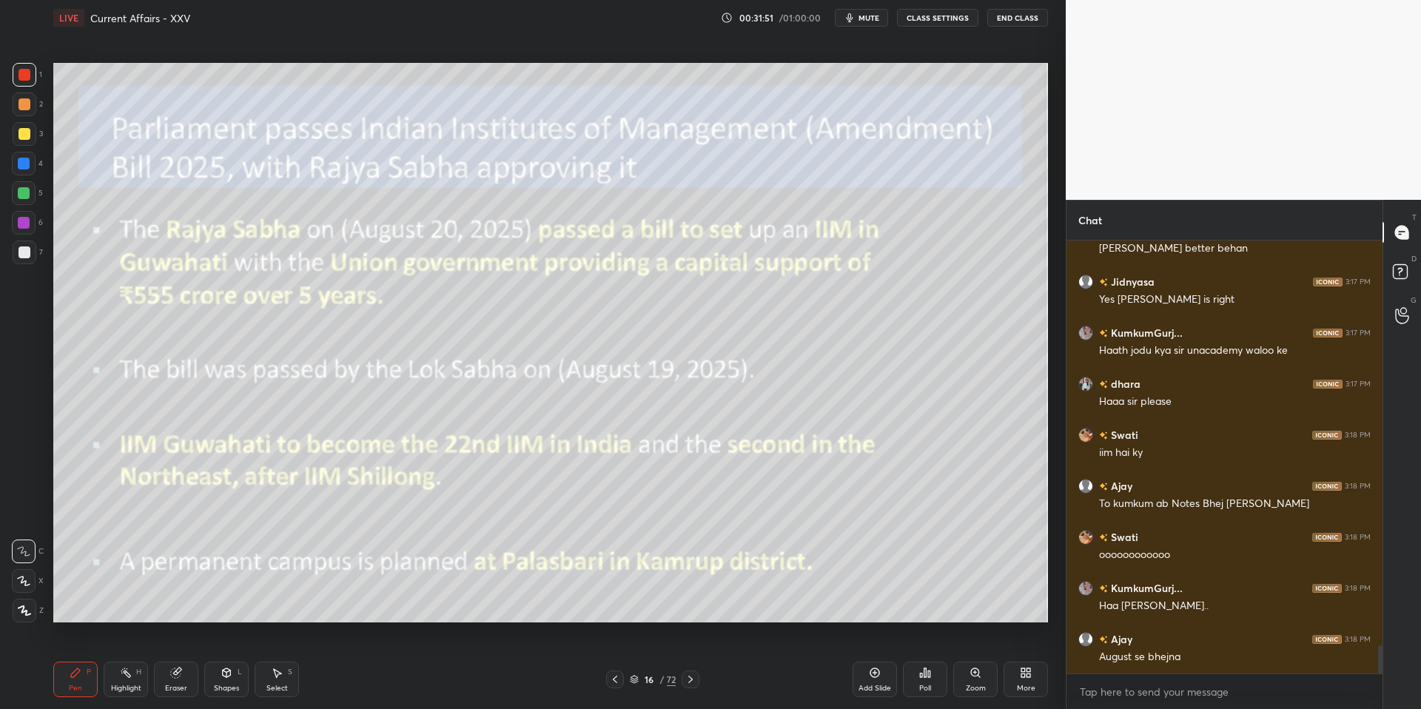
click at [1066, 274] on div "1 2 3 4 5 6 7 C X Z C X Z E E Erase all H H LIVE Current Affairs - XXV 00:31:51…" at bounding box center [710, 354] width 1421 height 709
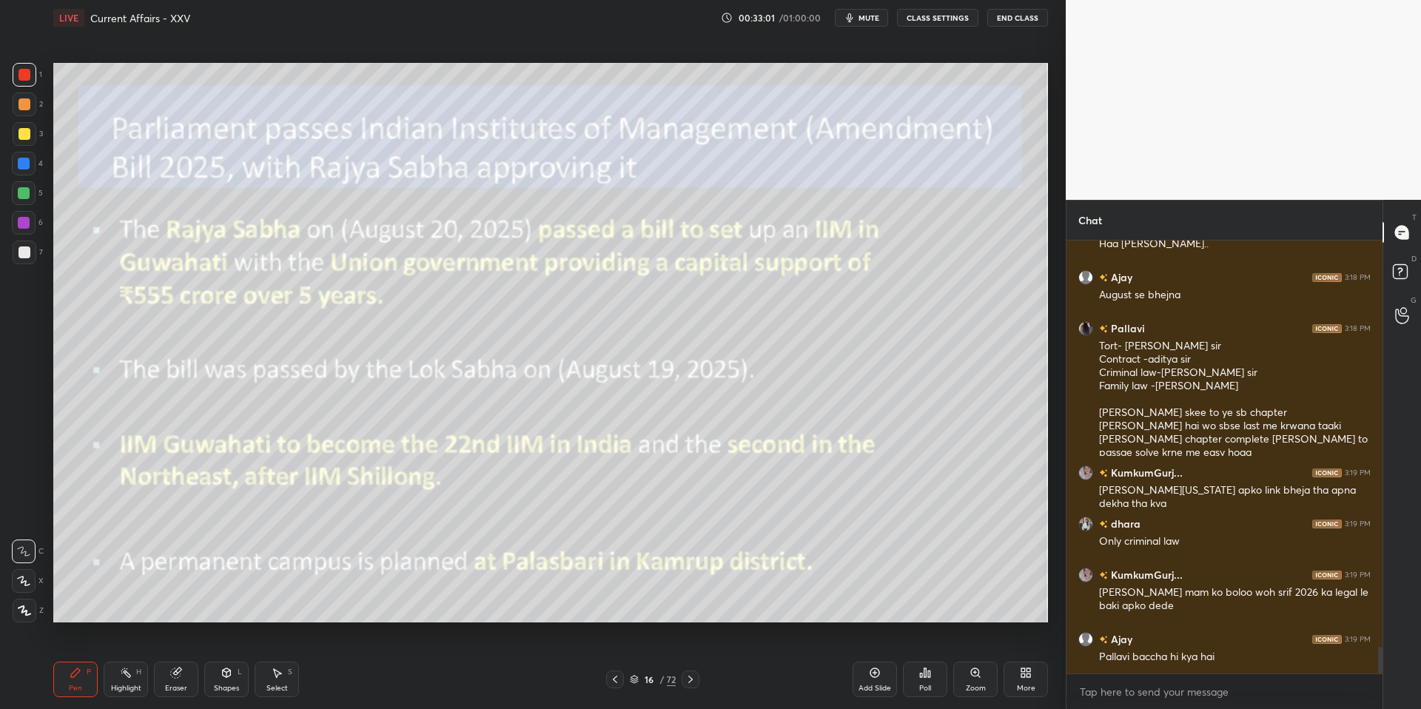
scroll to position [6617, 0]
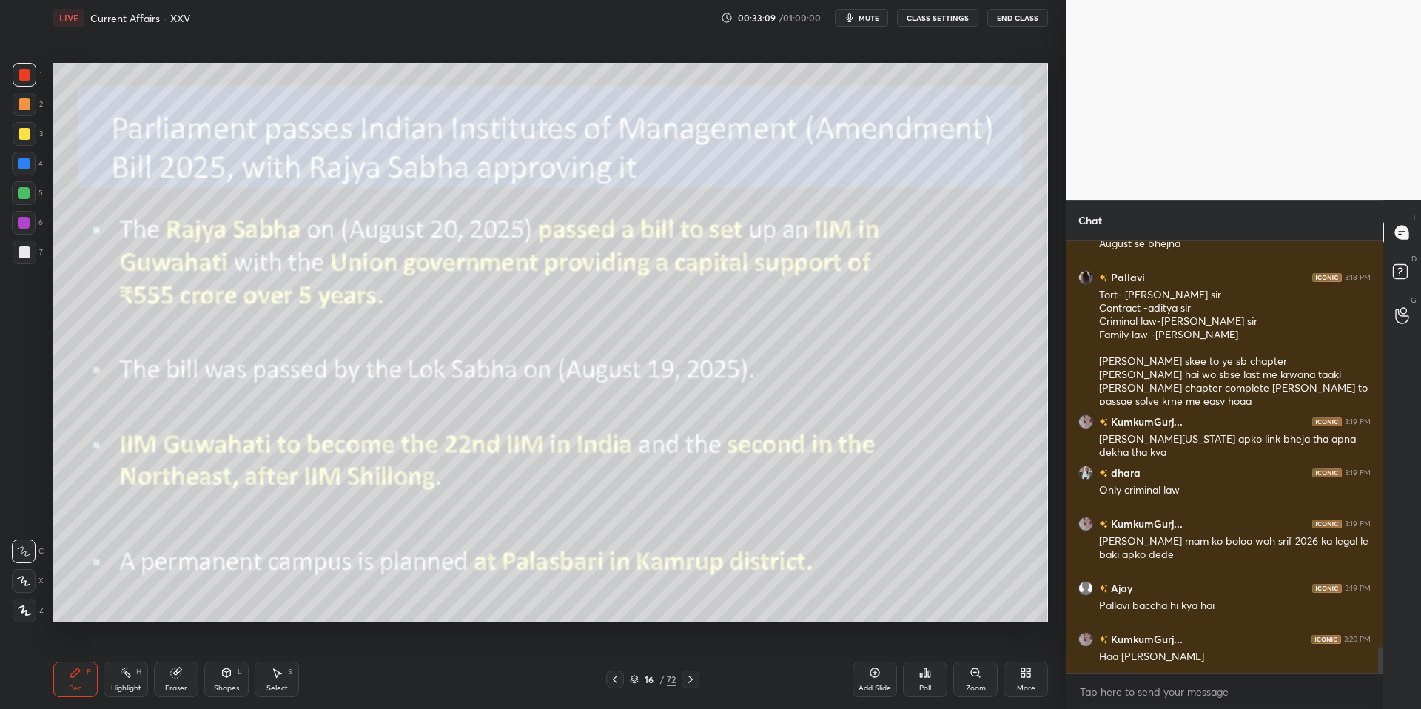
click at [181, 680] on div "Eraser" at bounding box center [176, 679] width 44 height 36
click at [24, 613] on span "Erase all" at bounding box center [24, 610] width 22 height 10
click at [883, 16] on button "mute" at bounding box center [861, 18] width 53 height 18
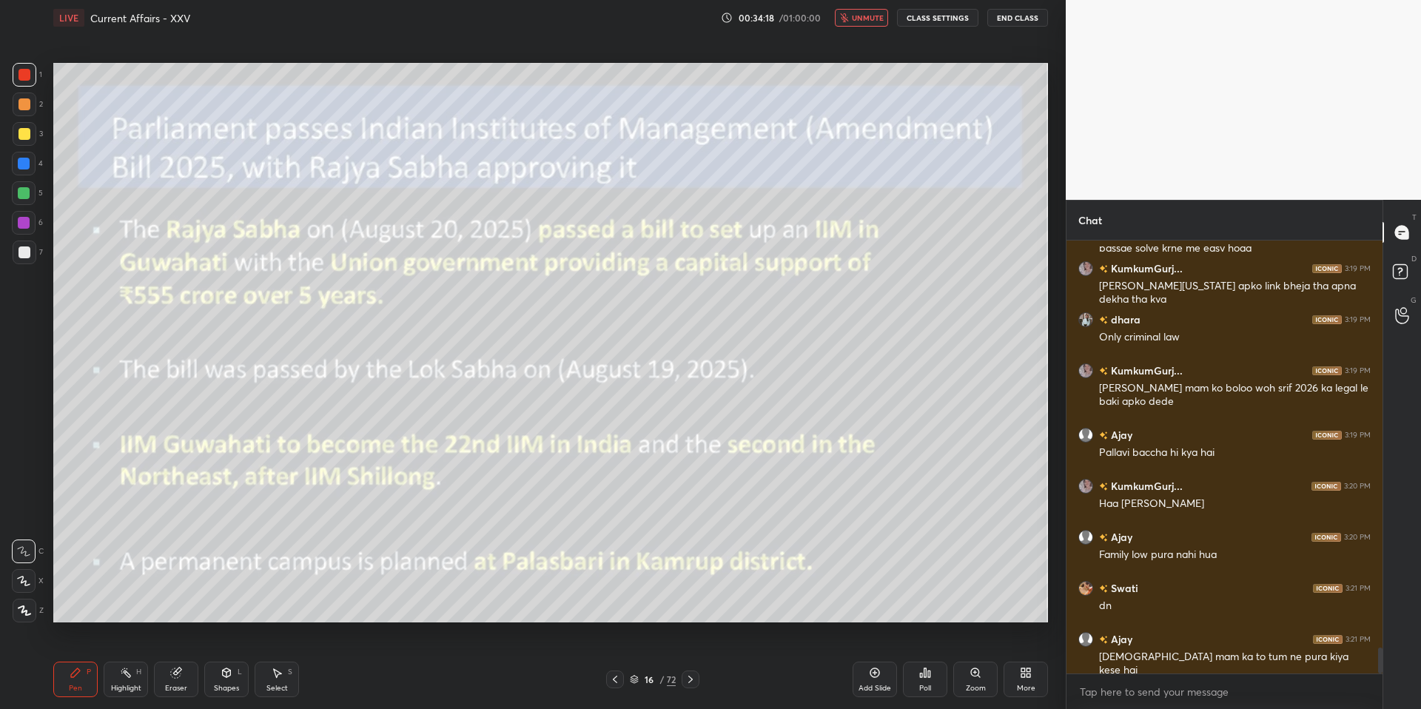
scroll to position [6821, 0]
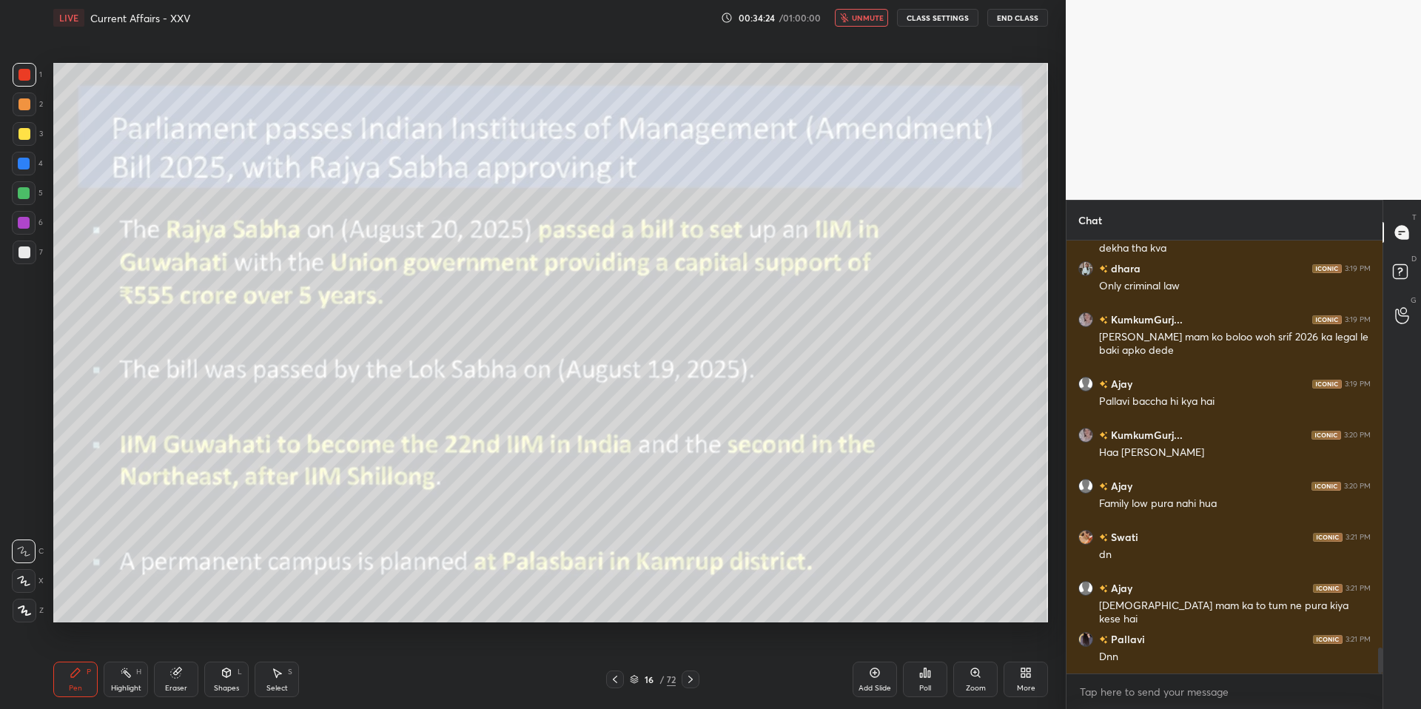
click at [681, 689] on div "Pen P Highlight H Eraser Shapes L Select S 16 / 72 Add Slide Poll Zoom More" at bounding box center [550, 679] width 994 height 59
click at [685, 684] on icon at bounding box center [690, 679] width 12 height 12
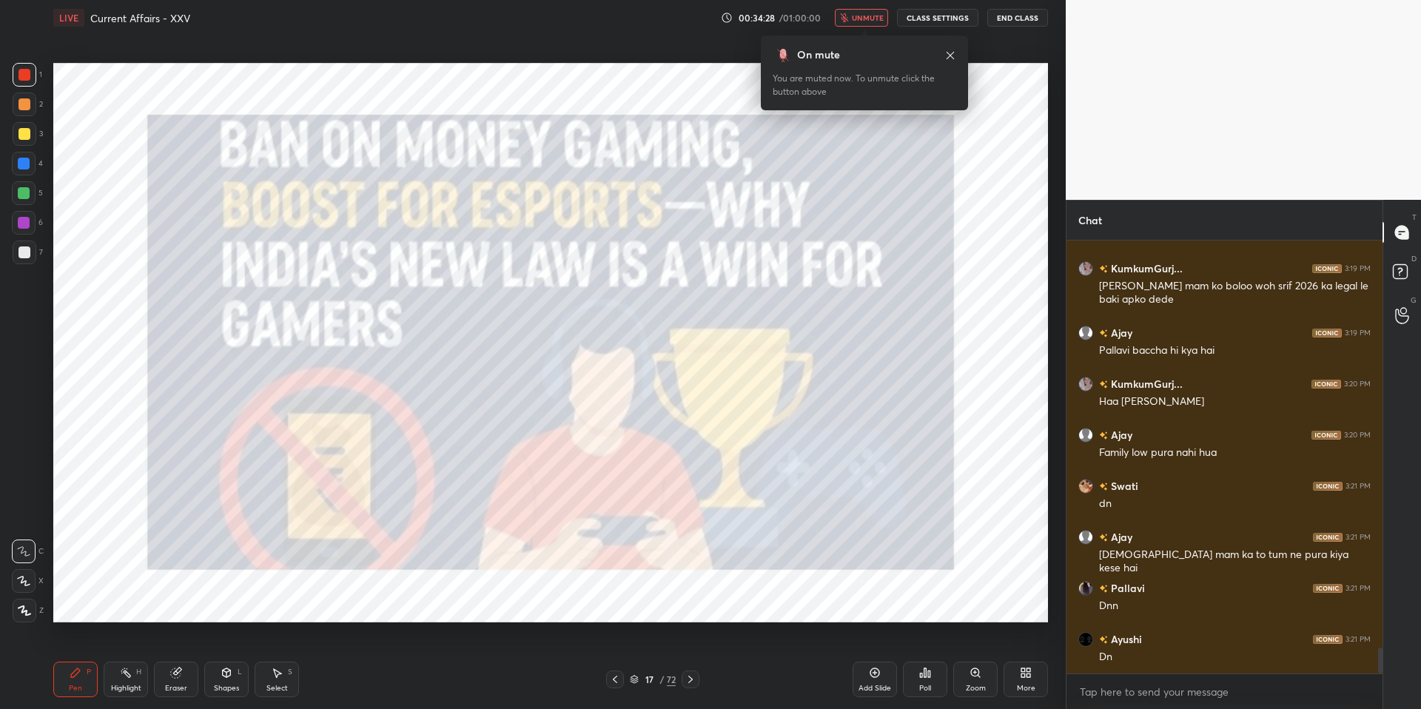
scroll to position [6923, 0]
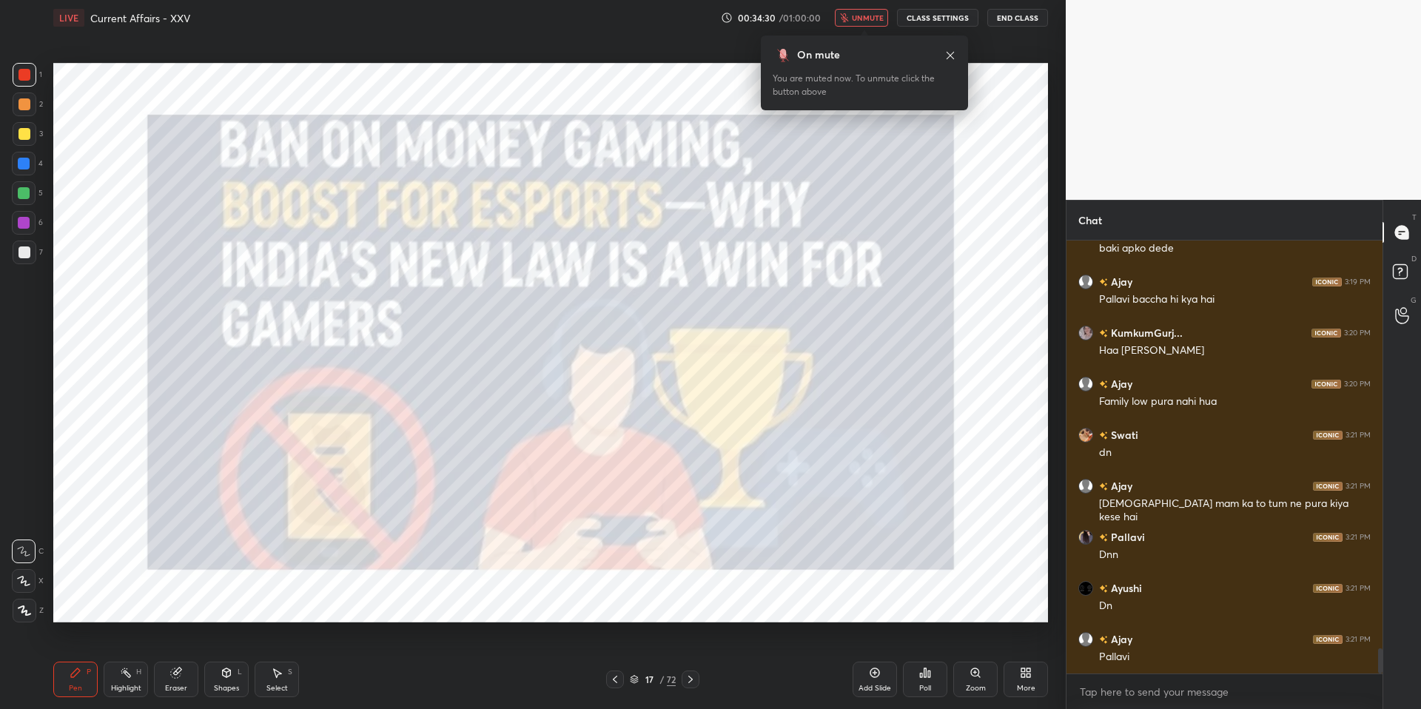
click at [858, 21] on span "unmute" at bounding box center [868, 18] width 32 height 10
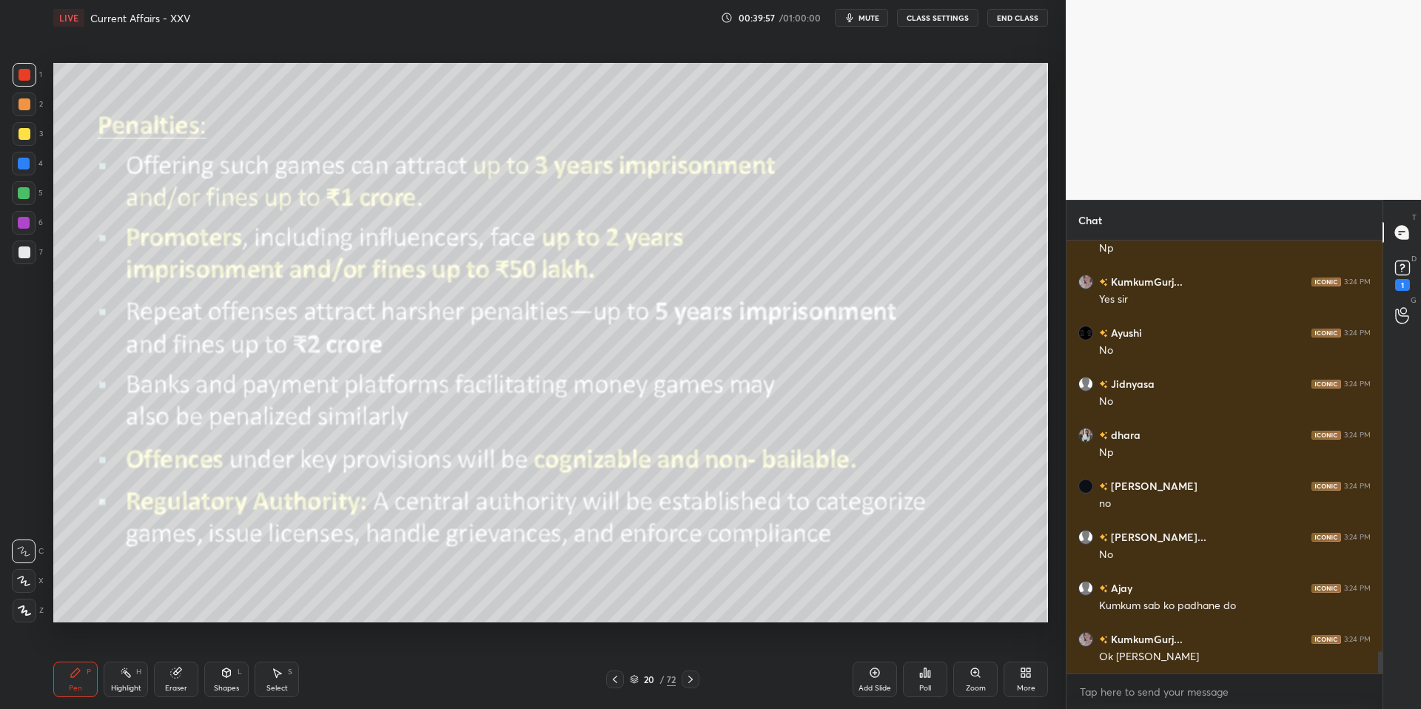
scroll to position [8088, 0]
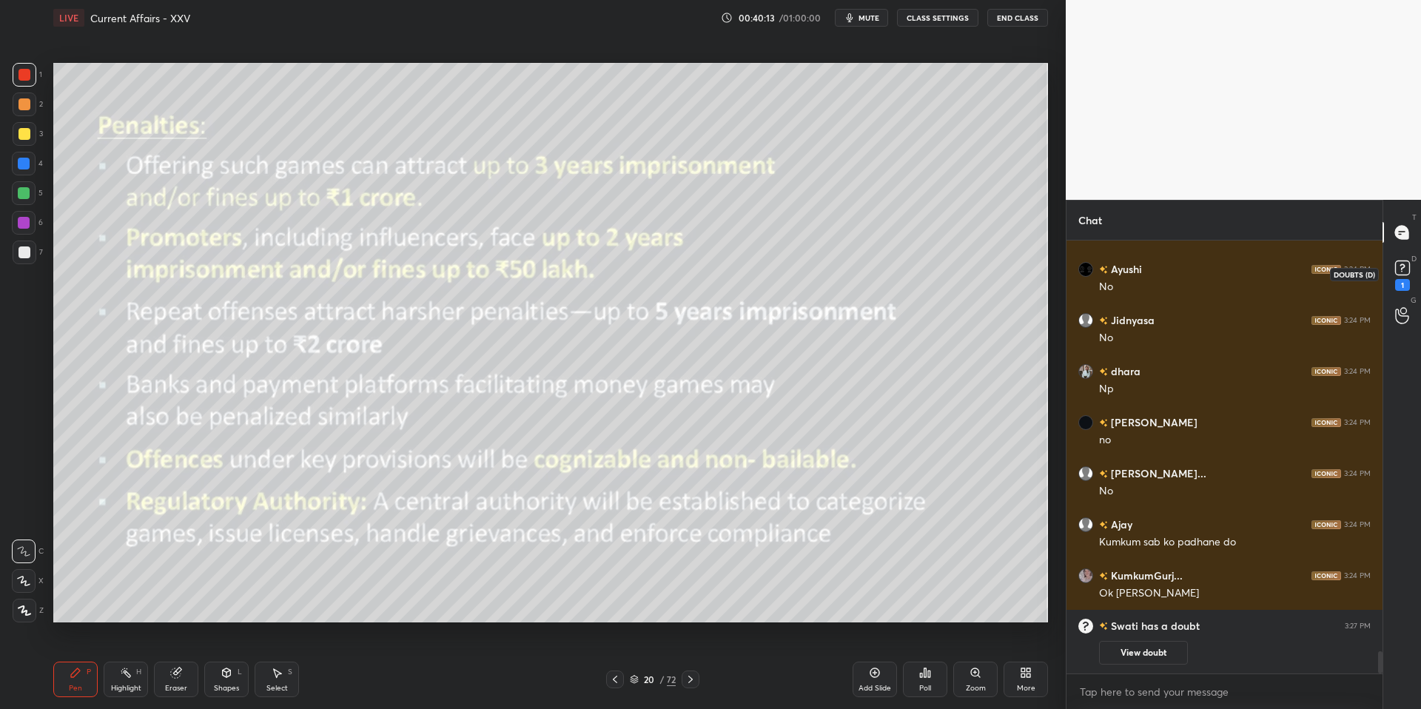
click at [1410, 279] on div "1" at bounding box center [1402, 274] width 22 height 34
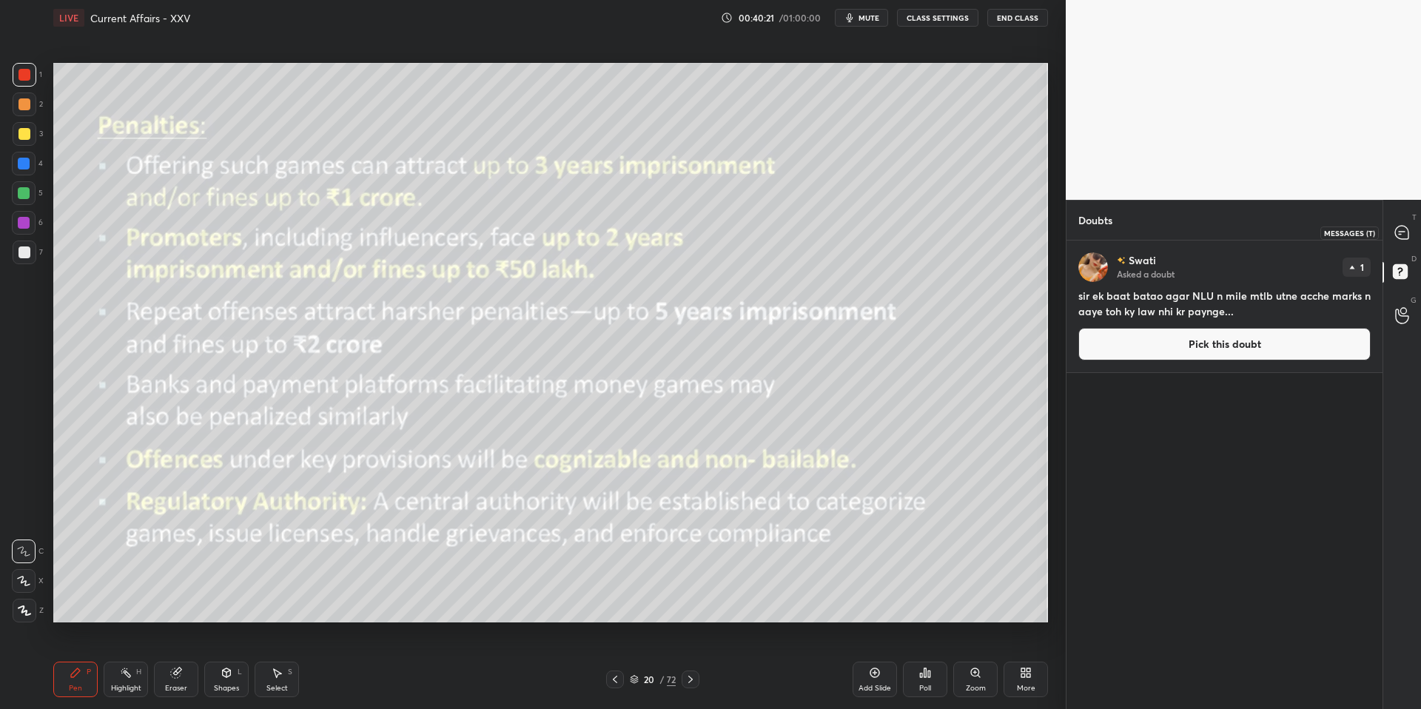
click at [1397, 236] on icon at bounding box center [1401, 232] width 13 height 13
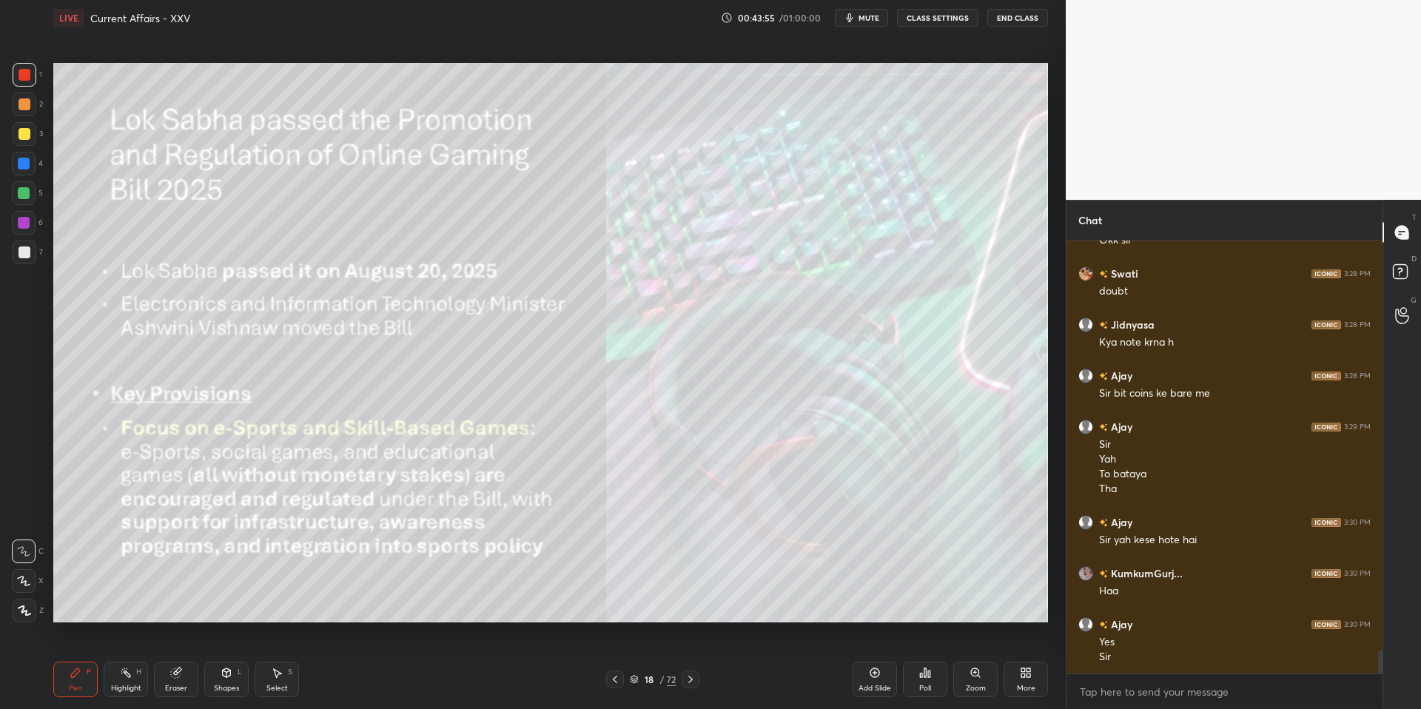
scroll to position [7708, 0]
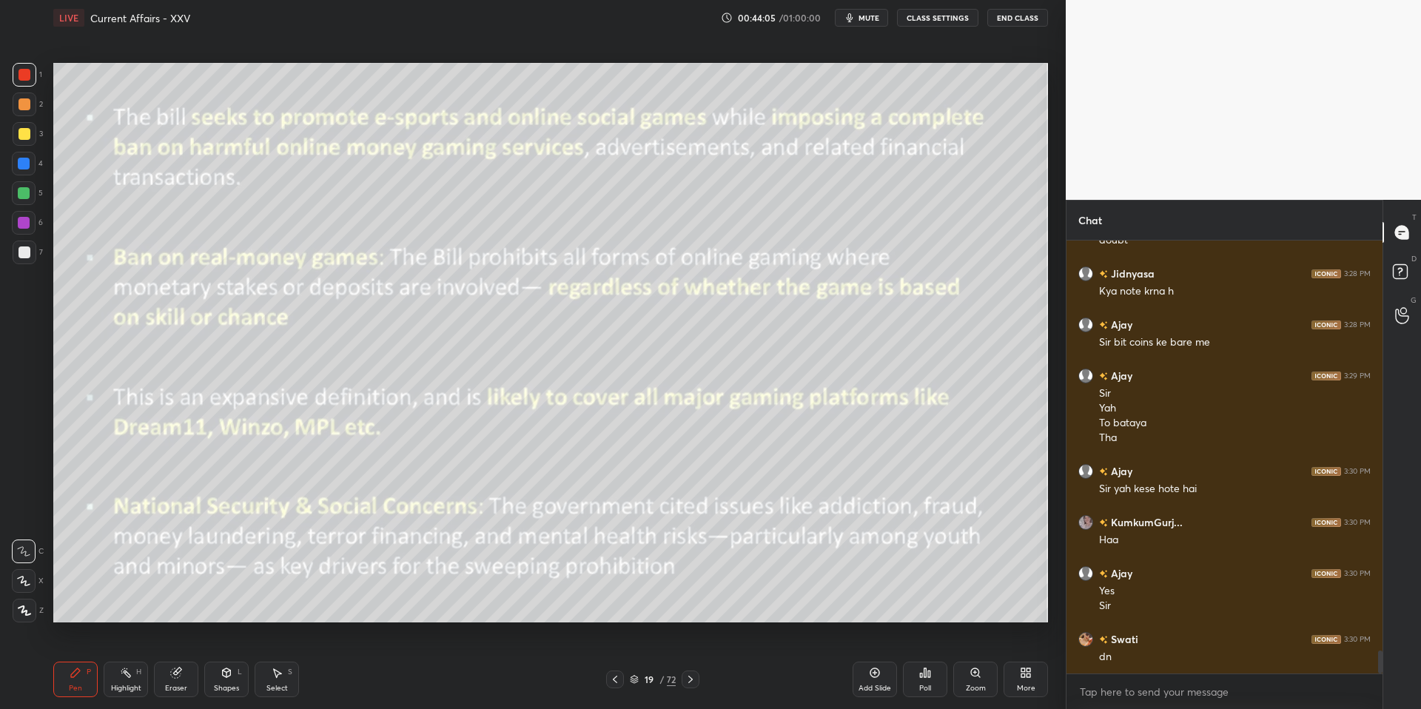
click at [0, 115] on div "1 2 3 4 5 6 7 C X Z C X Z E E Erase all H H" at bounding box center [23, 342] width 47 height 559
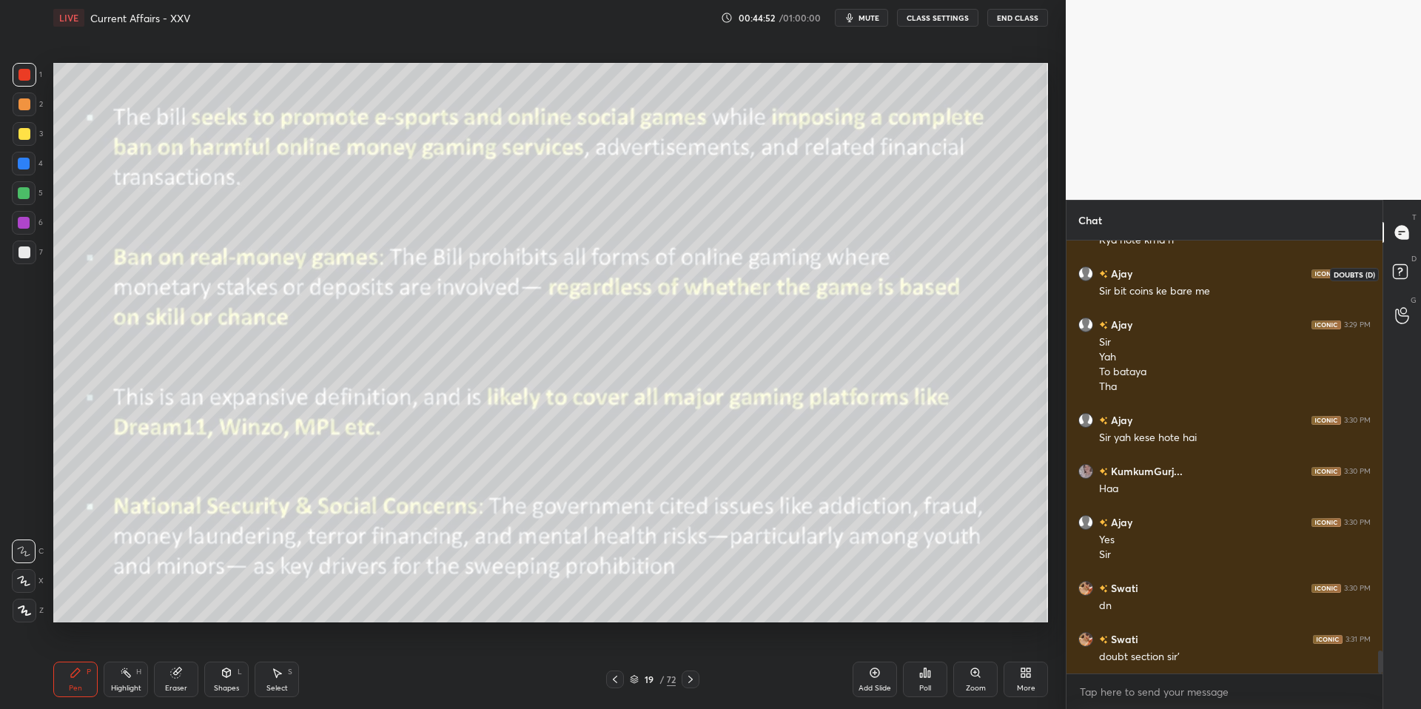
click at [1397, 283] on icon at bounding box center [1402, 273] width 27 height 27
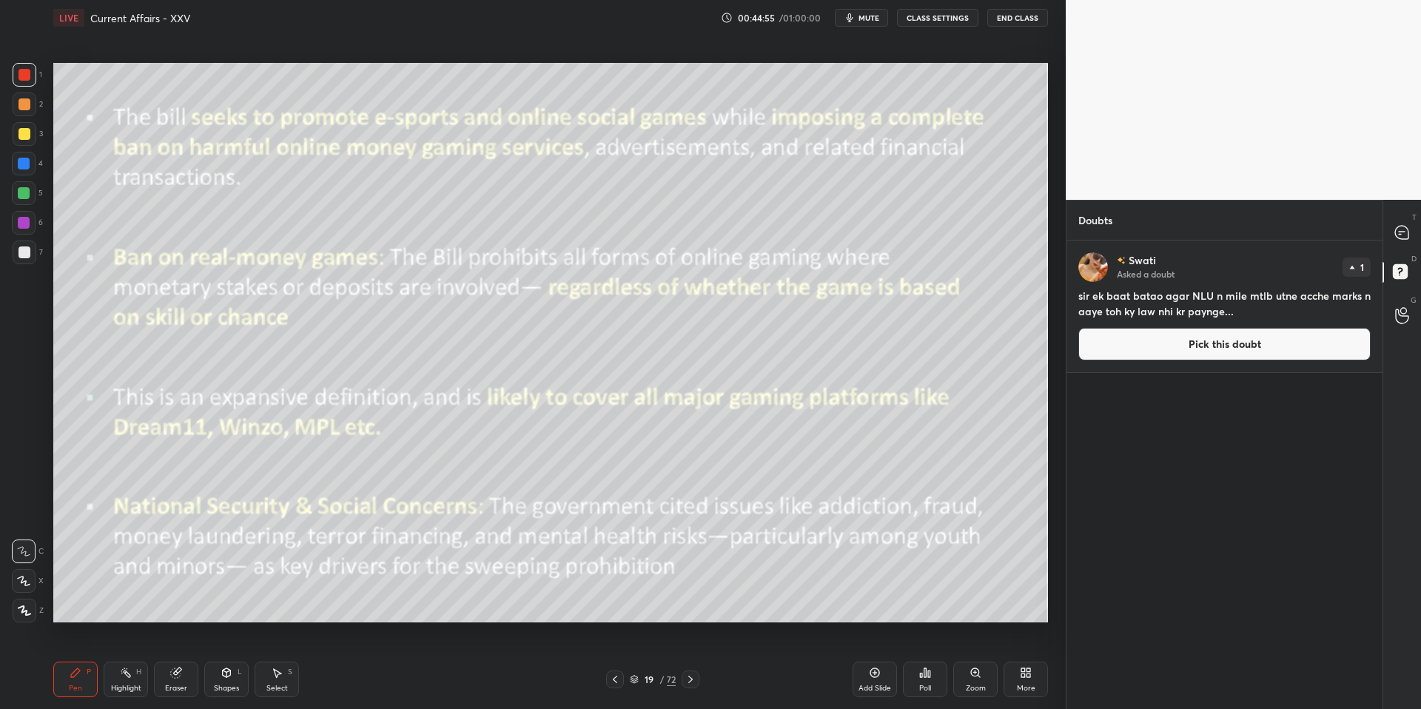
click at [1118, 358] on button "Pick this doubt" at bounding box center [1224, 344] width 292 height 33
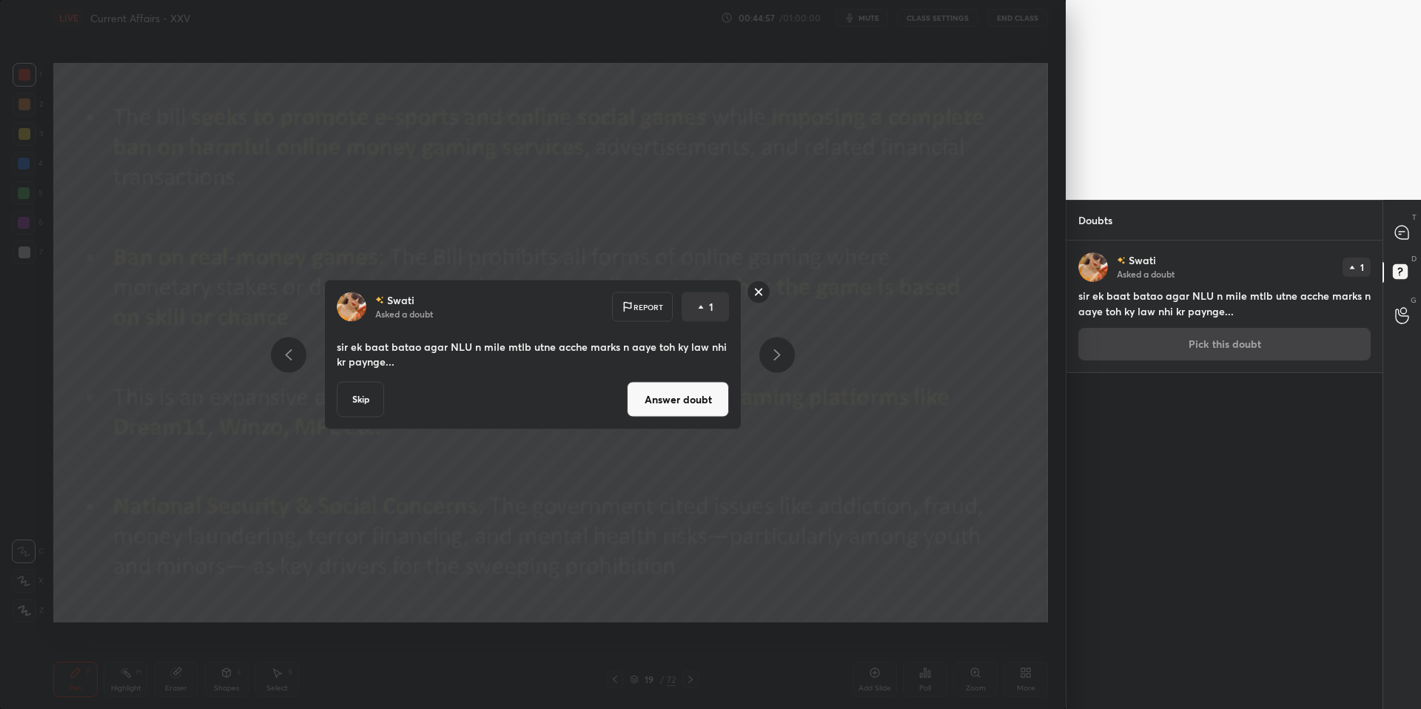
click at [688, 413] on button "Answer doubt" at bounding box center [678, 400] width 102 height 36
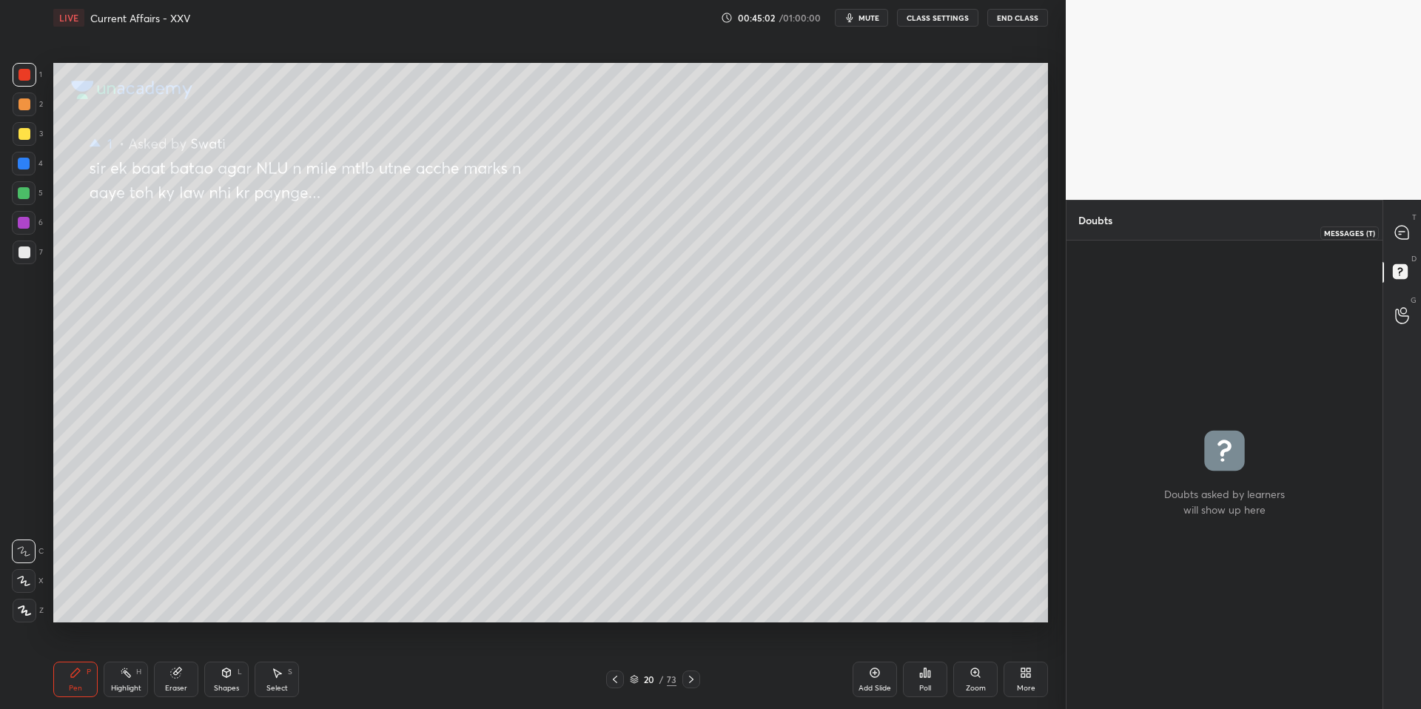
click at [1408, 237] on icon at bounding box center [1401, 232] width 13 height 13
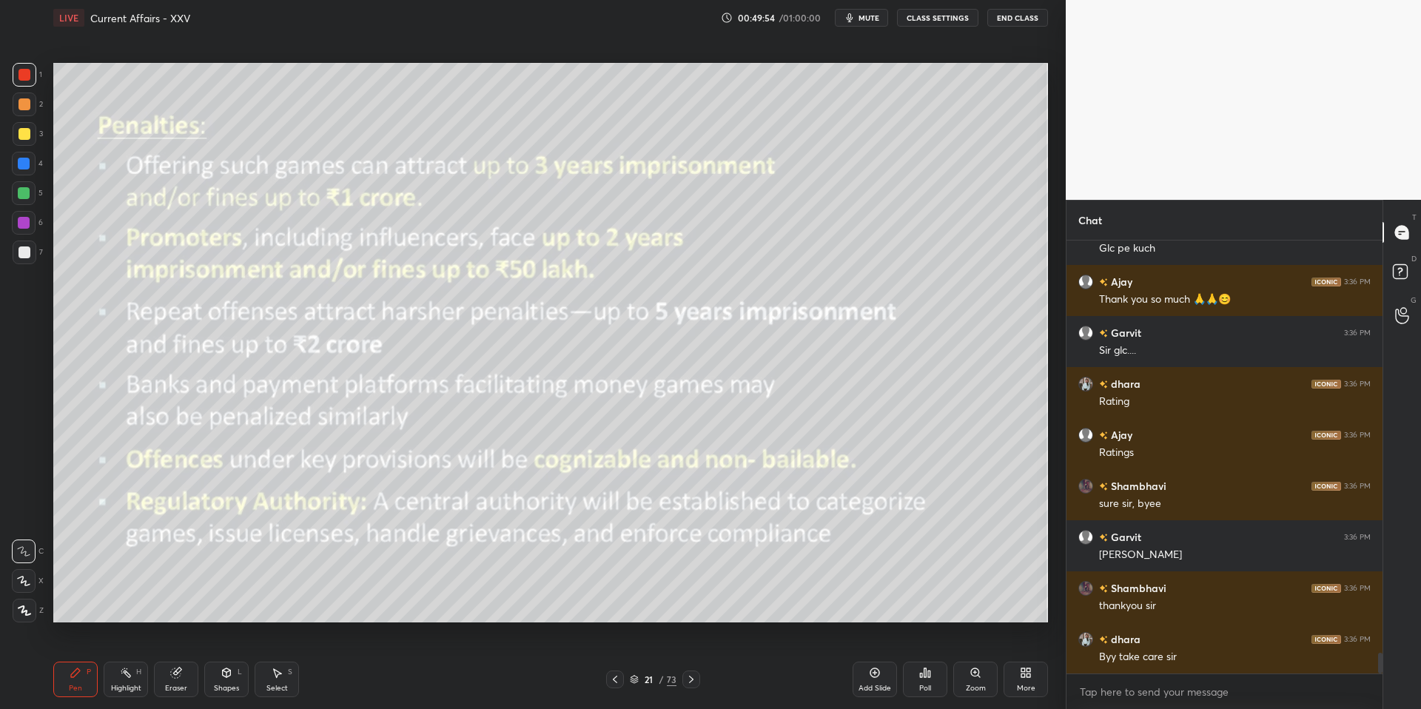
scroll to position [8591, 0]
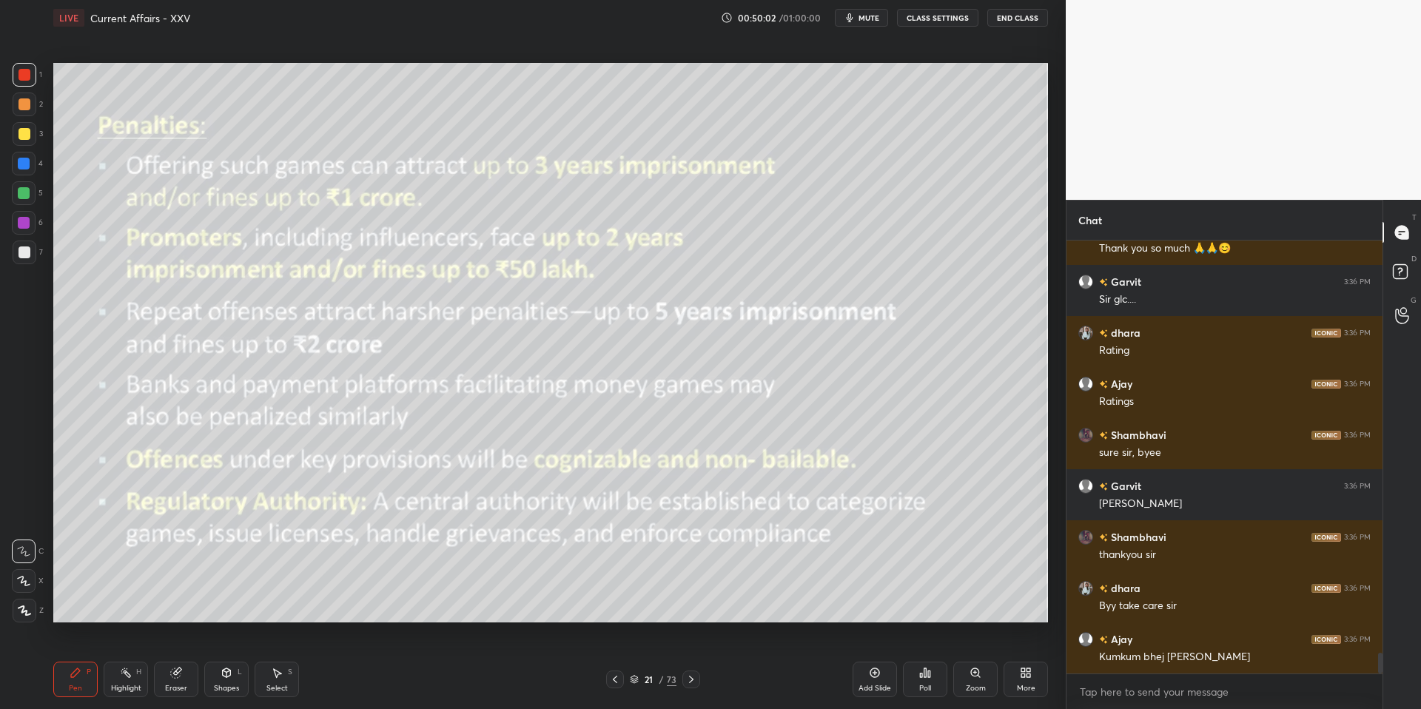
click at [991, 16] on button "End Class" at bounding box center [1017, 18] width 61 height 18
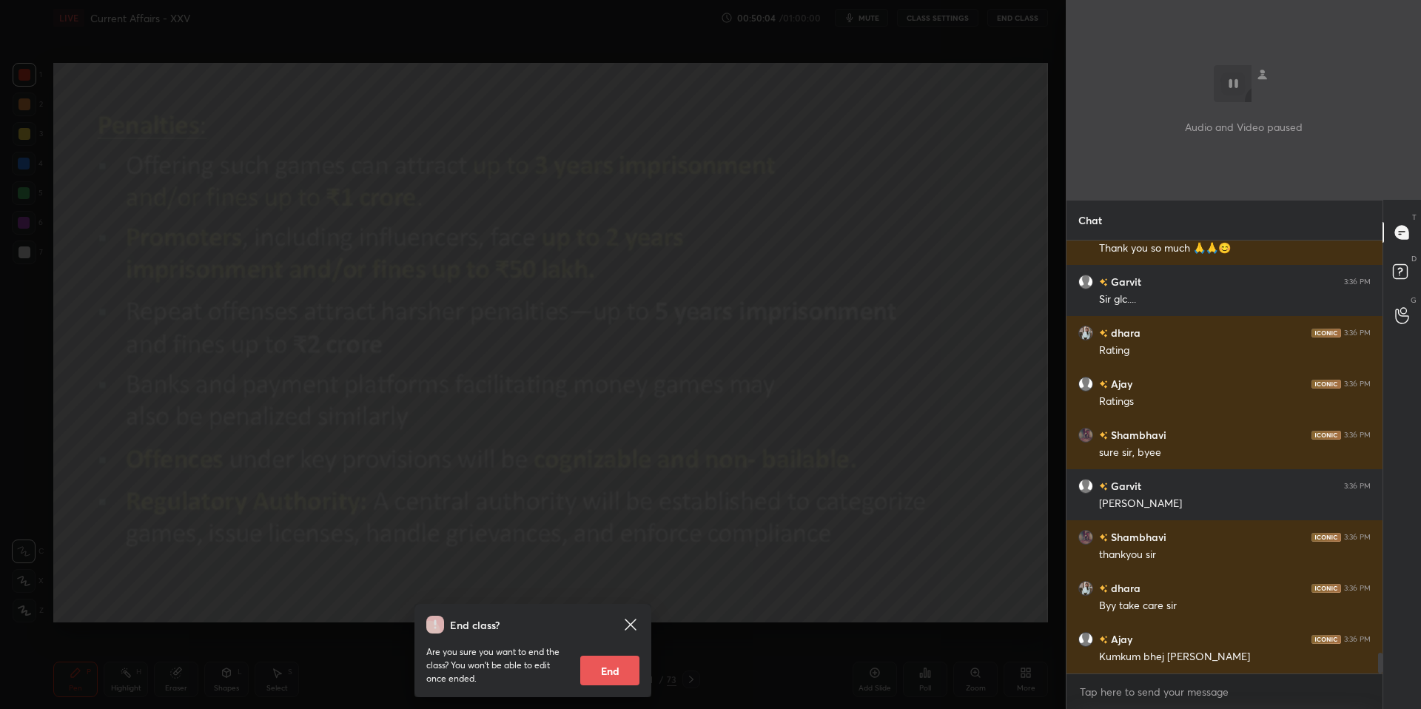
click at [627, 664] on button "End" at bounding box center [609, 671] width 59 height 30
type textarea "x"
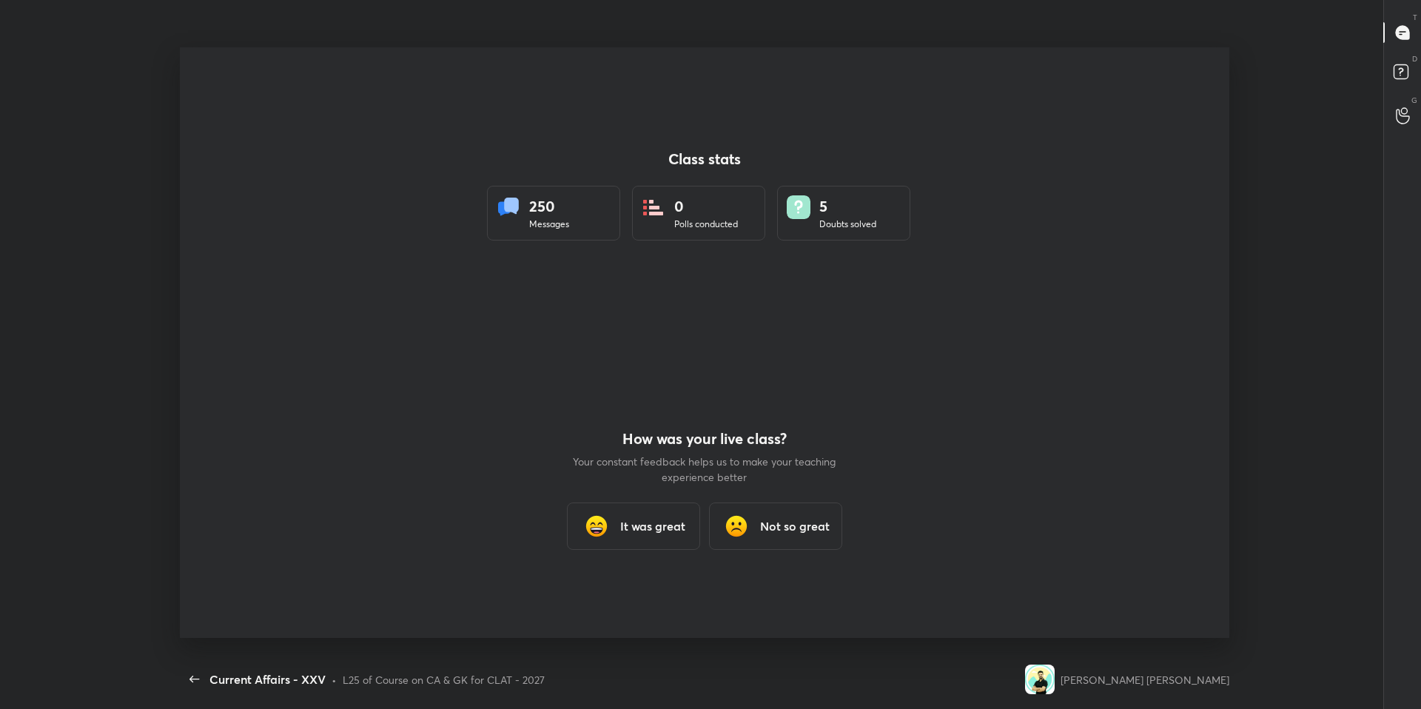
scroll to position [0, 0]
